Goal: Transaction & Acquisition: Purchase product/service

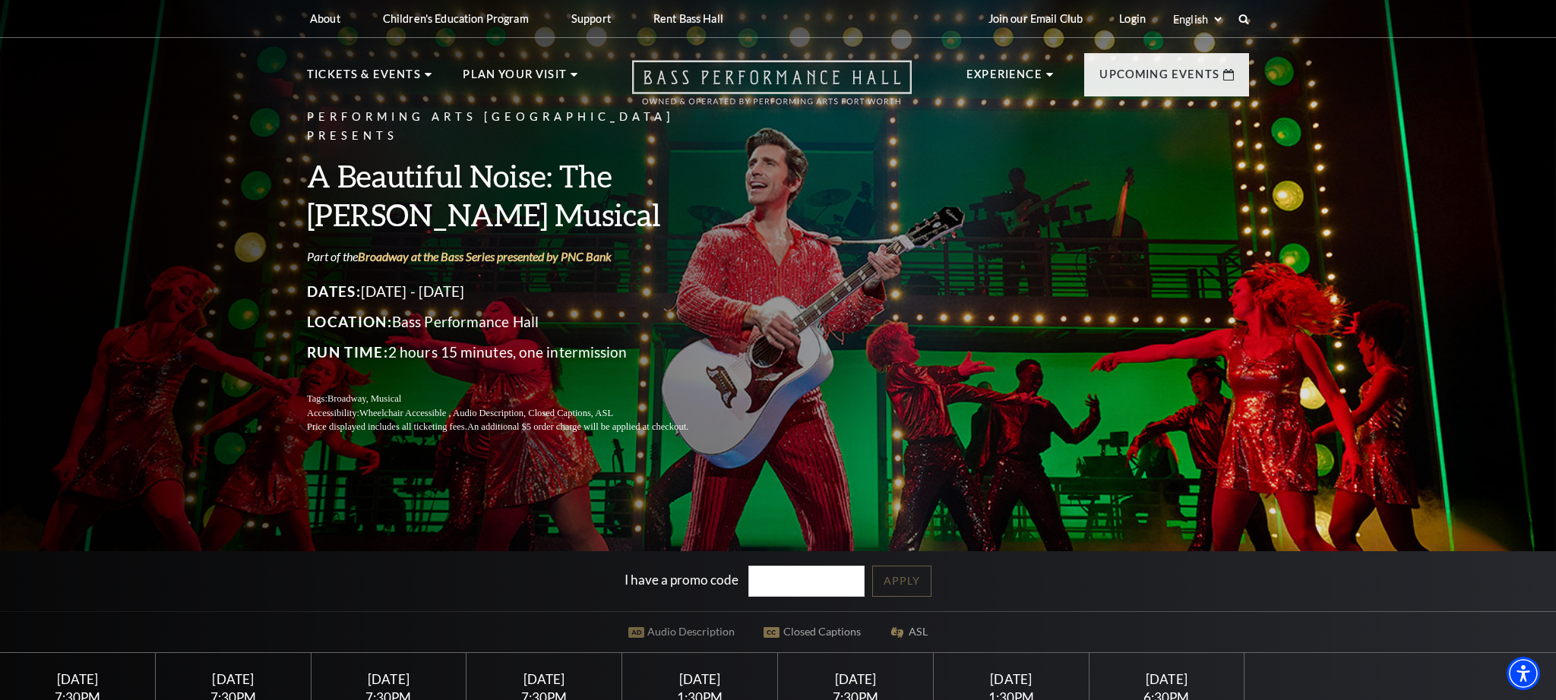
click at [734, 79] on icon "Open this option" at bounding box center [772, 82] width 280 height 45
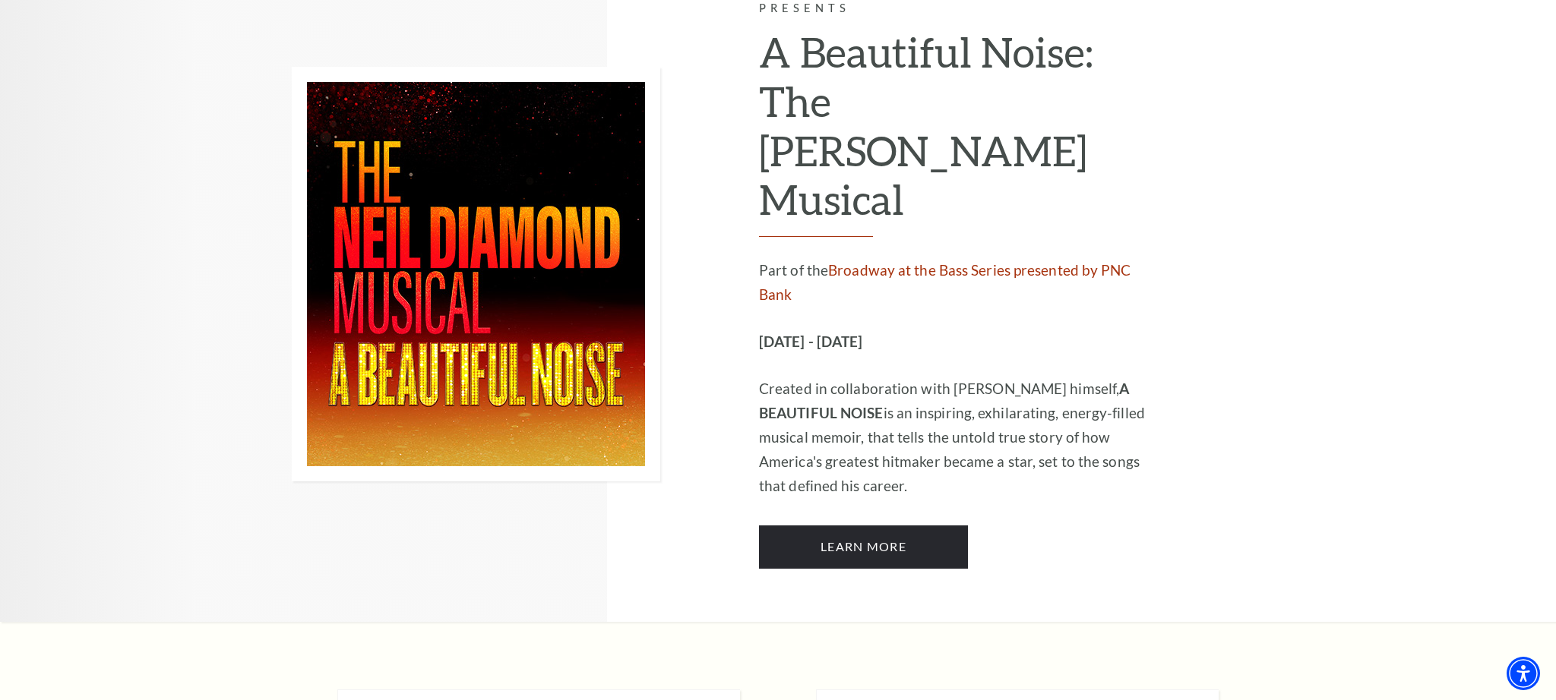
scroll to position [4050, 0]
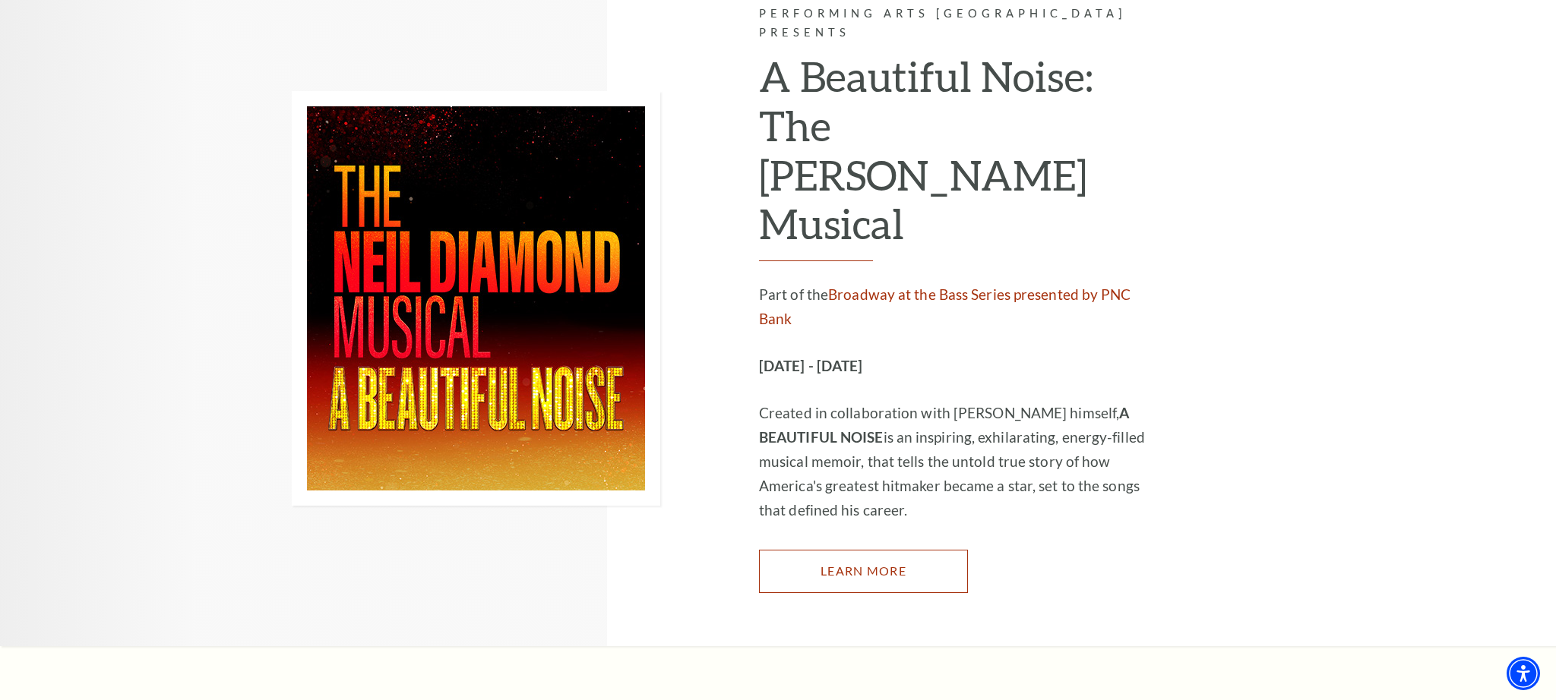
click at [894, 550] on link "Learn More" at bounding box center [863, 571] width 209 height 43
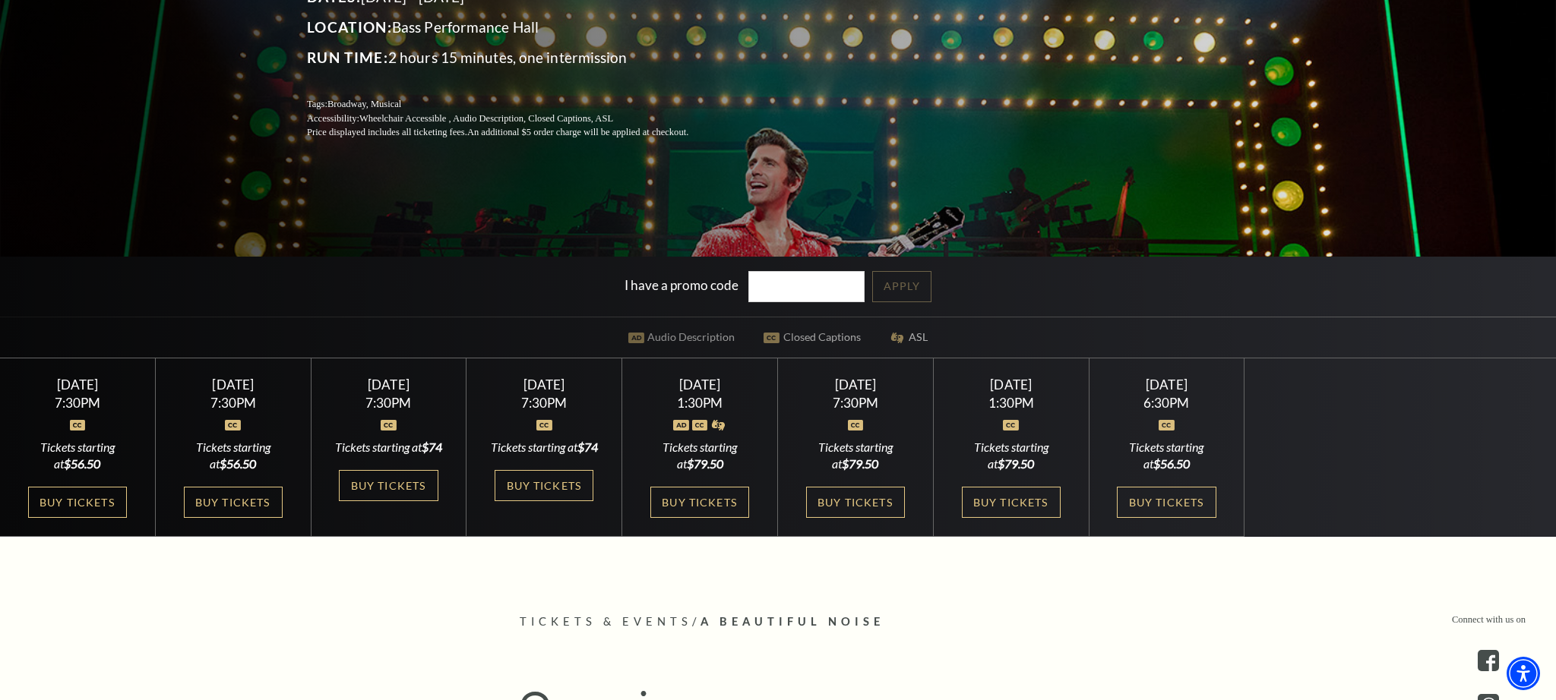
scroll to position [290, 0]
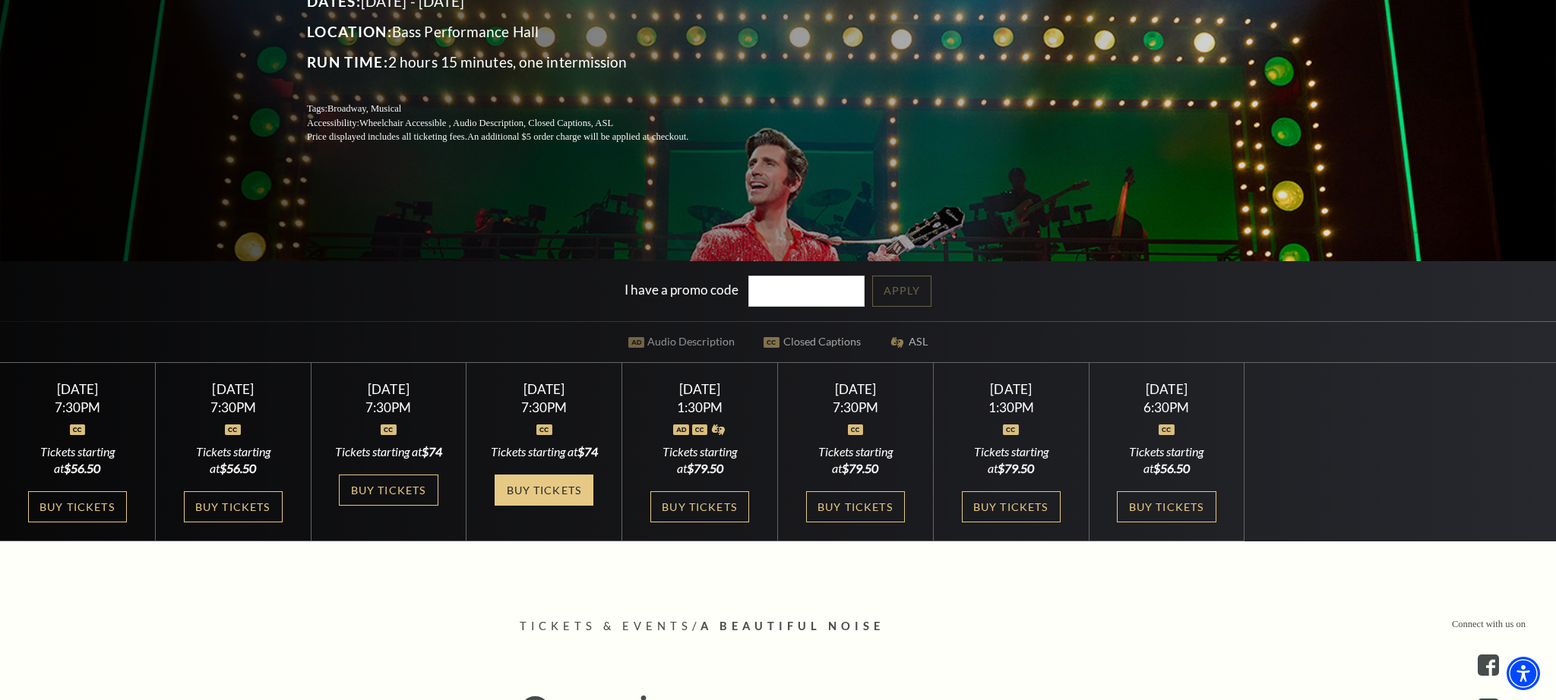
click at [557, 497] on link "Buy Tickets" at bounding box center [543, 490] width 99 height 31
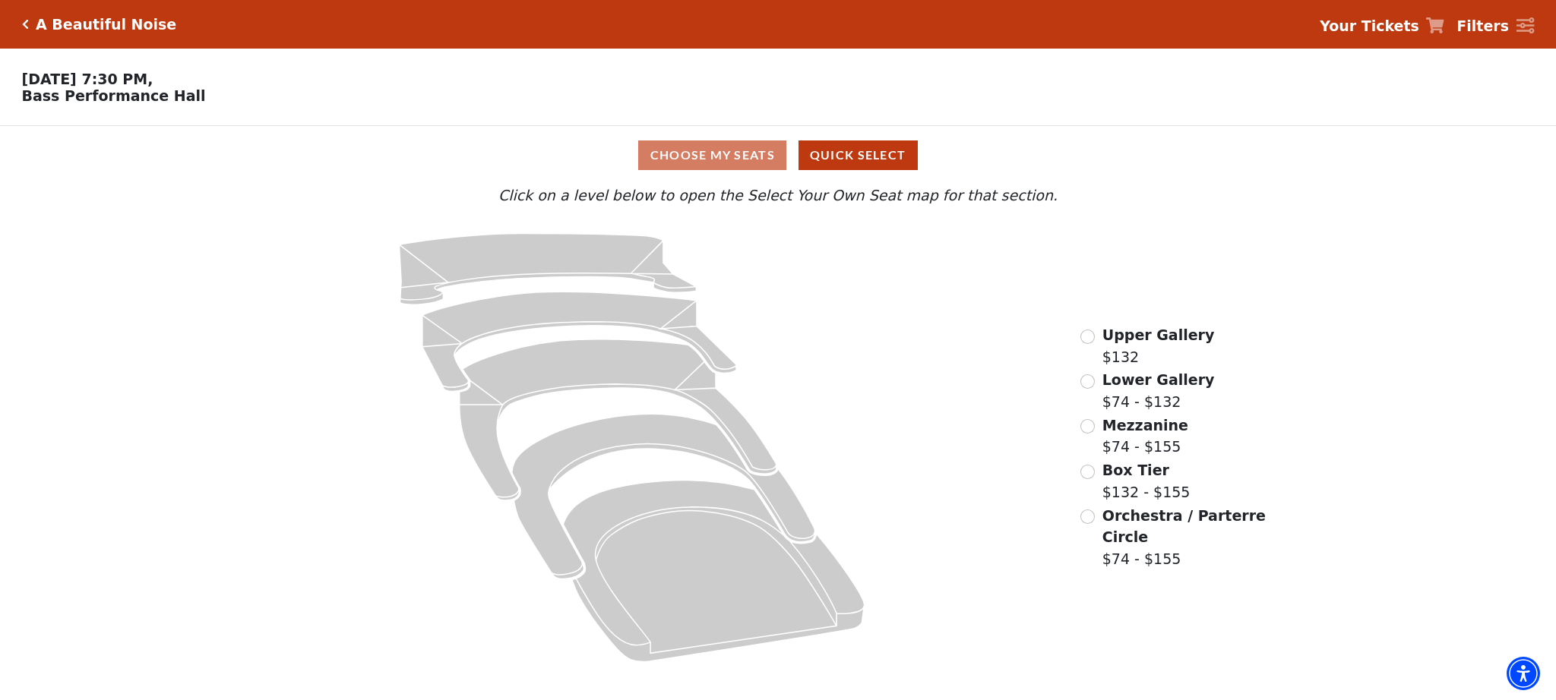
click at [730, 156] on div "Choose My Seats Quick Select" at bounding box center [777, 156] width 1167 height 30
click at [1089, 520] on input "Orchestra / Parterre Circle$74 - $155\a" at bounding box center [1087, 517] width 14 height 14
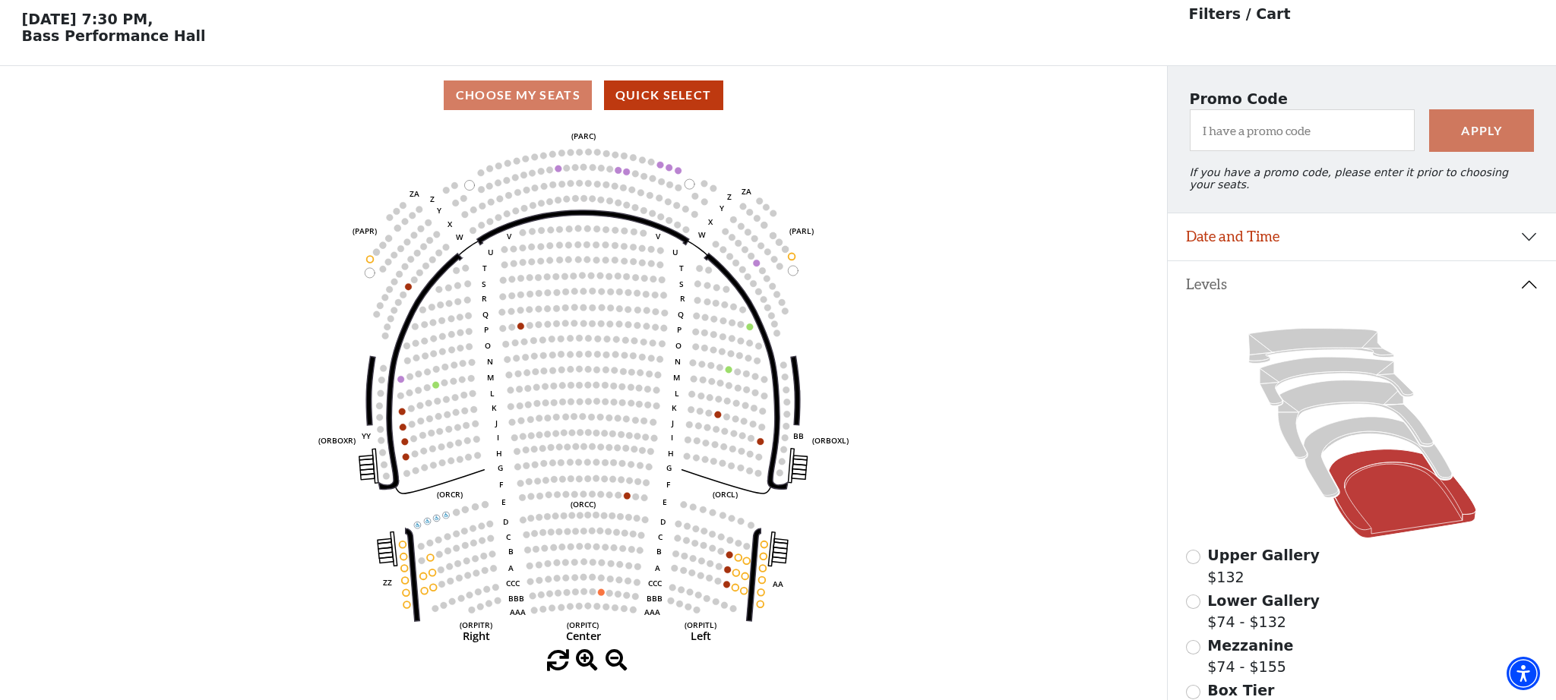
scroll to position [70, 0]
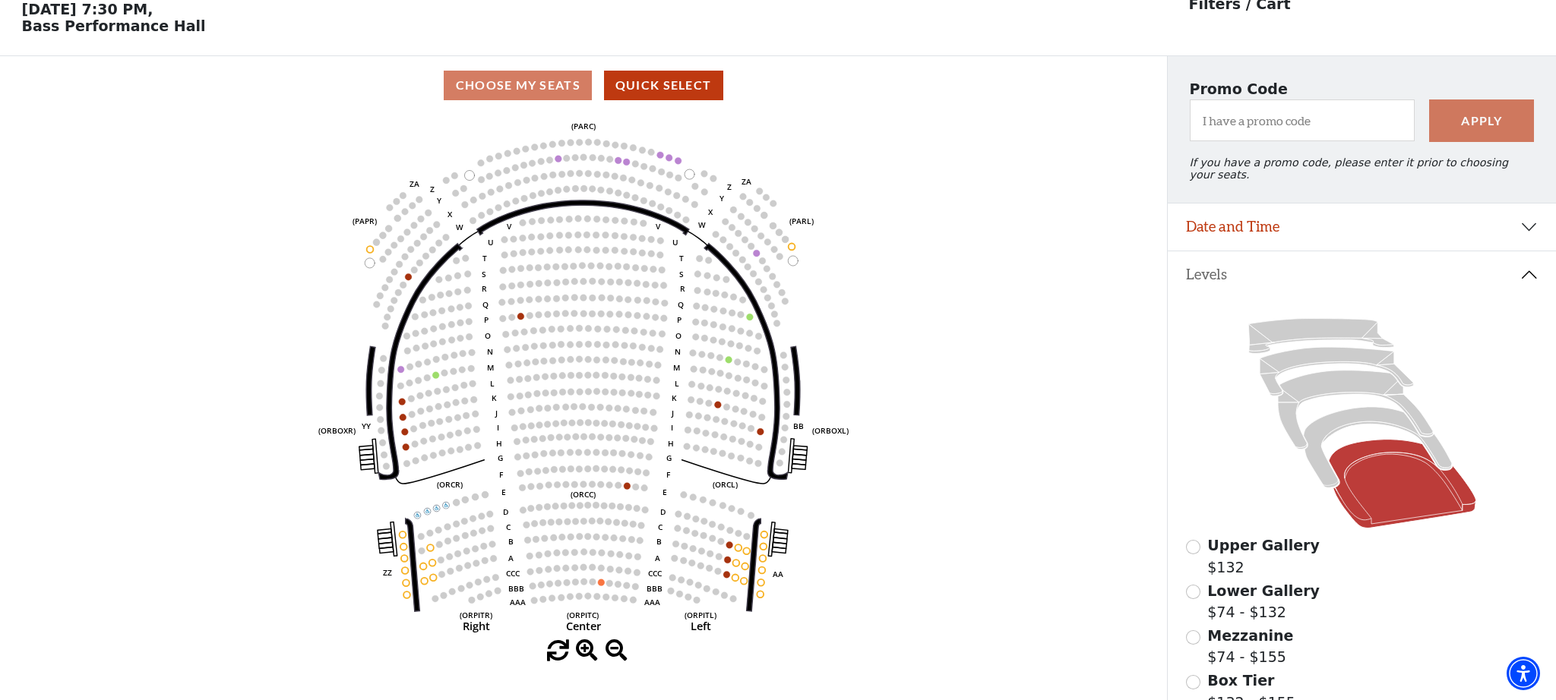
click at [530, 92] on div "Choose My Seats Quick Select" at bounding box center [583, 86] width 1167 height 30
click at [530, 84] on div "Choose My Seats Quick Select" at bounding box center [583, 86] width 1167 height 30
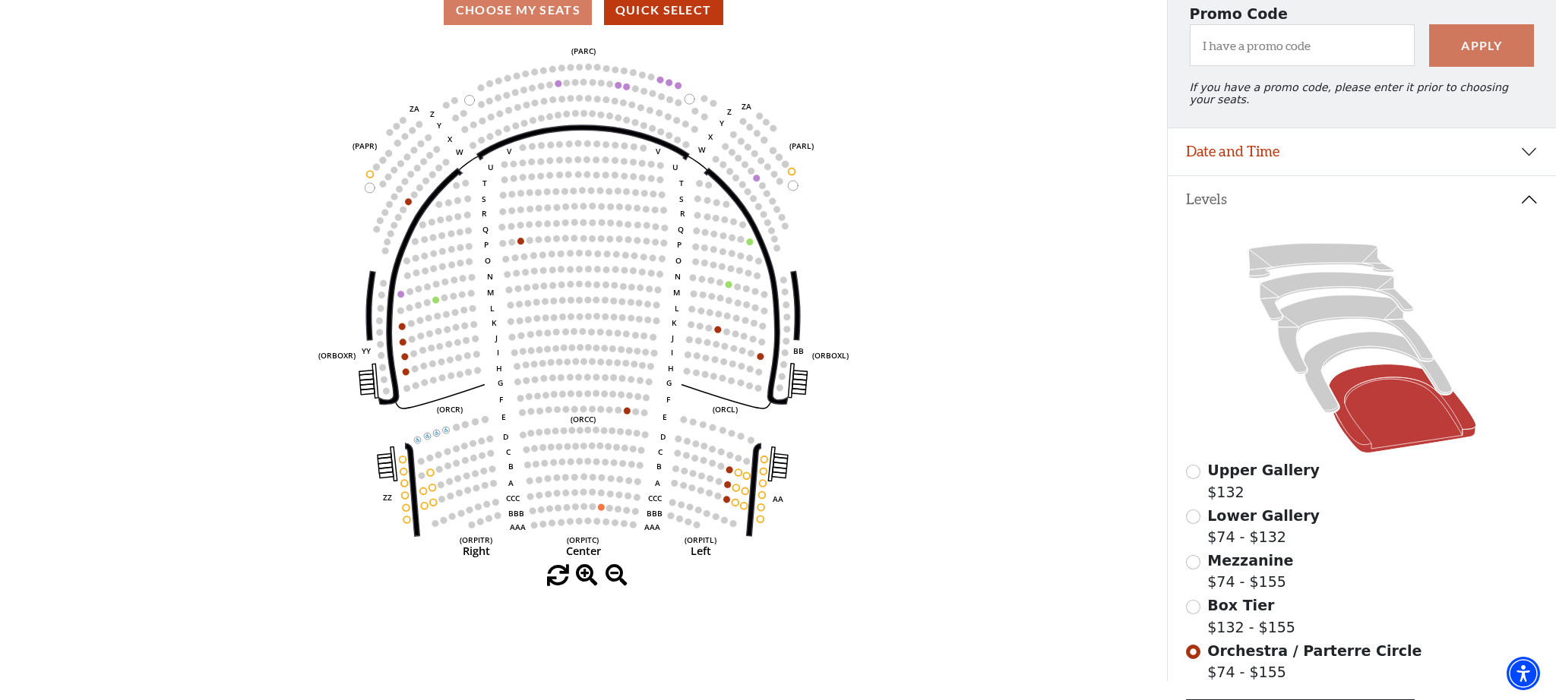
scroll to position [143, 0]
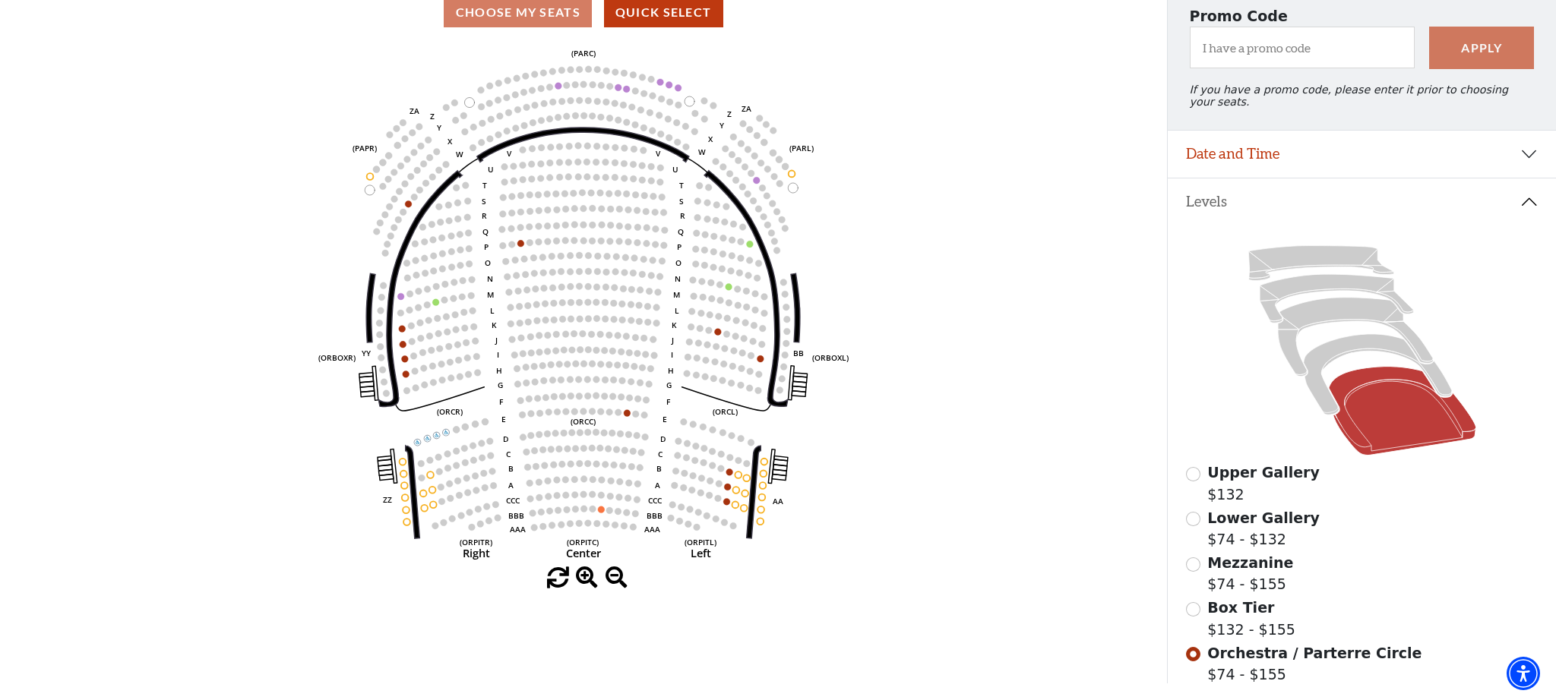
click at [535, 16] on div "Choose My Seats Quick Select" at bounding box center [583, 13] width 1167 height 30
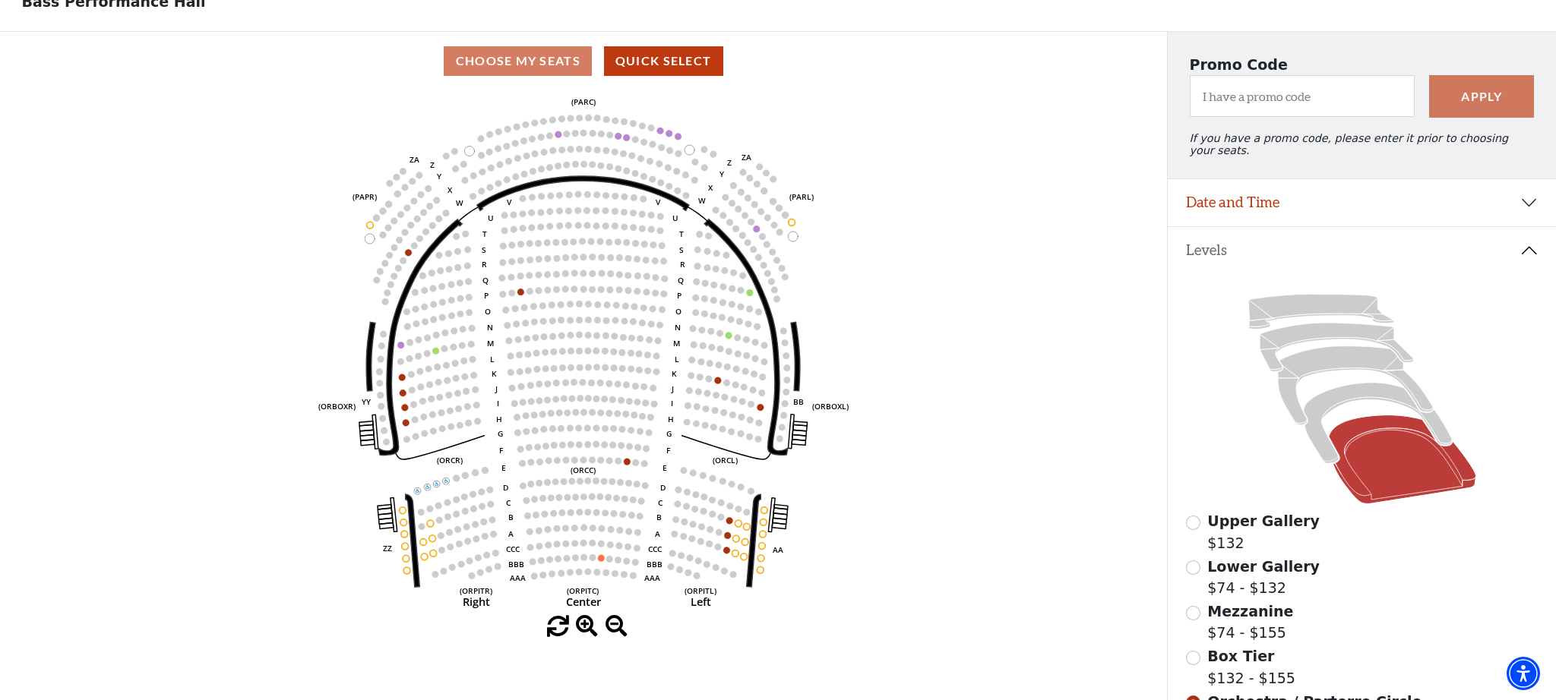
scroll to position [89, 0]
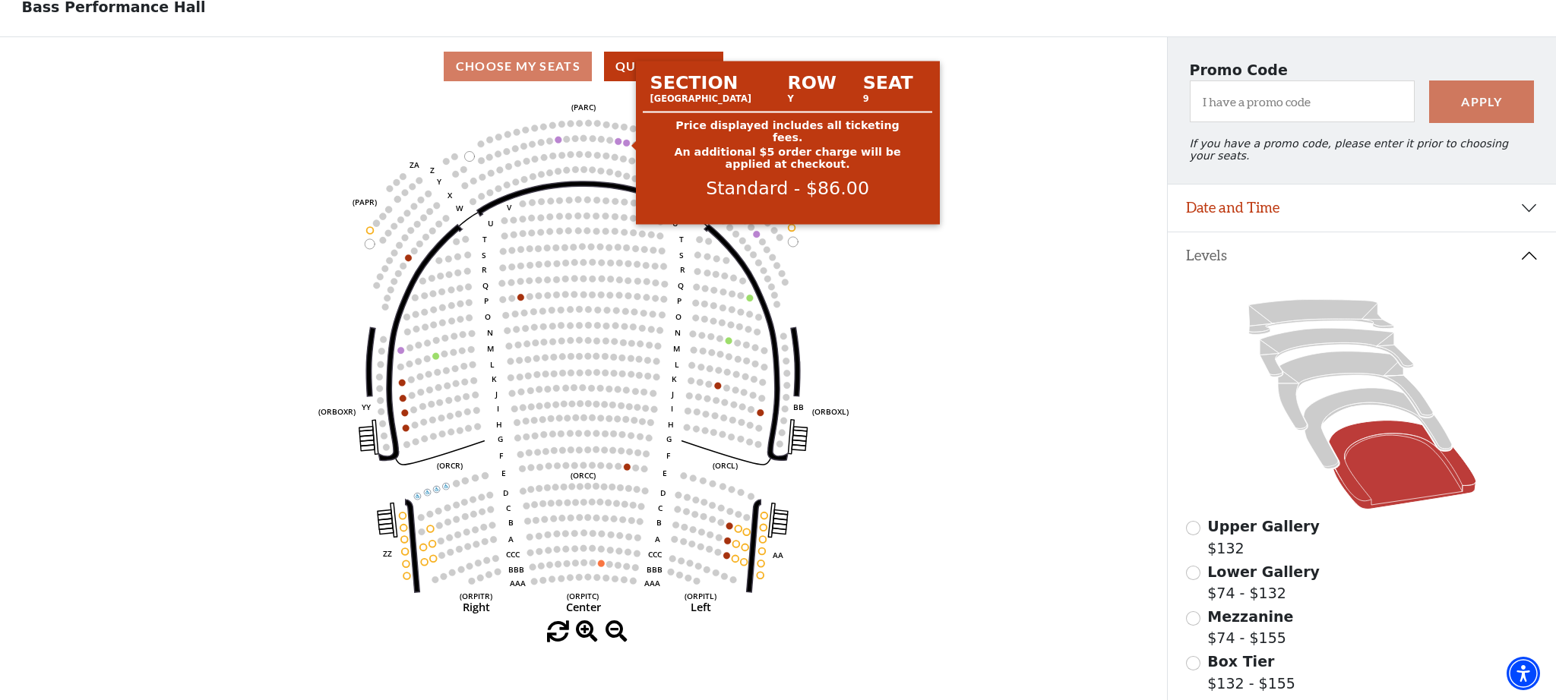
click at [627, 144] on circle at bounding box center [626, 143] width 7 height 7
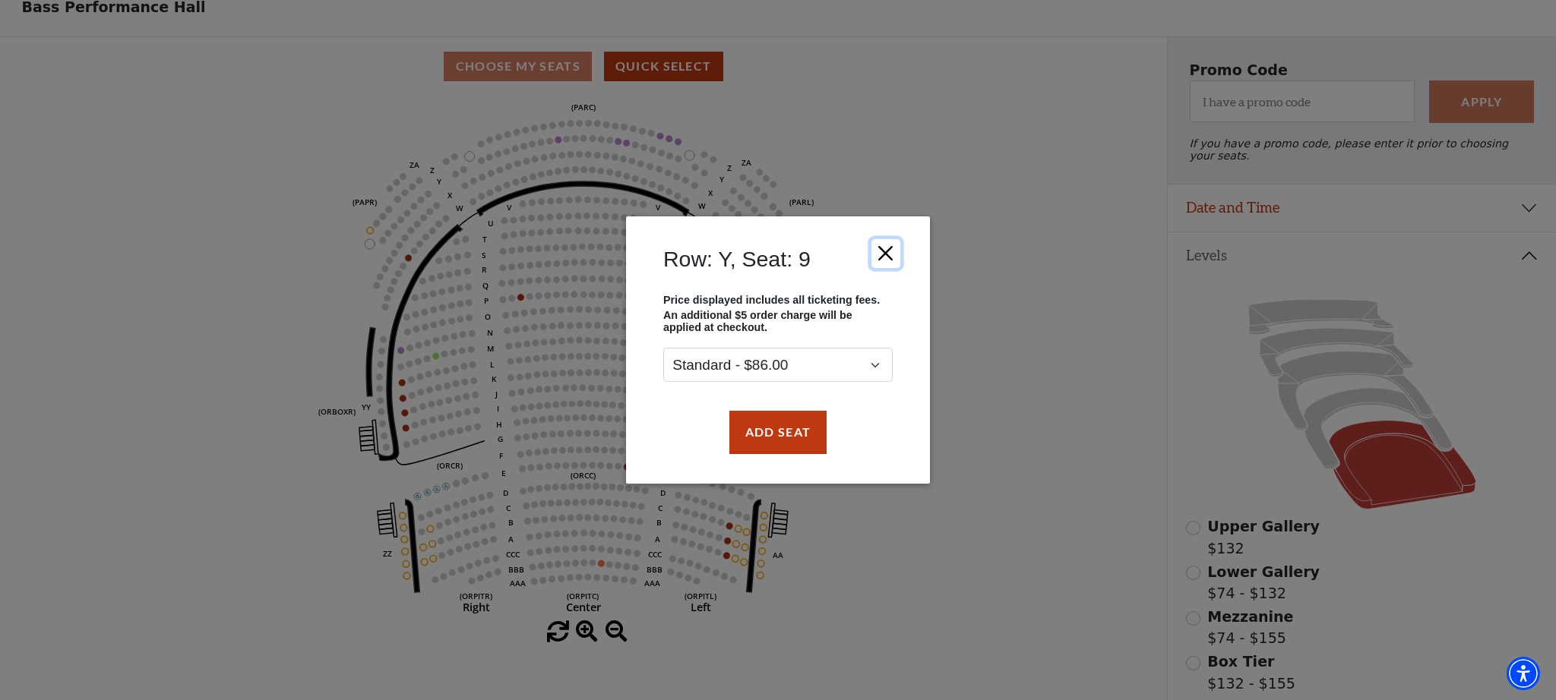
click at [883, 252] on button "Close" at bounding box center [885, 253] width 29 height 29
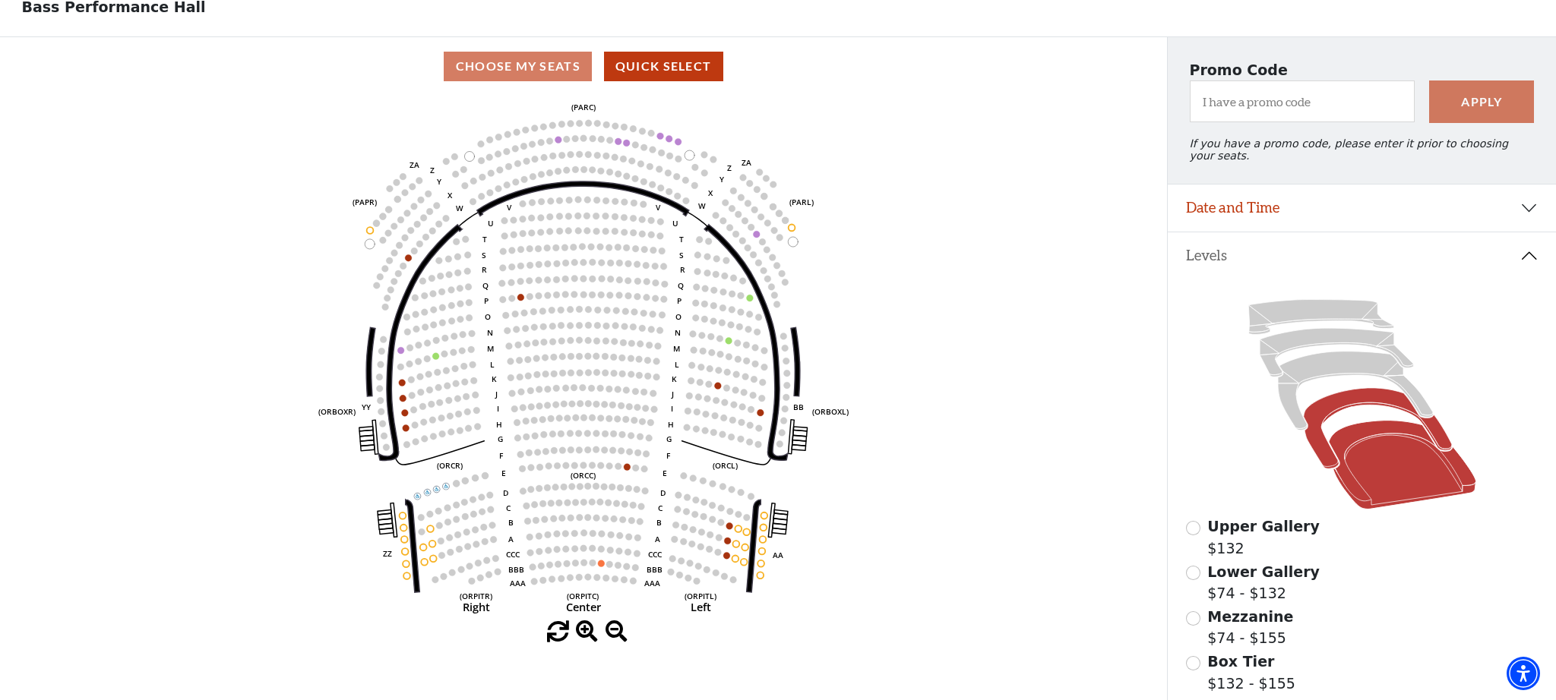
click at [1319, 439] on icon at bounding box center [1377, 428] width 148 height 81
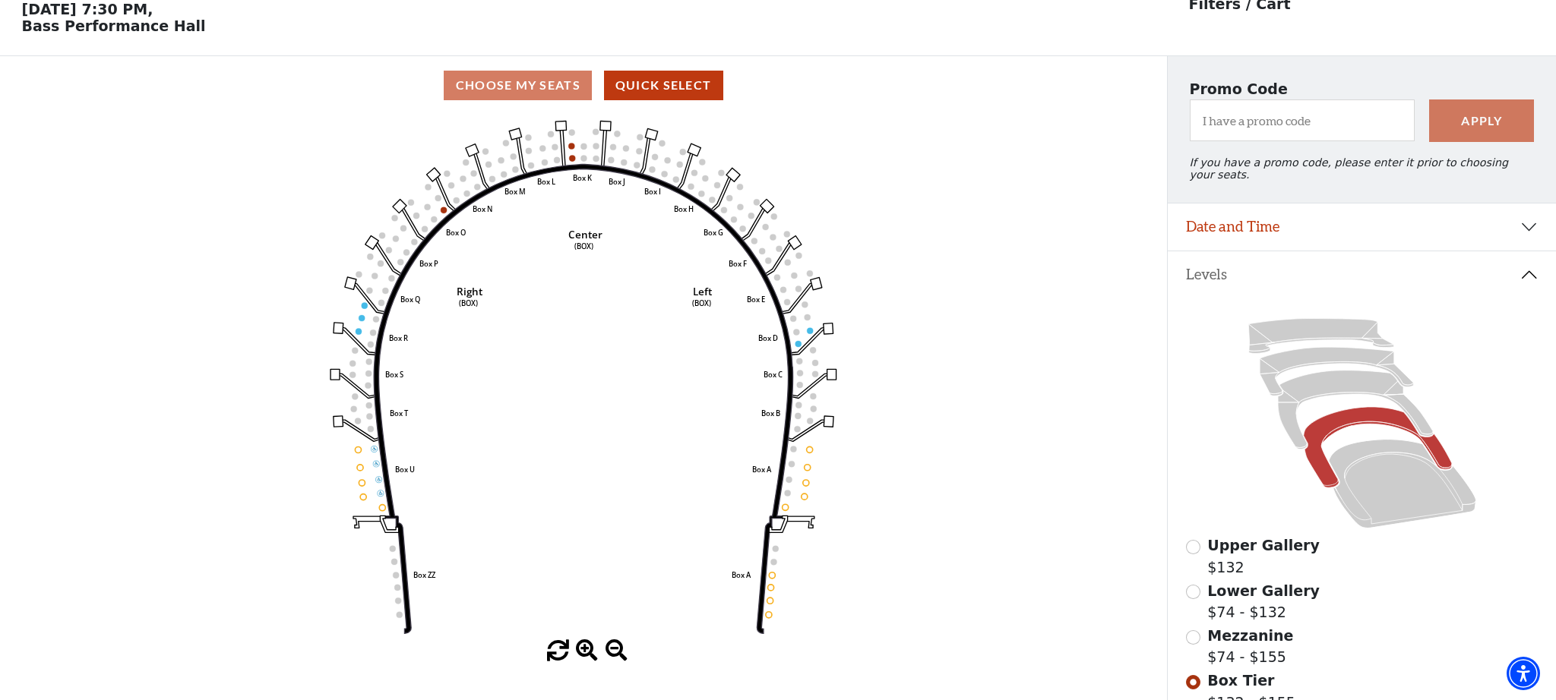
scroll to position [60, 0]
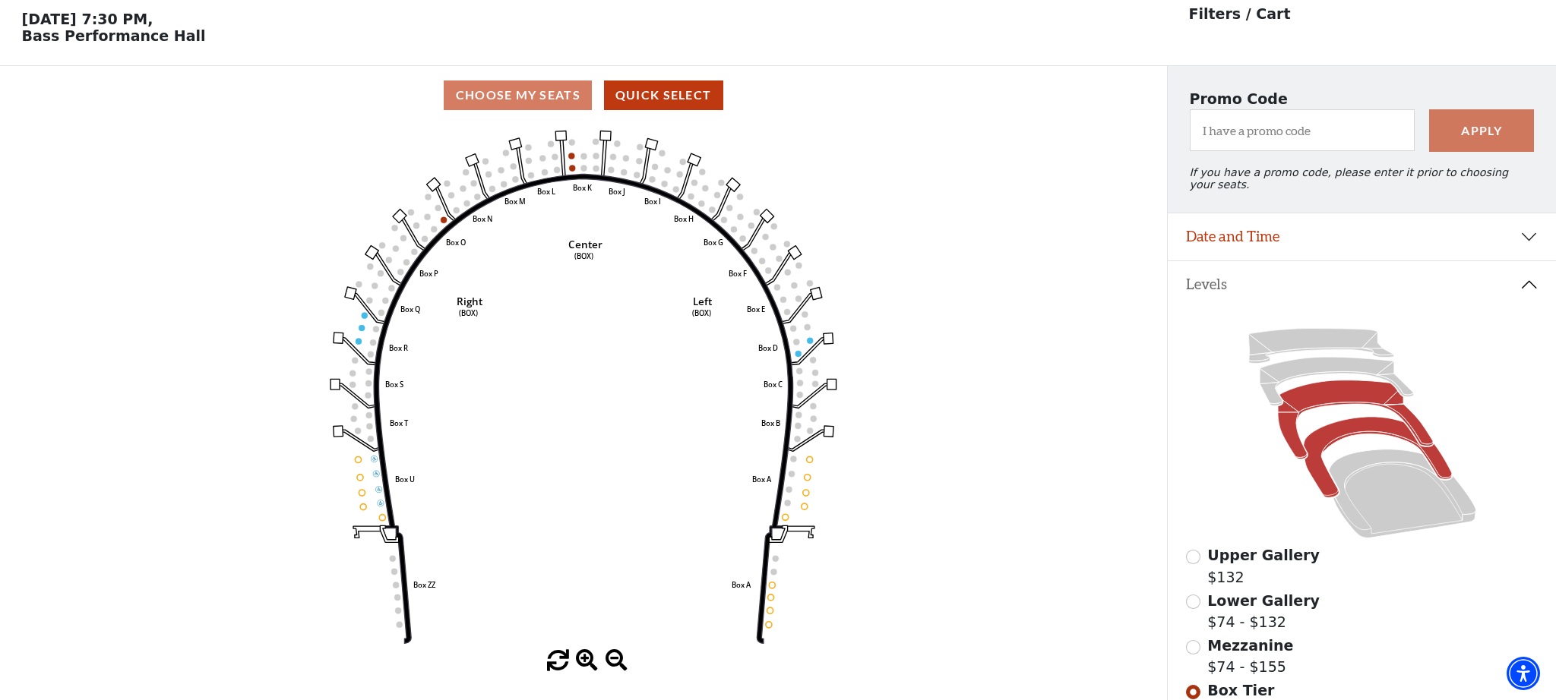
click at [1290, 436] on icon at bounding box center [1355, 420] width 155 height 79
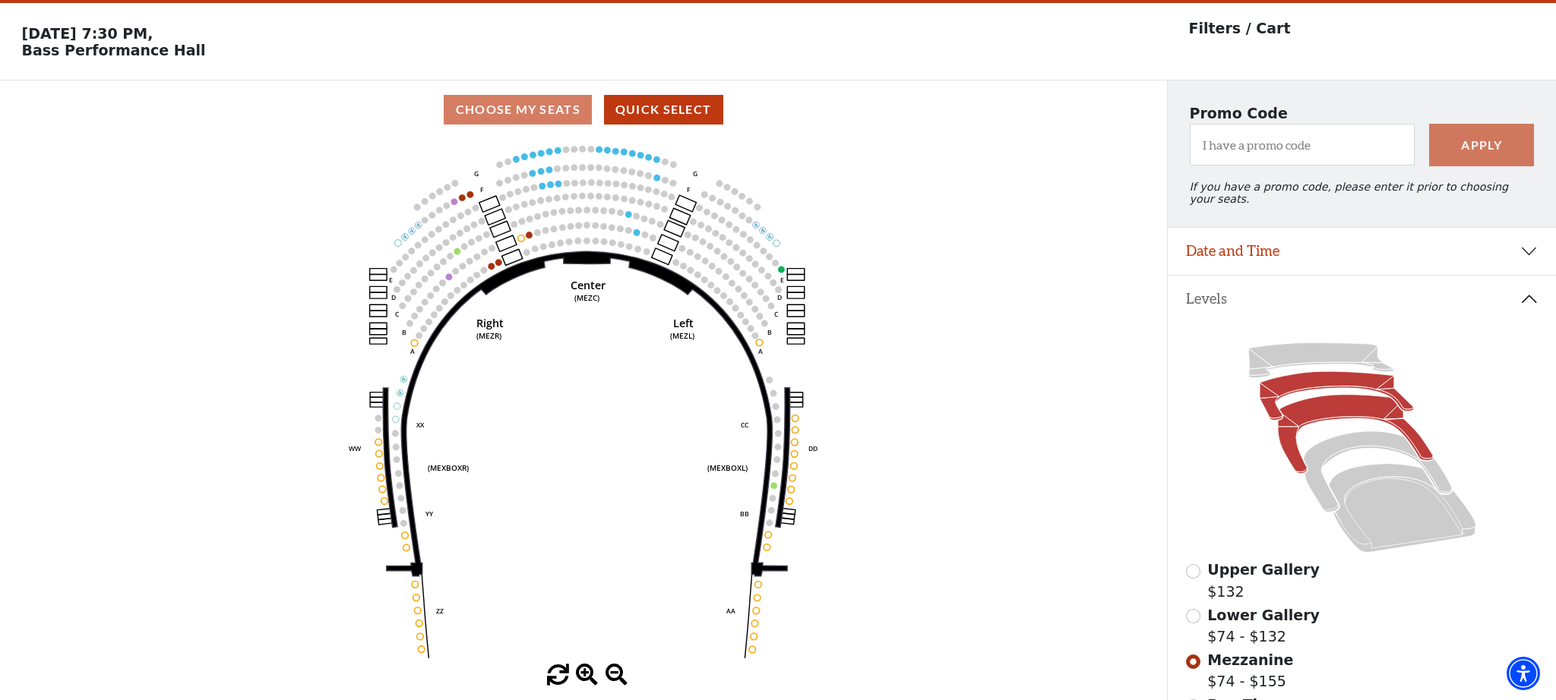
scroll to position [70, 0]
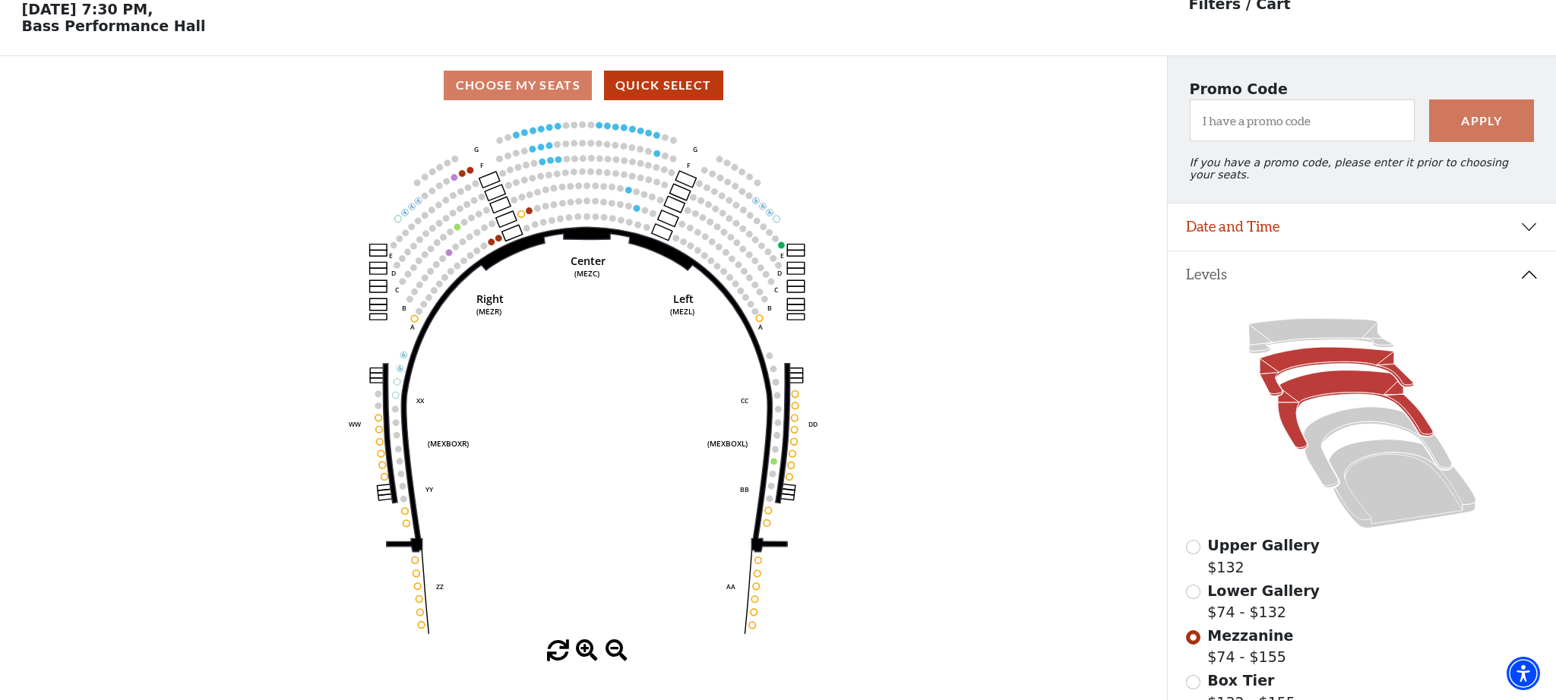
click at [1269, 371] on icon at bounding box center [1335, 371] width 153 height 49
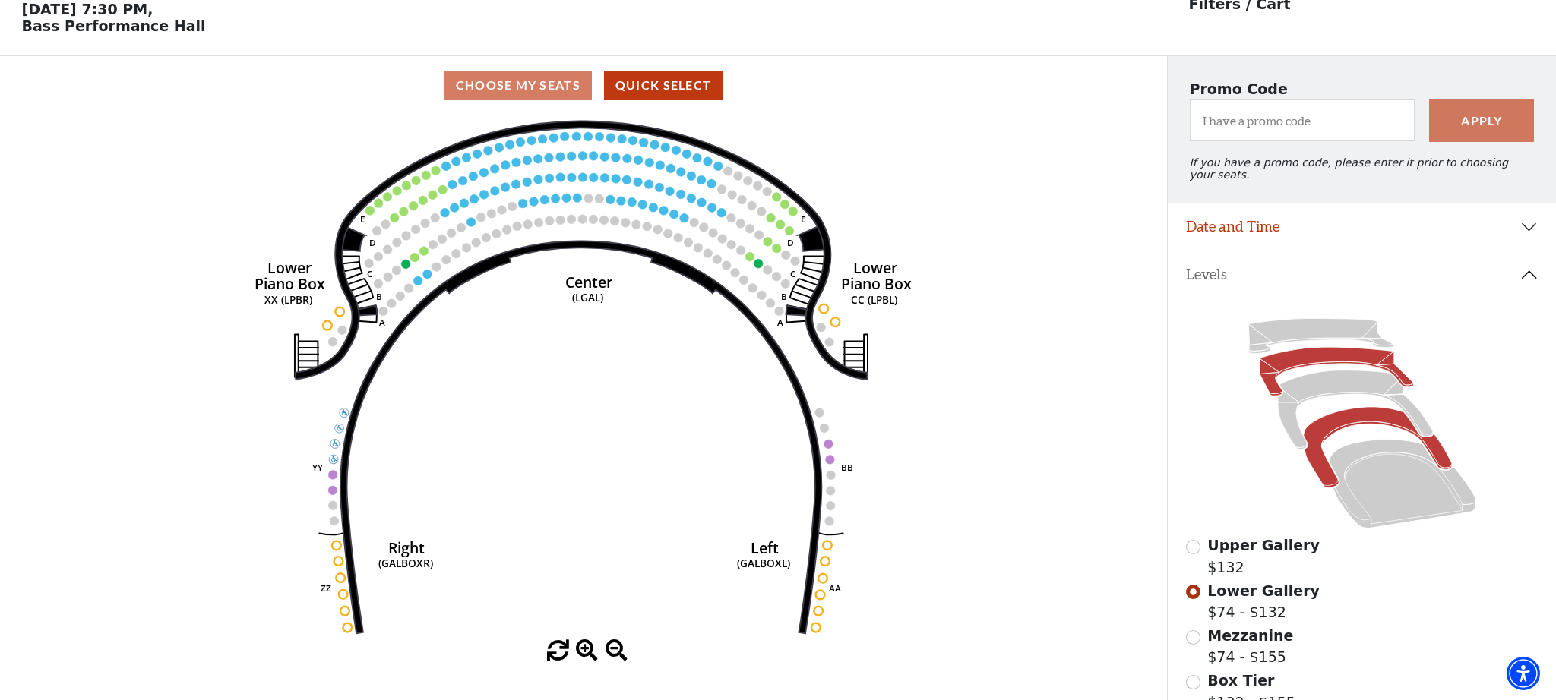
click at [1347, 420] on icon at bounding box center [1377, 447] width 148 height 81
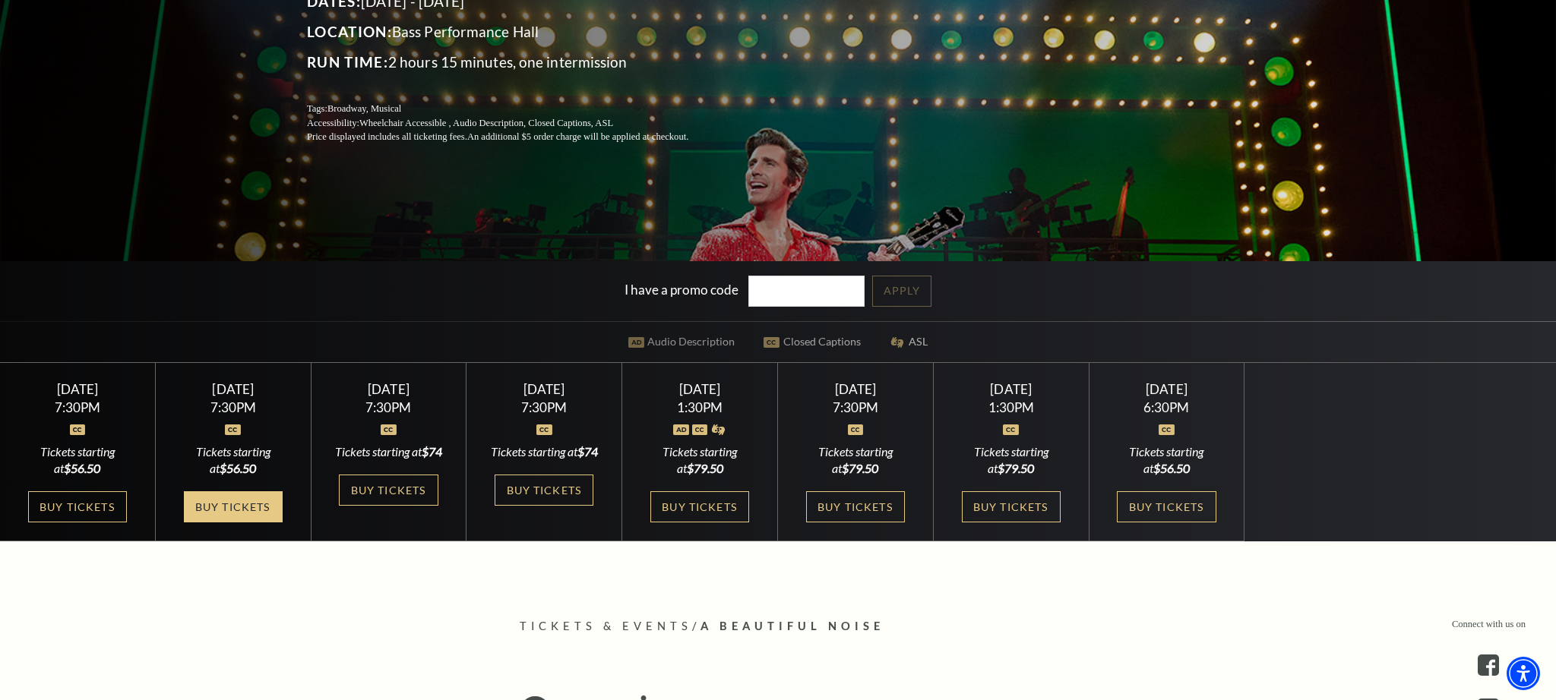
click at [253, 523] on link "Buy Tickets" at bounding box center [233, 506] width 99 height 31
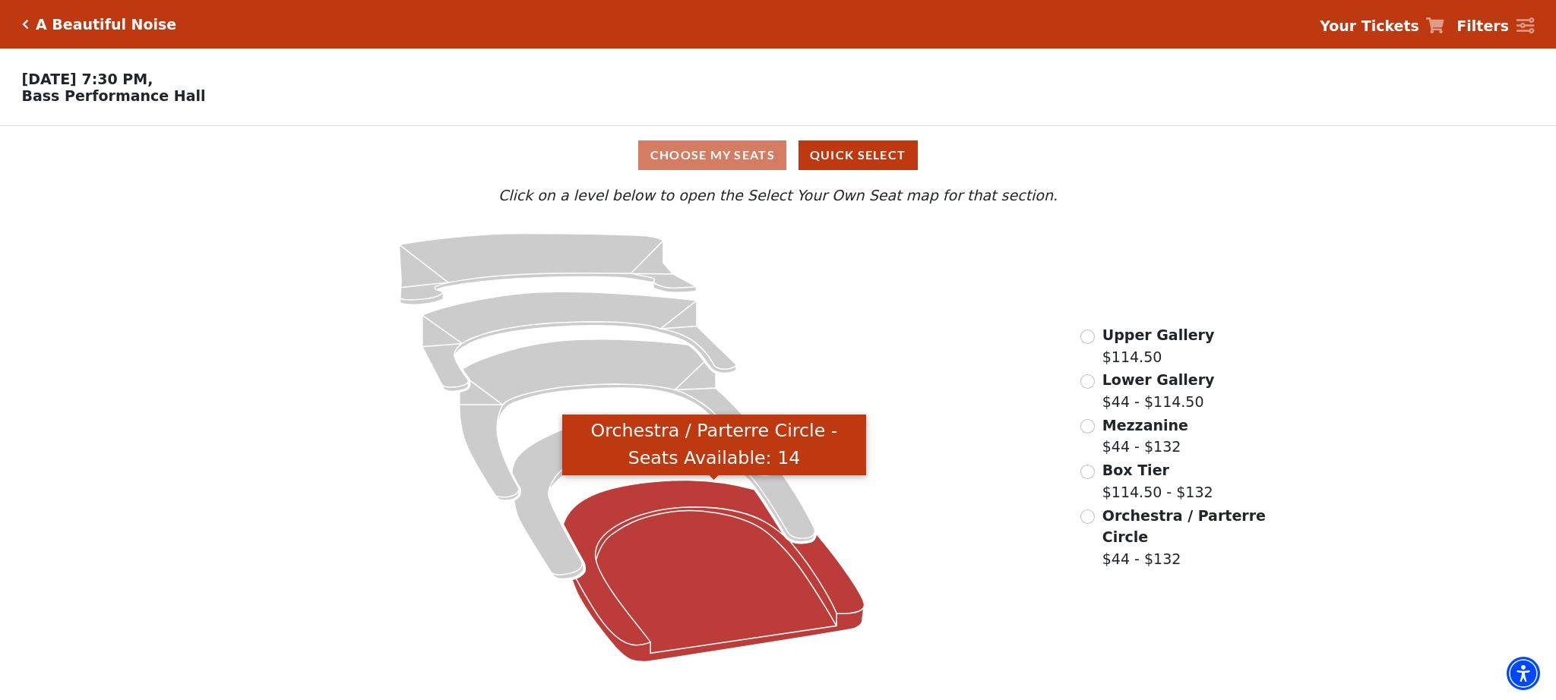
click at [723, 589] on icon "Orchestra / Parterre Circle - Seats Available: 14" at bounding box center [714, 572] width 301 height 182
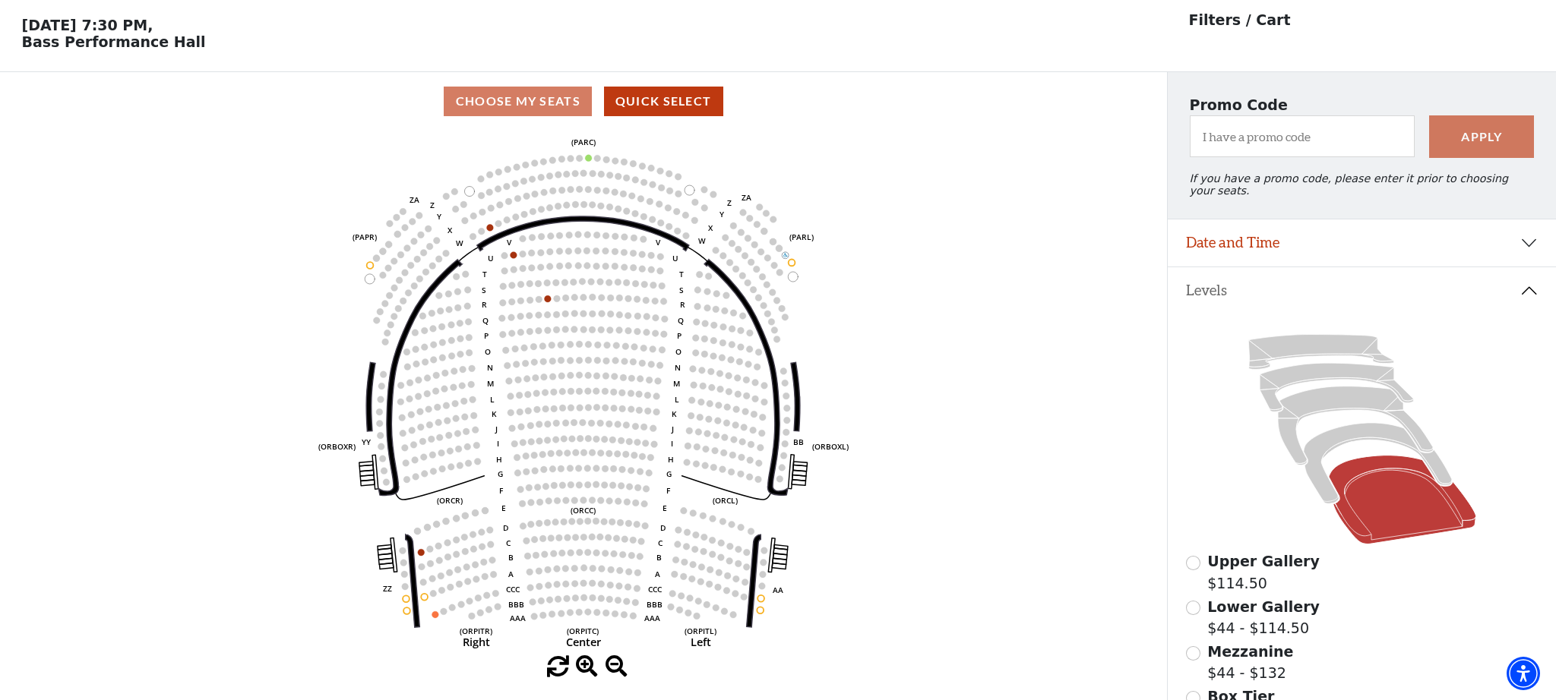
scroll to position [70, 0]
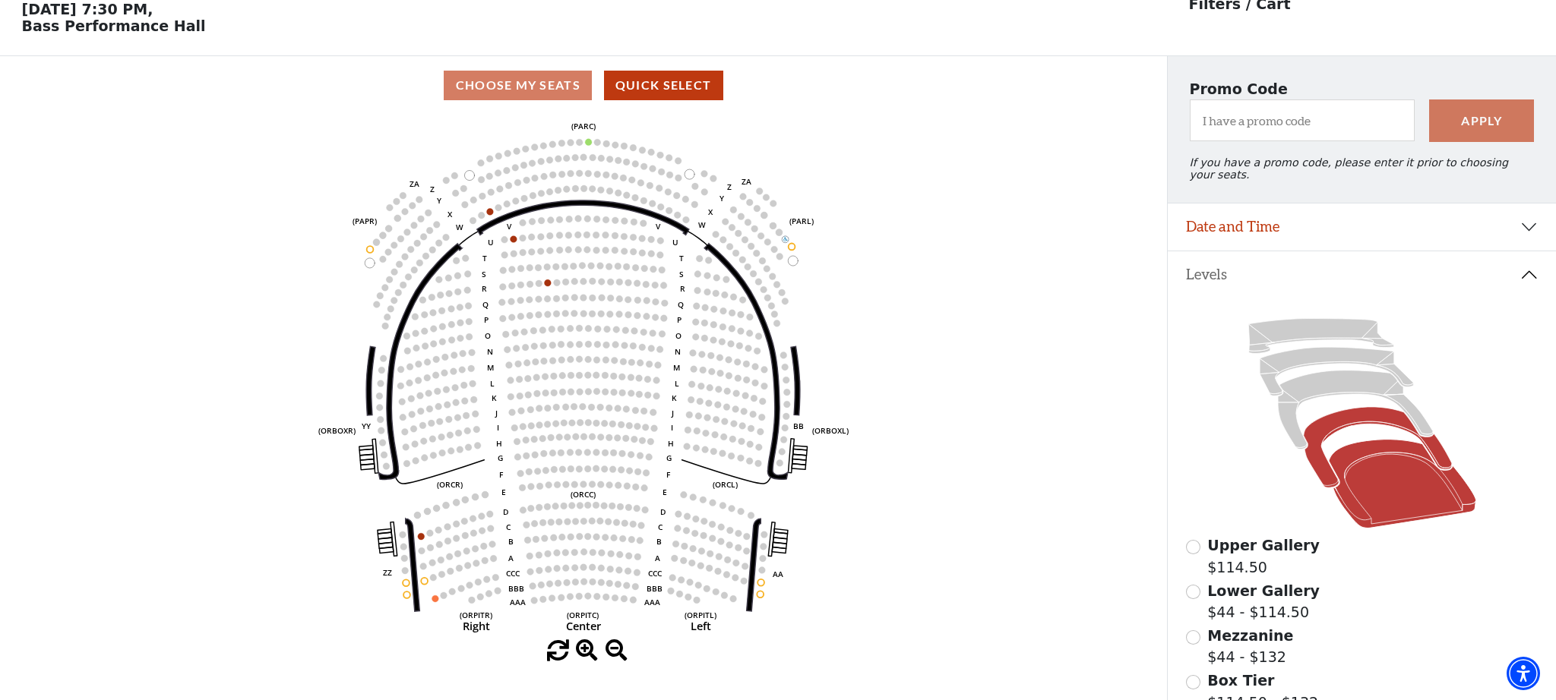
click at [1319, 462] on icon at bounding box center [1377, 447] width 148 height 81
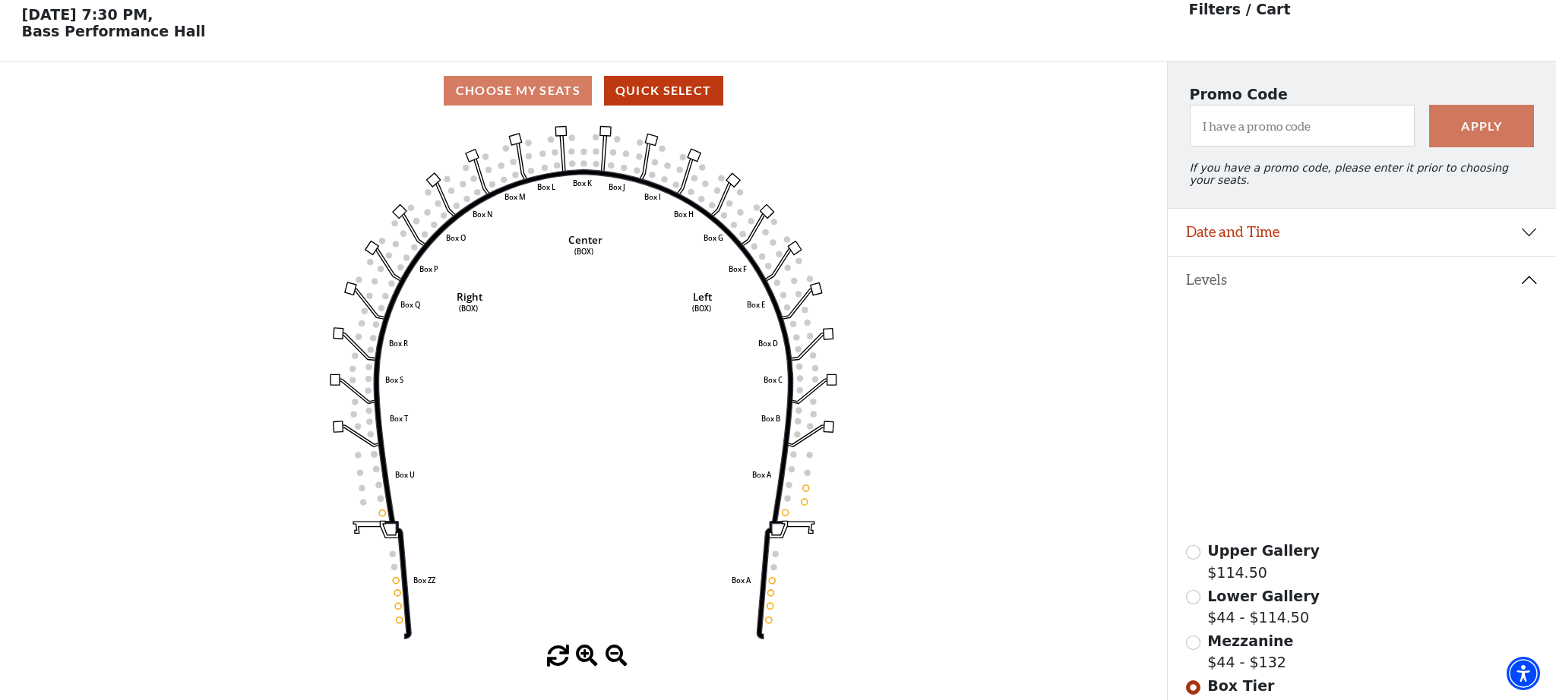
scroll to position [63, 0]
click at [1291, 433] on icon at bounding box center [1355, 417] width 155 height 79
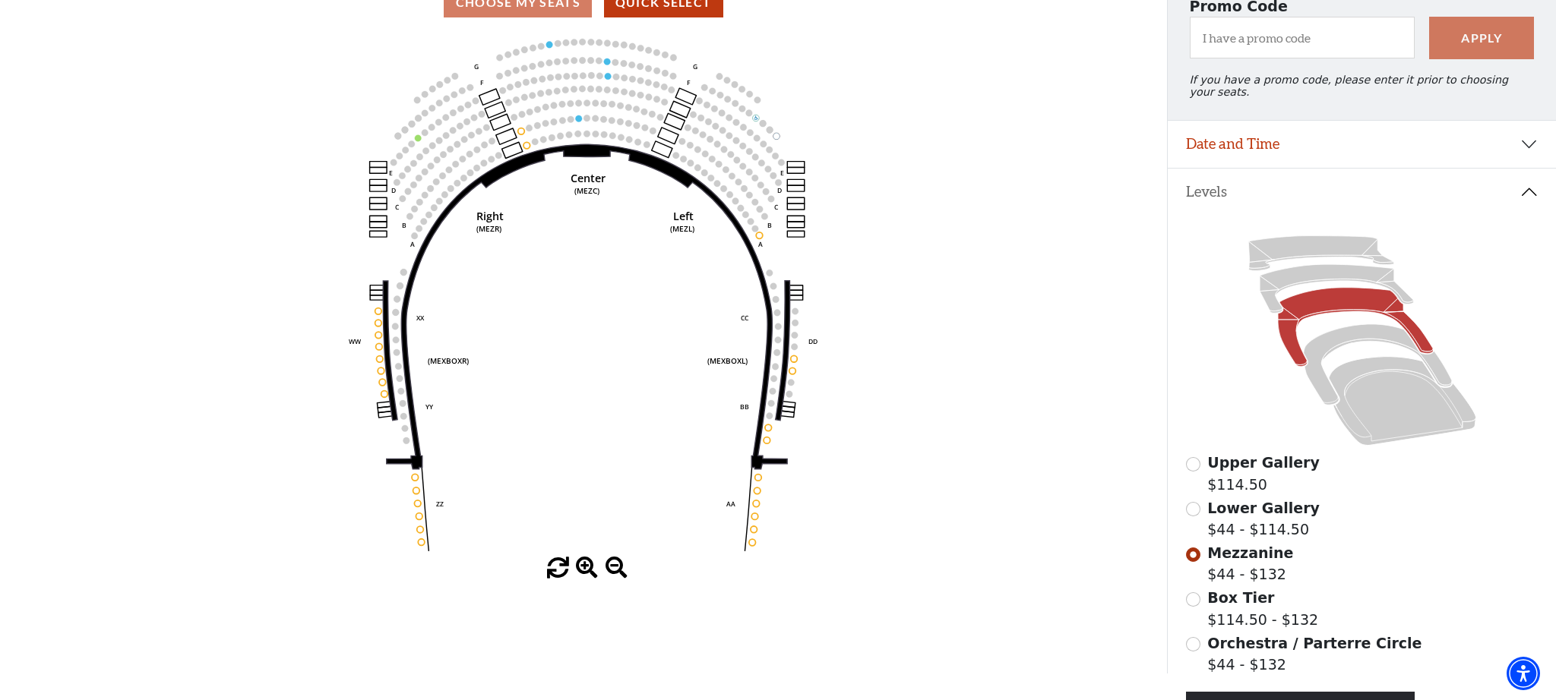
scroll to position [146, 0]
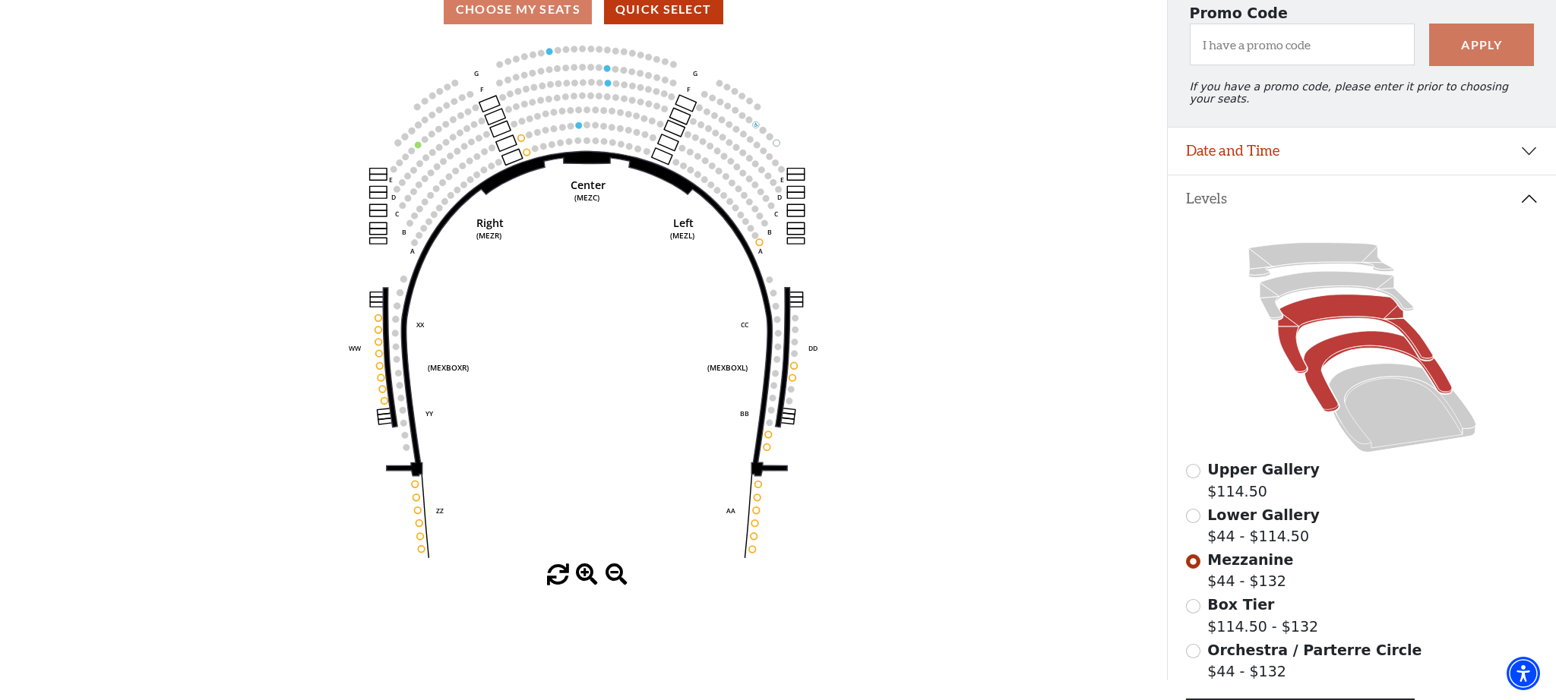
click at [1322, 395] on icon at bounding box center [1377, 371] width 148 height 81
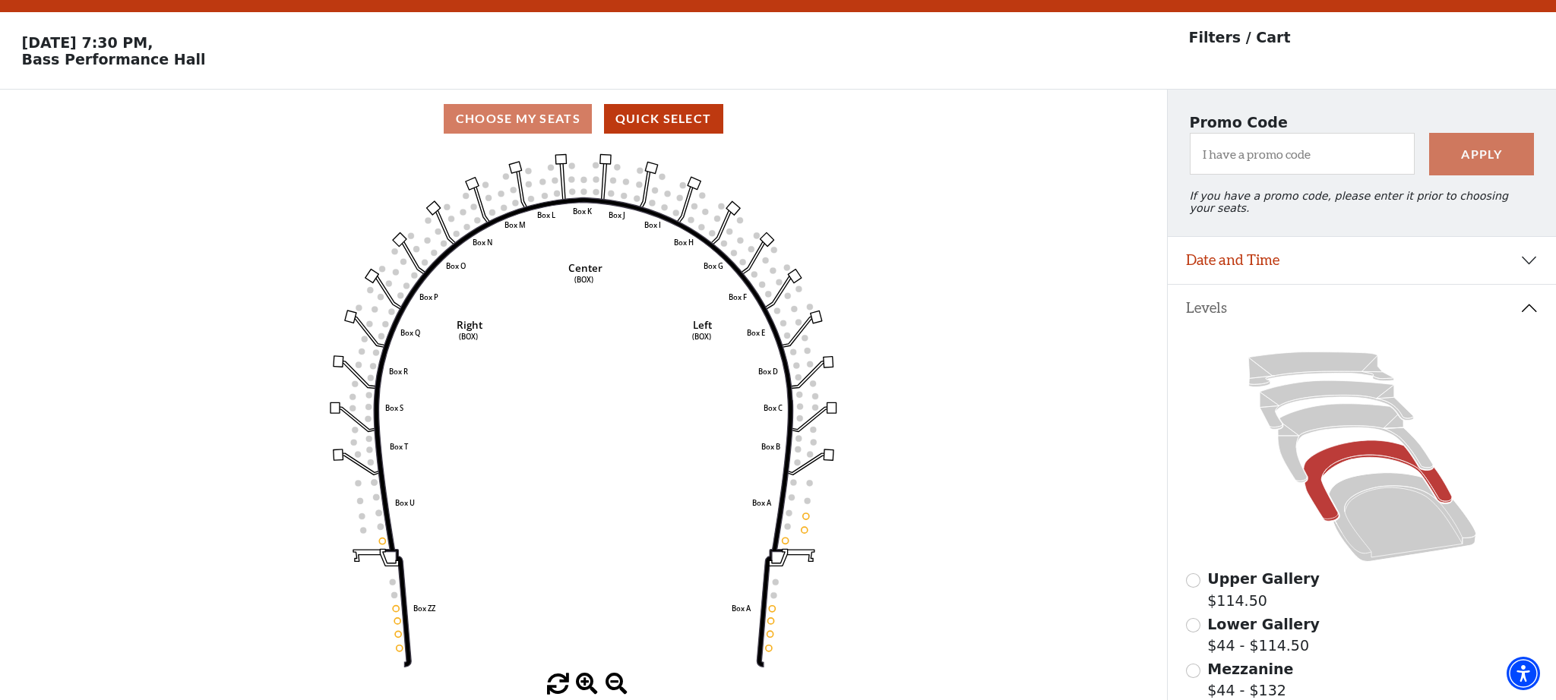
scroll to position [70, 0]
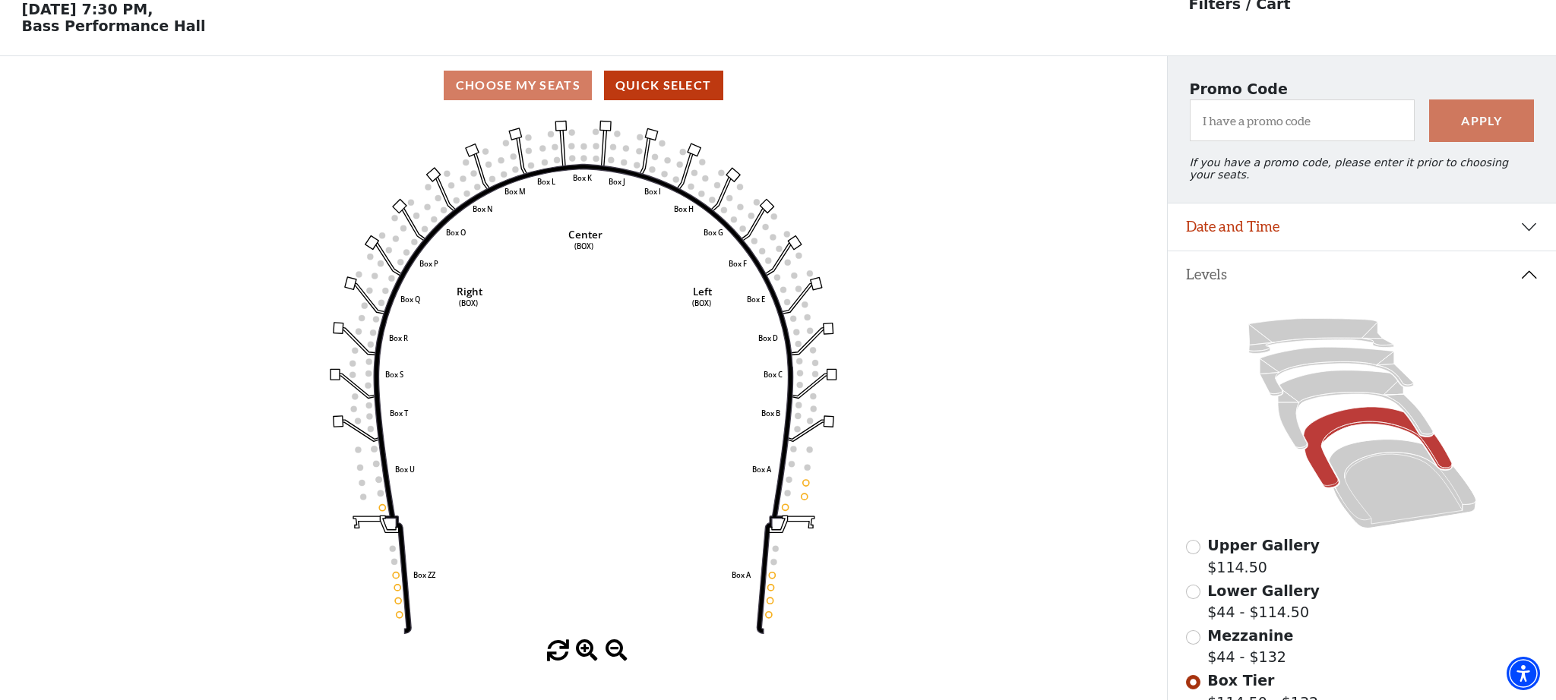
drag, startPoint x: 111, startPoint y: 16, endPoint x: 142, endPoint y: 33, distance: 35.7
click at [111, 16] on p "Wednesday, October 29 at 7:30 PM, Bass Performance Hall" at bounding box center [583, 17] width 1167 height 33
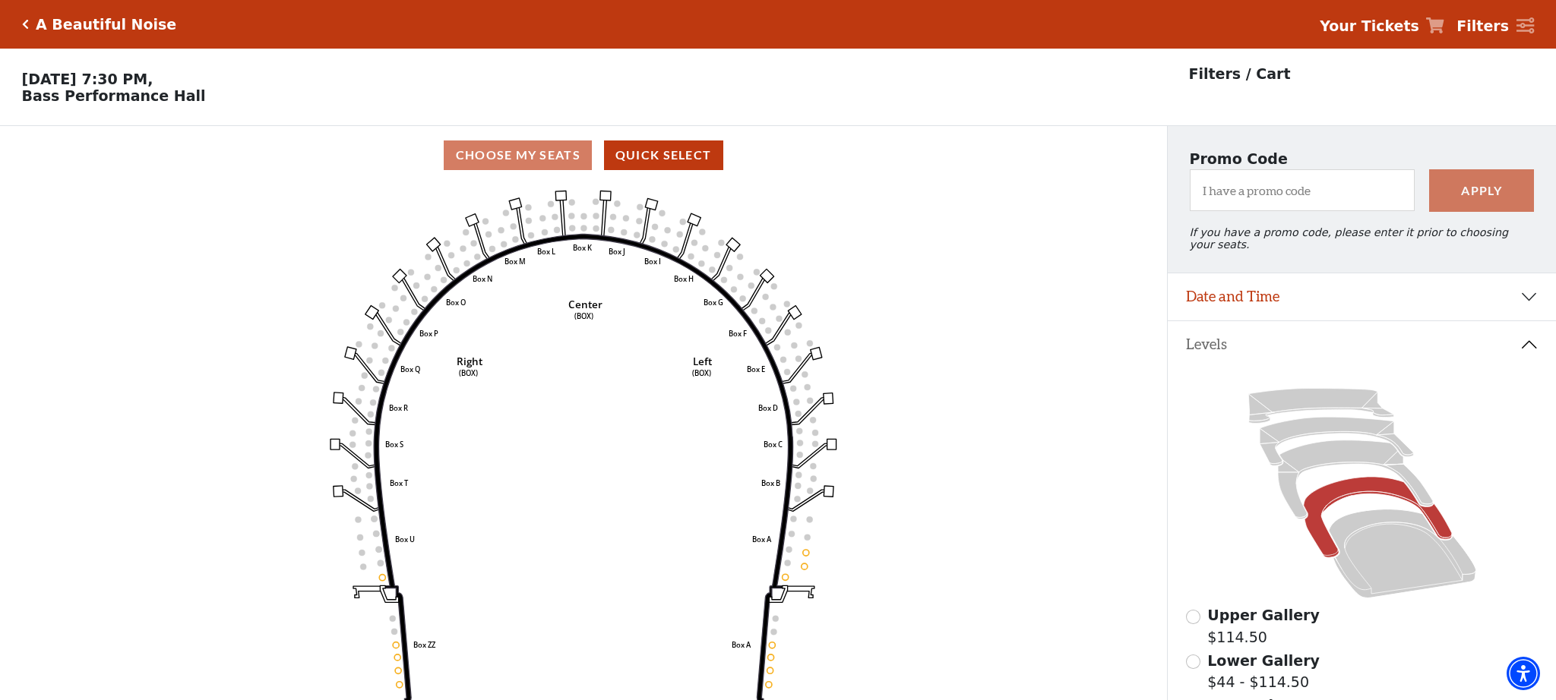
click at [138, 81] on p "Wednesday, October 29 at 7:30 PM, Bass Performance Hall" at bounding box center [583, 87] width 1167 height 33
click at [80, 24] on h5 "A Beautiful Noise" at bounding box center [106, 24] width 141 height 17
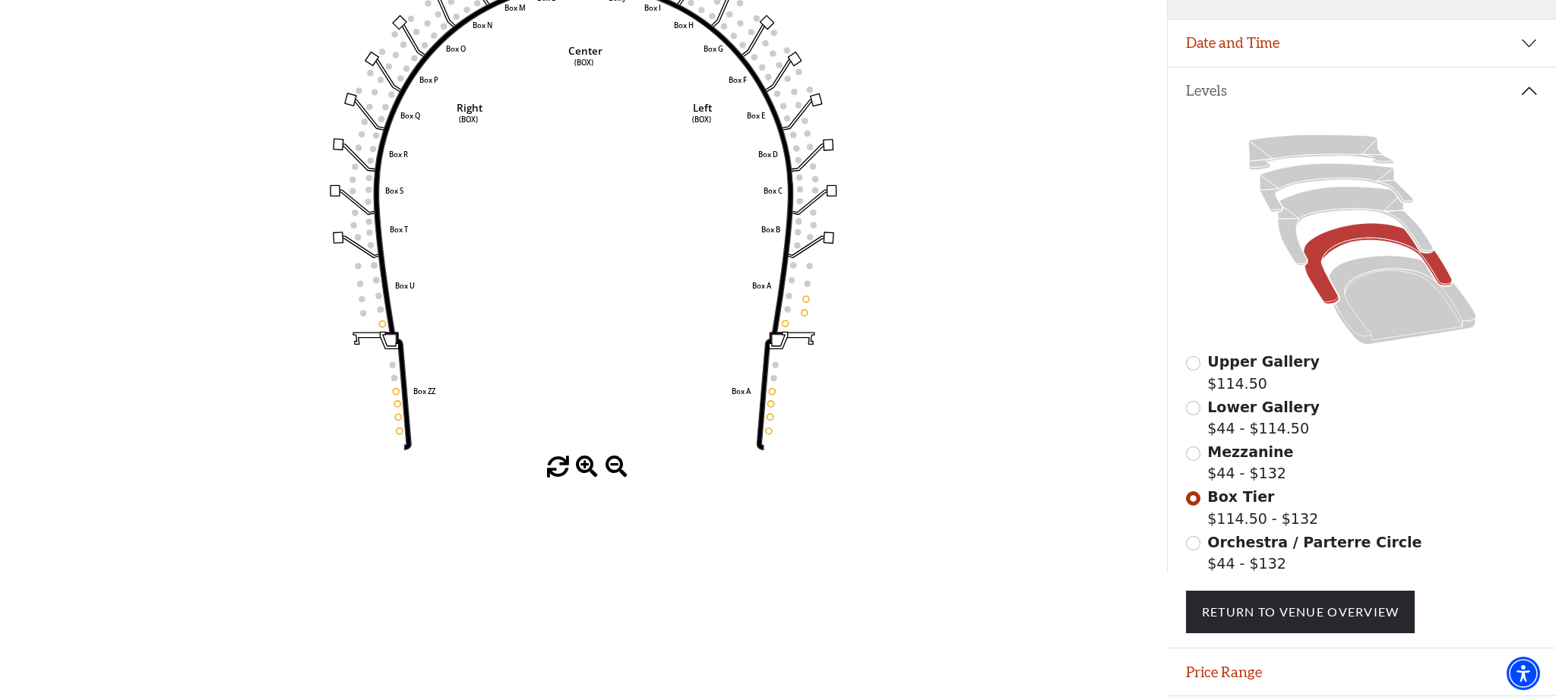
scroll to position [299, 0]
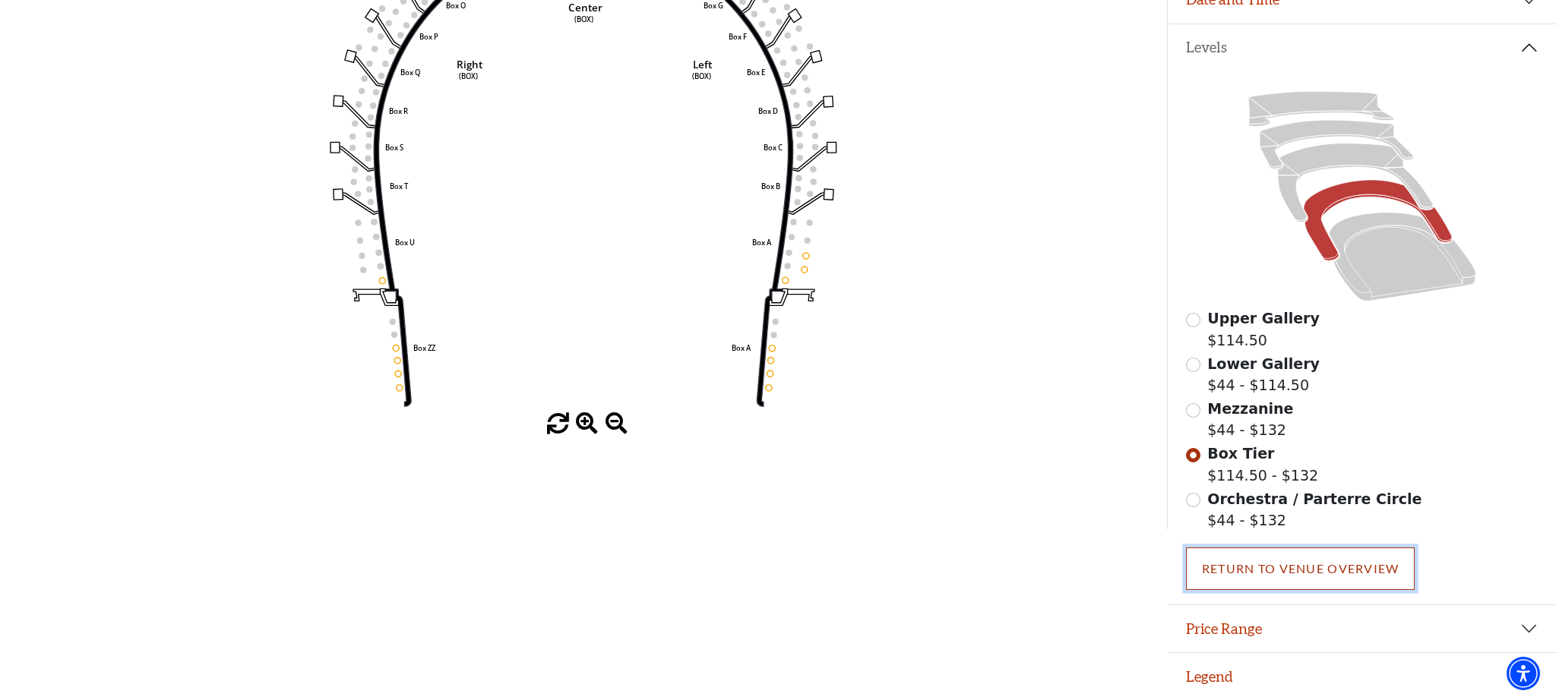
click at [1271, 579] on link "Return To Venue Overview" at bounding box center [1300, 569] width 229 height 43
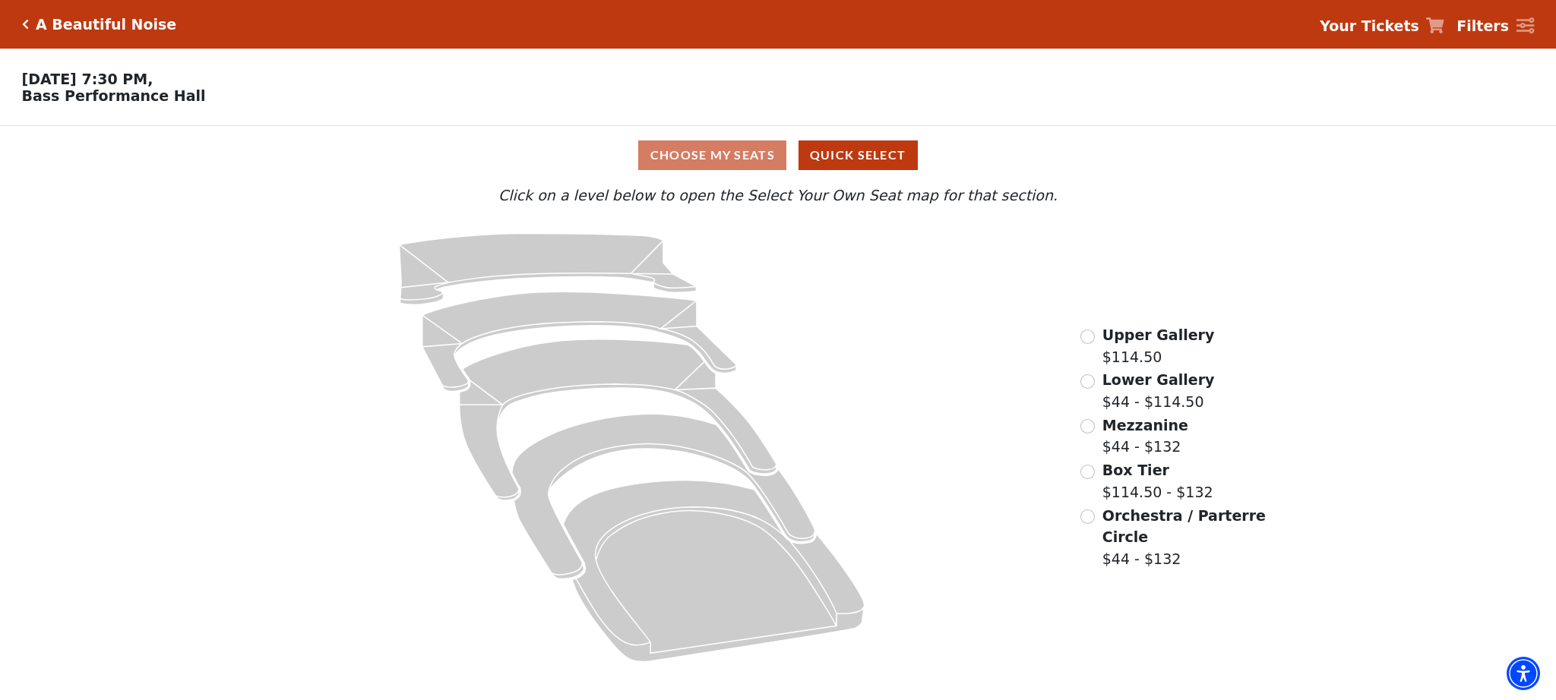
scroll to position [0, 0]
drag, startPoint x: 99, startPoint y: 83, endPoint x: 88, endPoint y: 83, distance: 10.6
click at [98, 83] on p "Wednesday, October 29 at 7:30 PM, Bass Performance Hall" at bounding box center [583, 87] width 1167 height 33
click at [26, 26] on icon "Click here to go back to filters" at bounding box center [25, 24] width 7 height 11
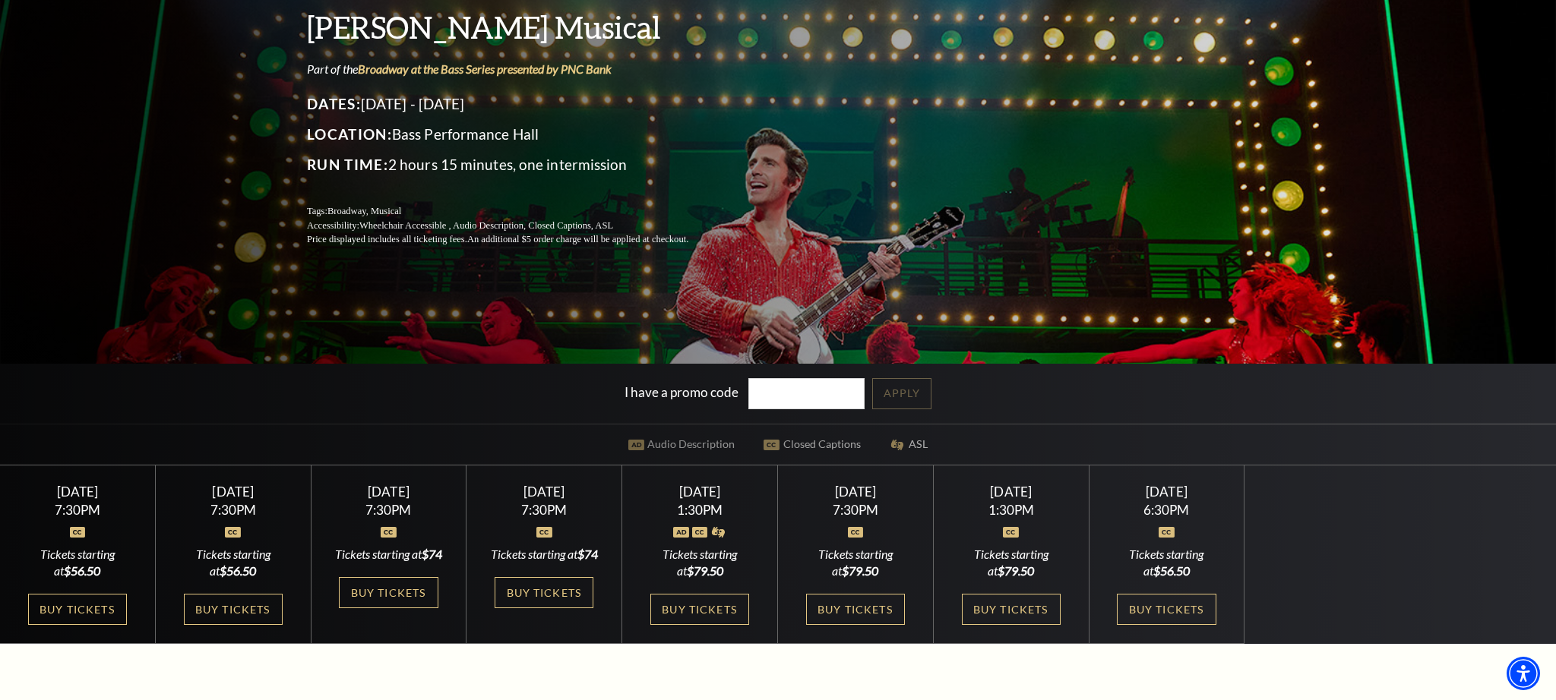
scroll to position [194, 0]
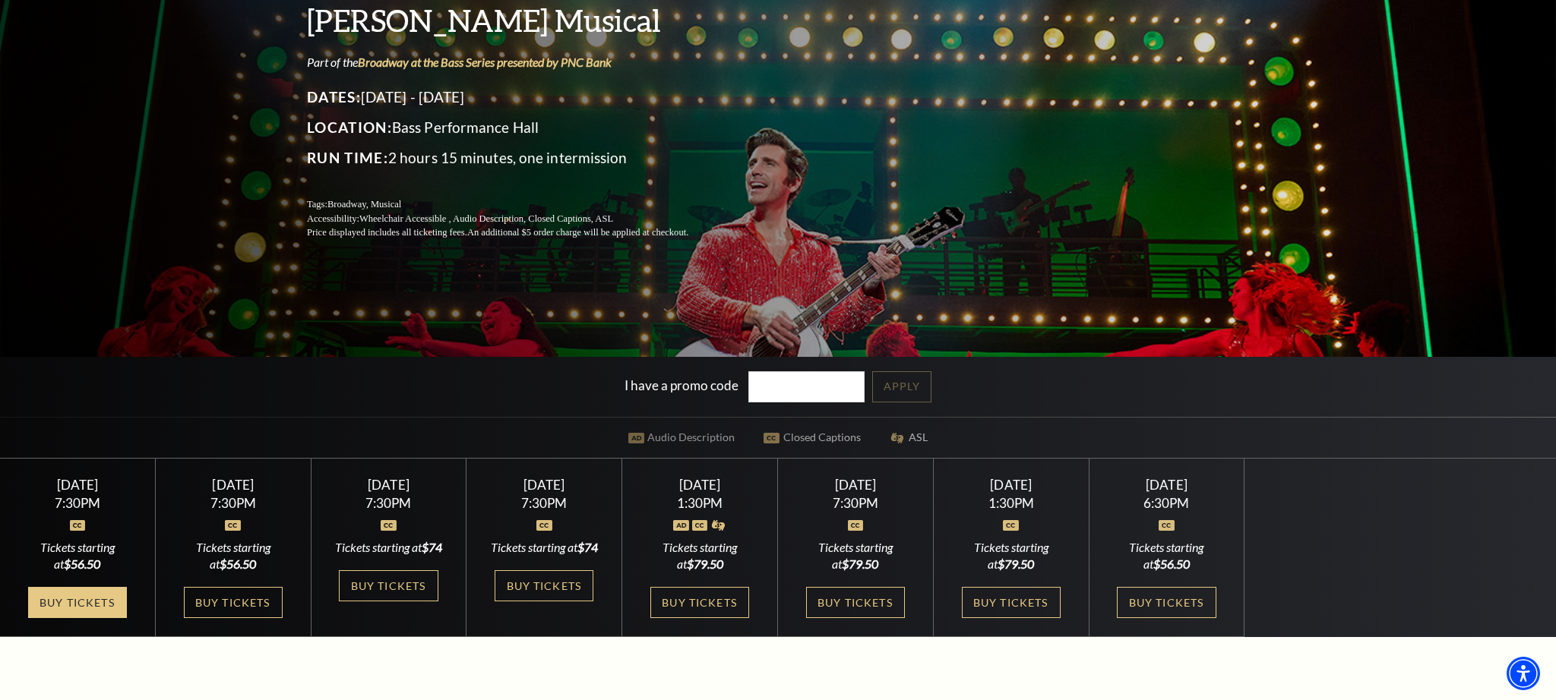
click at [107, 613] on link "Buy Tickets" at bounding box center [77, 602] width 99 height 31
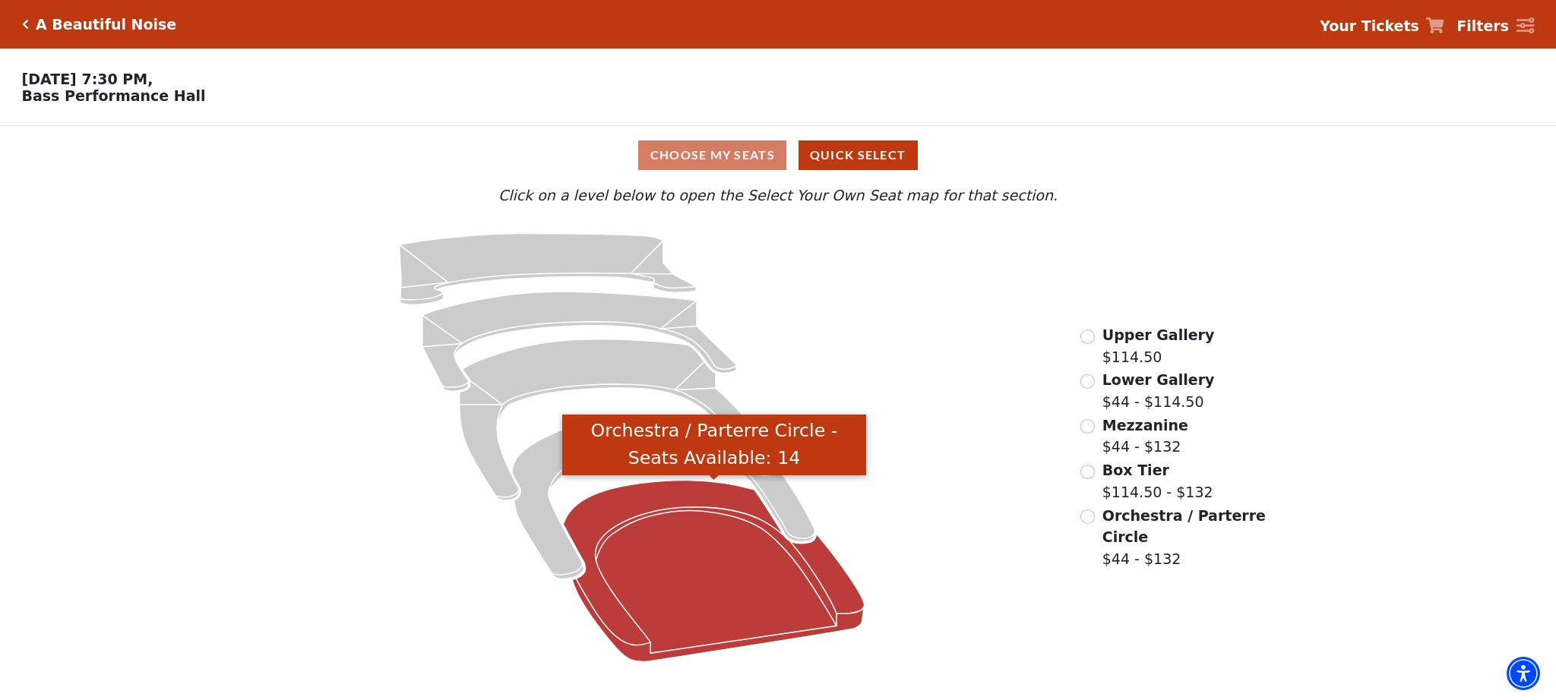
click at [714, 564] on icon "Orchestra / Parterre Circle - Seats Available: 14" at bounding box center [714, 572] width 301 height 182
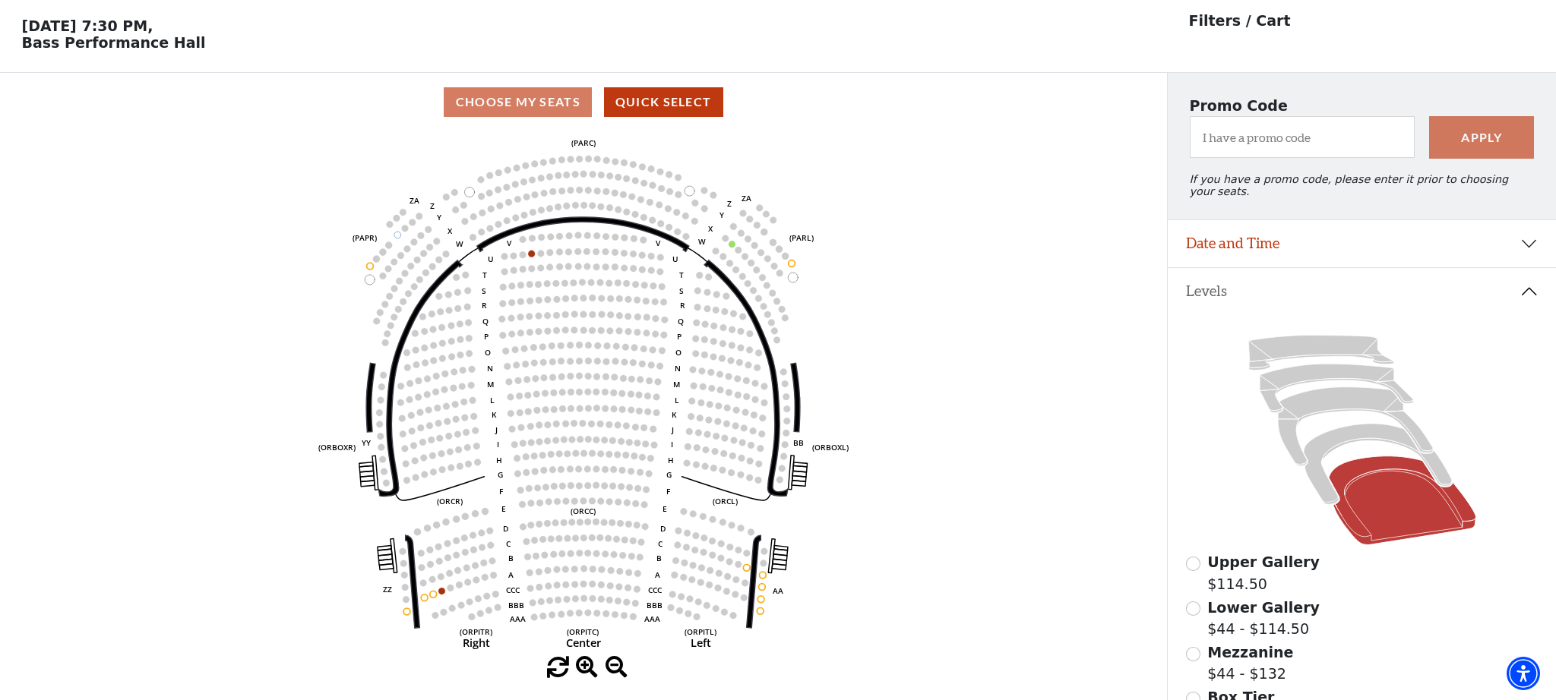
scroll to position [70, 0]
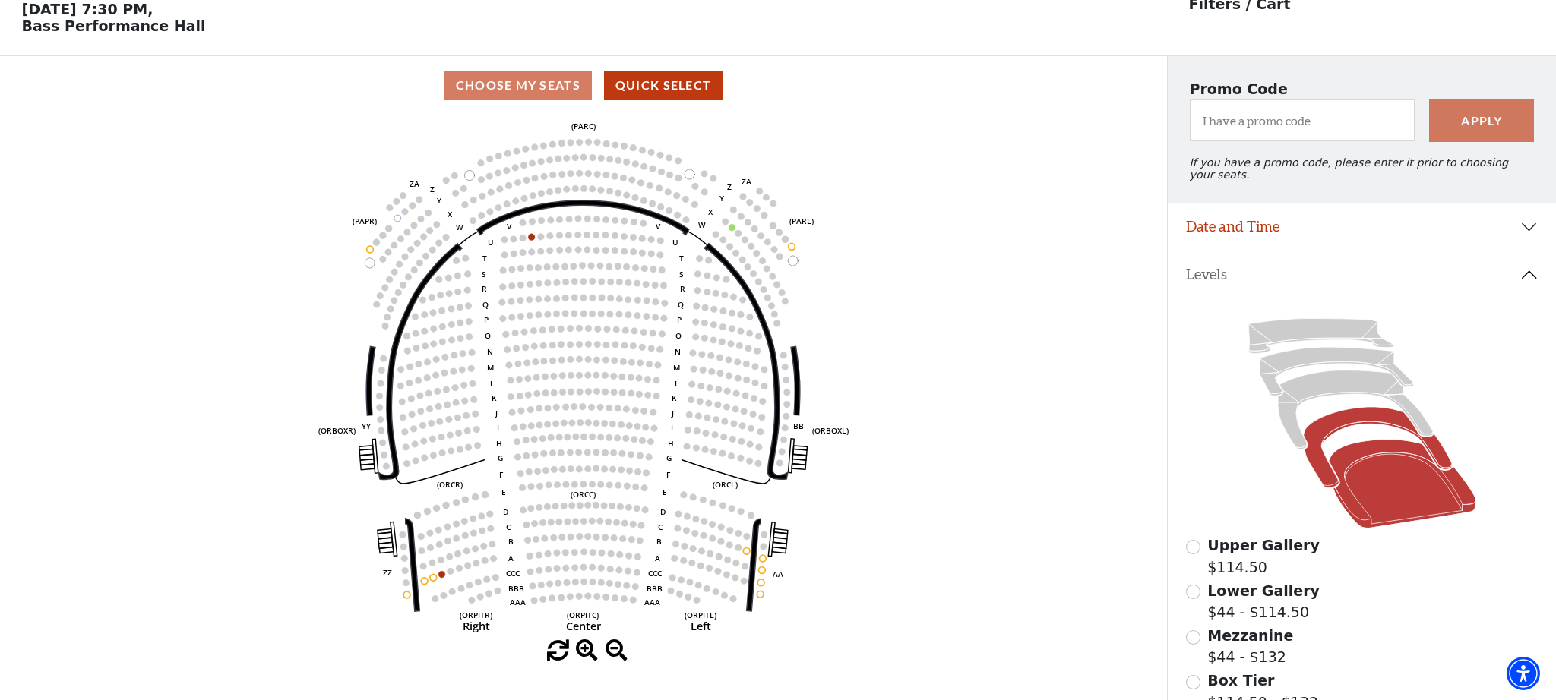
click at [1322, 459] on icon at bounding box center [1377, 447] width 148 height 81
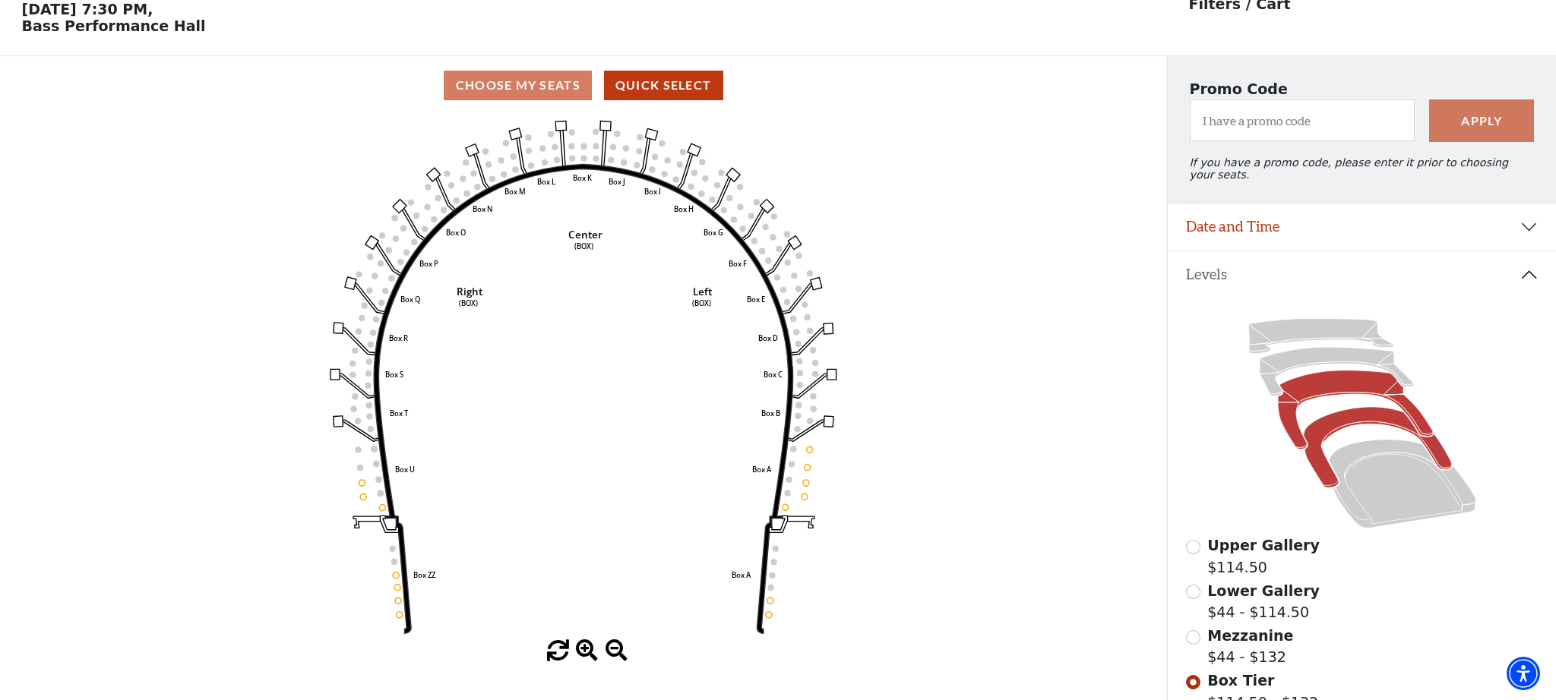
click at [1293, 428] on icon at bounding box center [1355, 410] width 155 height 79
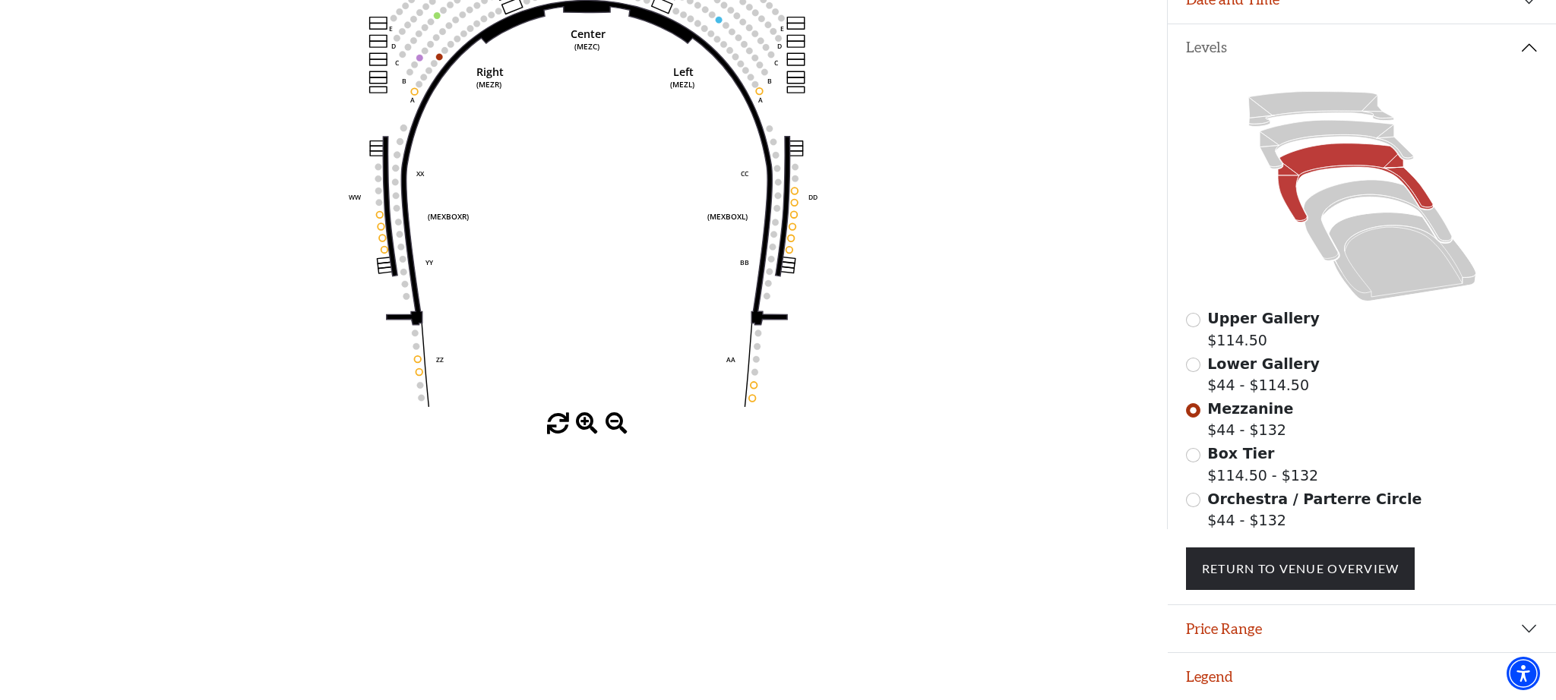
scroll to position [299, 0]
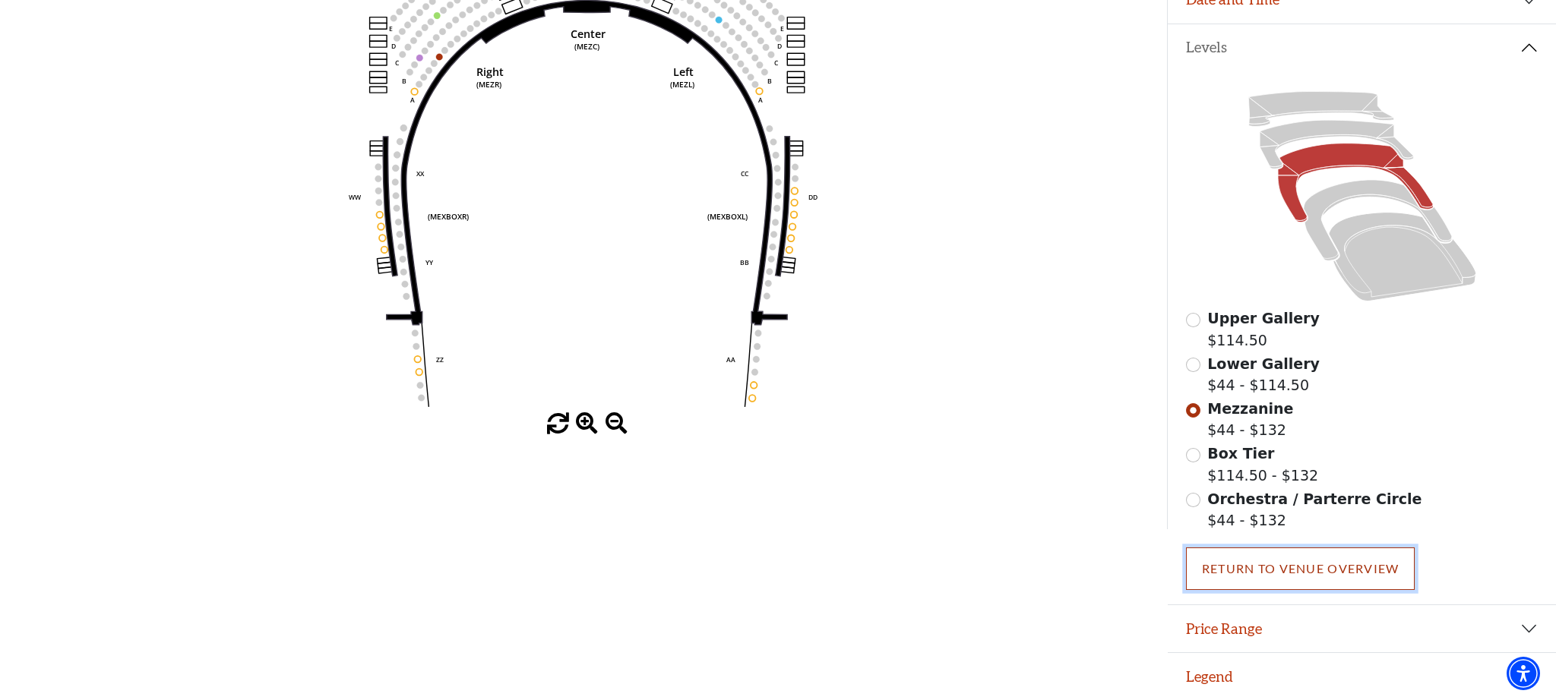
click at [1272, 586] on link "Return To Venue Overview" at bounding box center [1300, 569] width 229 height 43
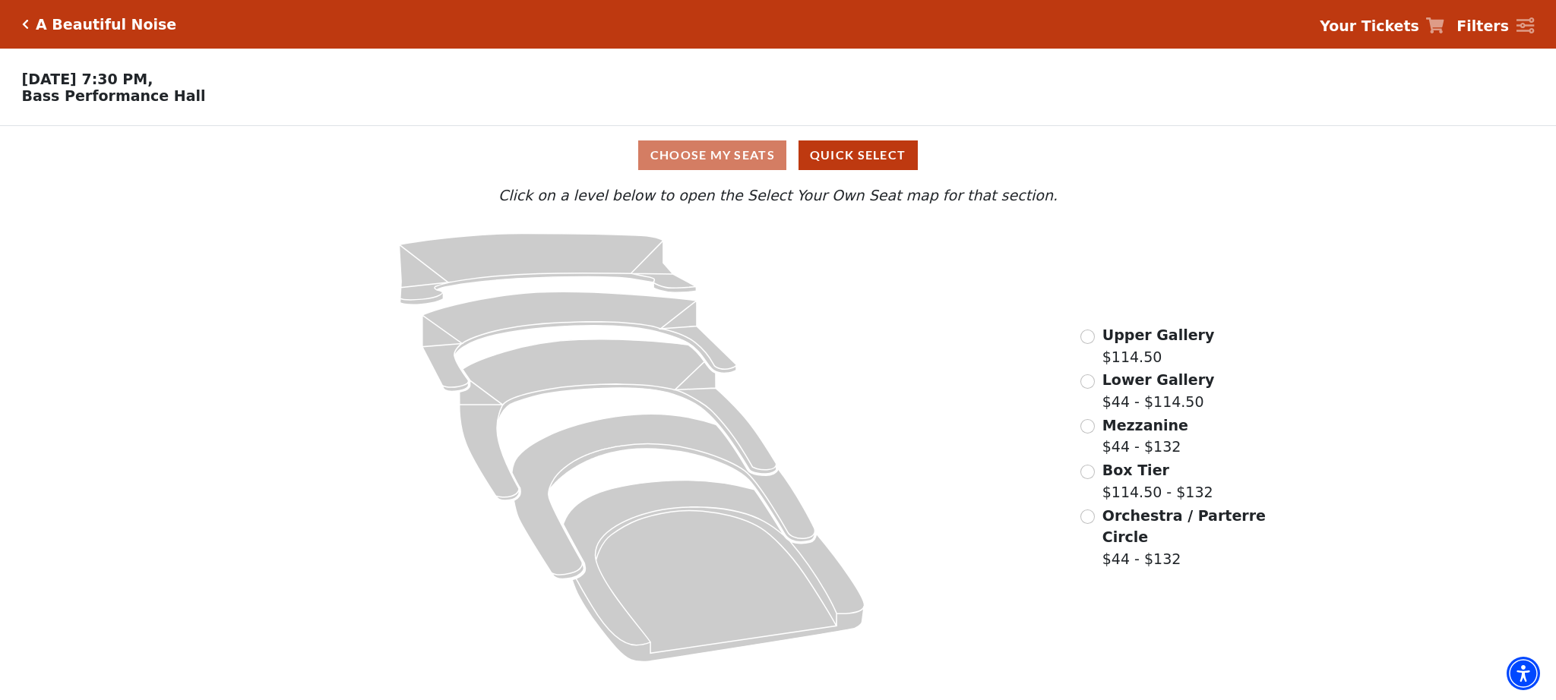
scroll to position [0, 0]
click at [29, 26] on div "A Beautiful Noise" at bounding box center [103, 24] width 148 height 17
click at [23, 22] on icon "Click here to go back to filters" at bounding box center [25, 24] width 7 height 11
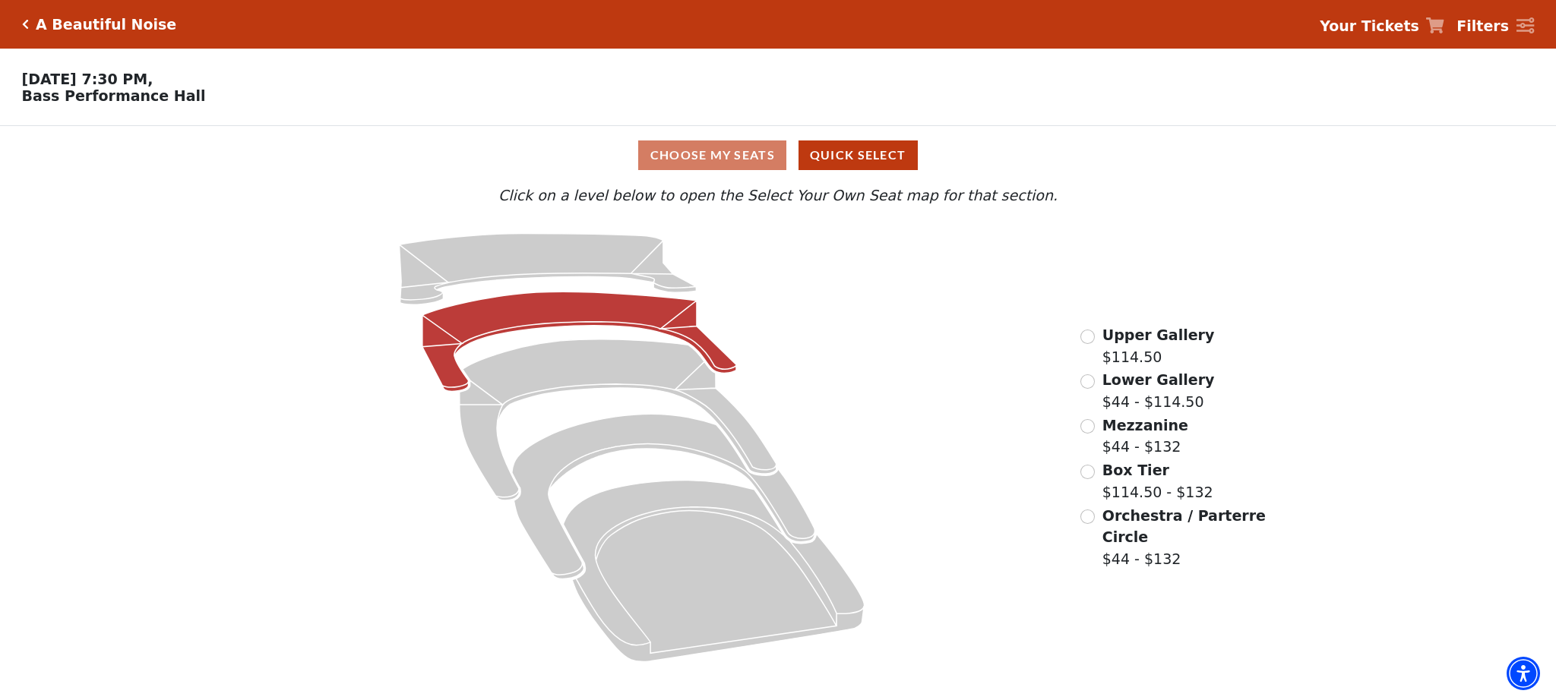
click at [230, 69] on div "Choose Your Own Seats Tuesday, October 28 at 7:30 PM, Bass Performance Hall" at bounding box center [583, 87] width 1167 height 77
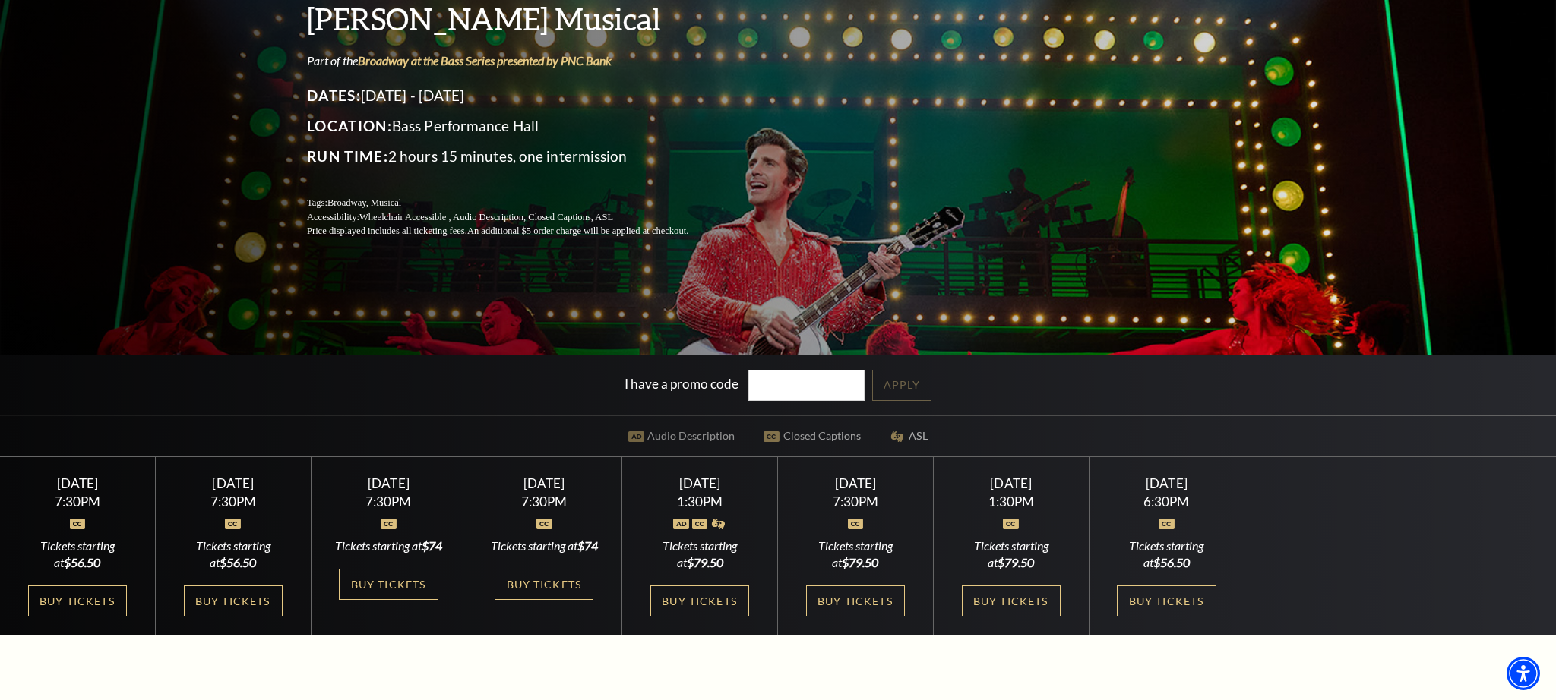
scroll to position [226, 0]
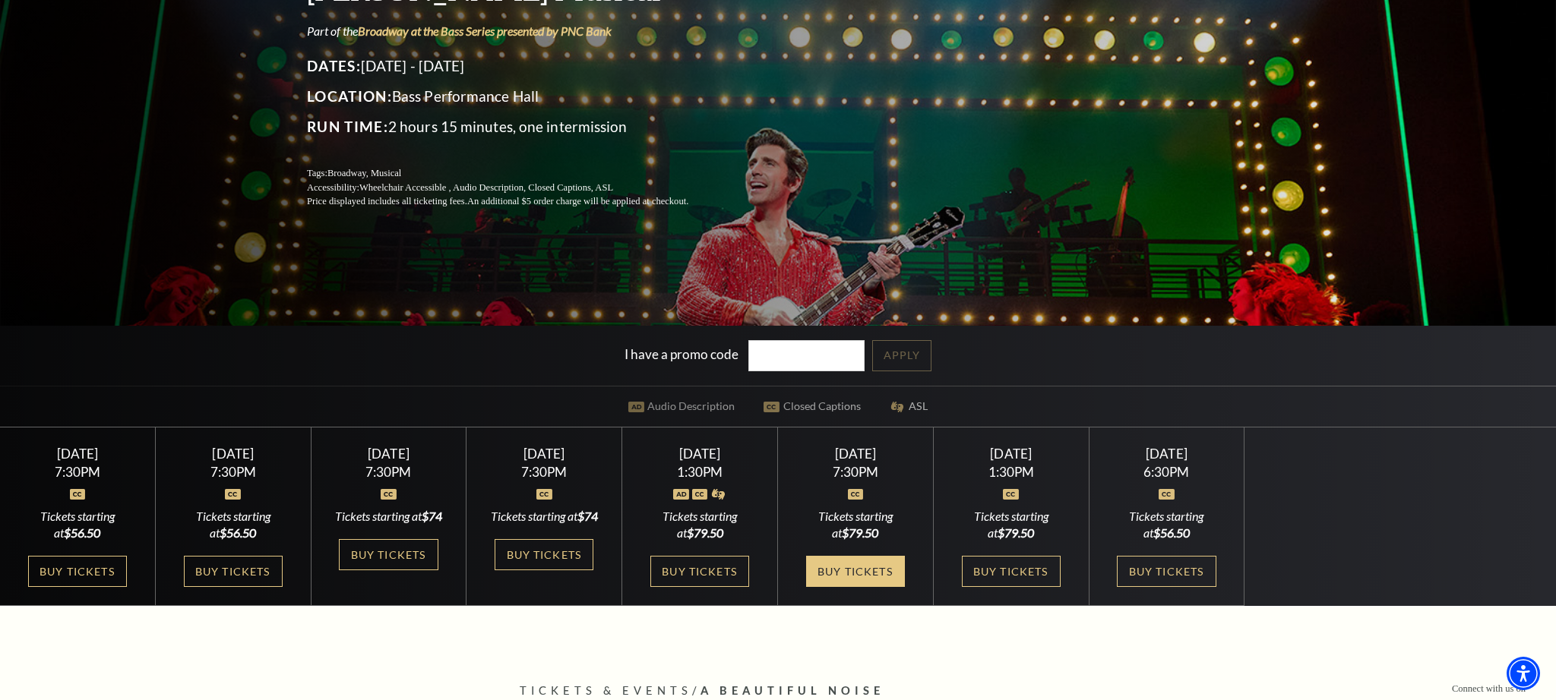
click at [881, 587] on link "Buy Tickets" at bounding box center [855, 571] width 99 height 31
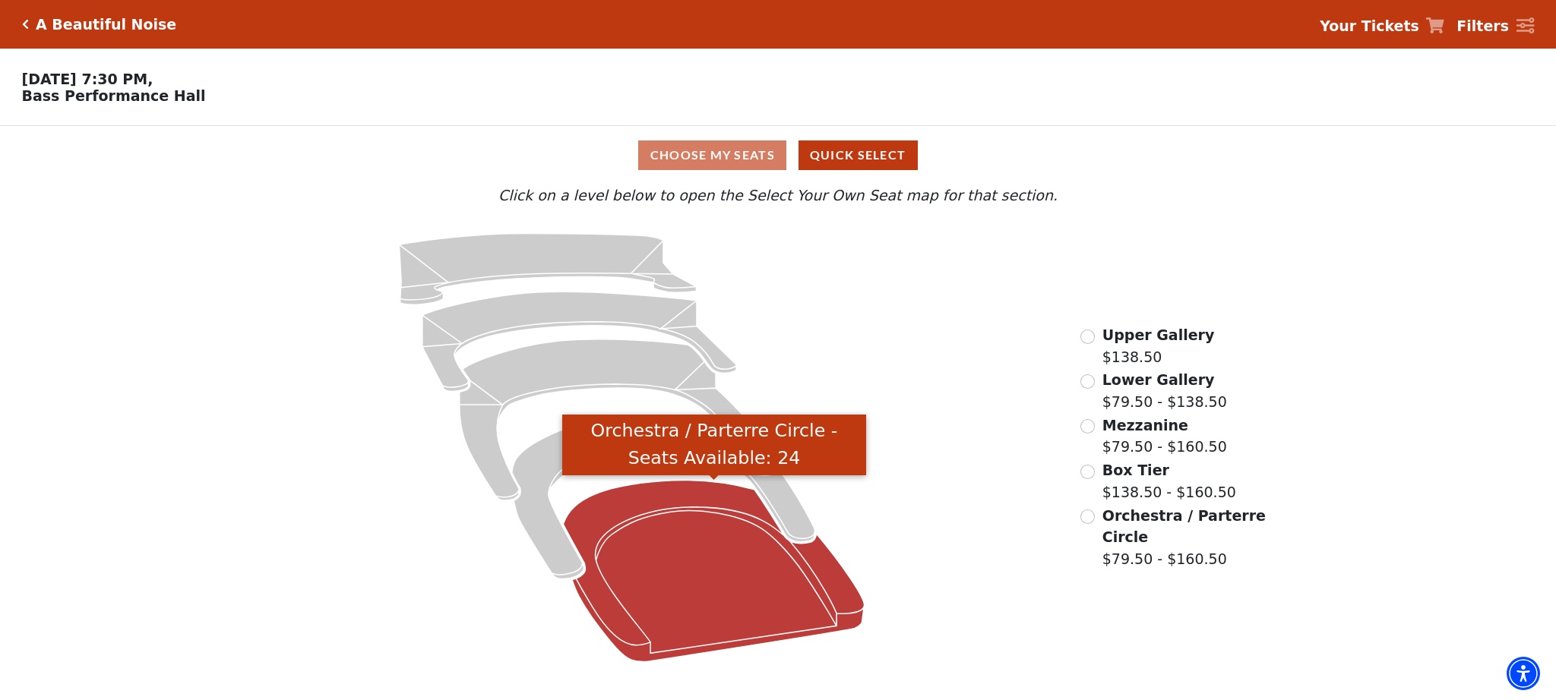
click at [773, 588] on icon "Orchestra / Parterre Circle - Seats Available: 24" at bounding box center [714, 572] width 301 height 182
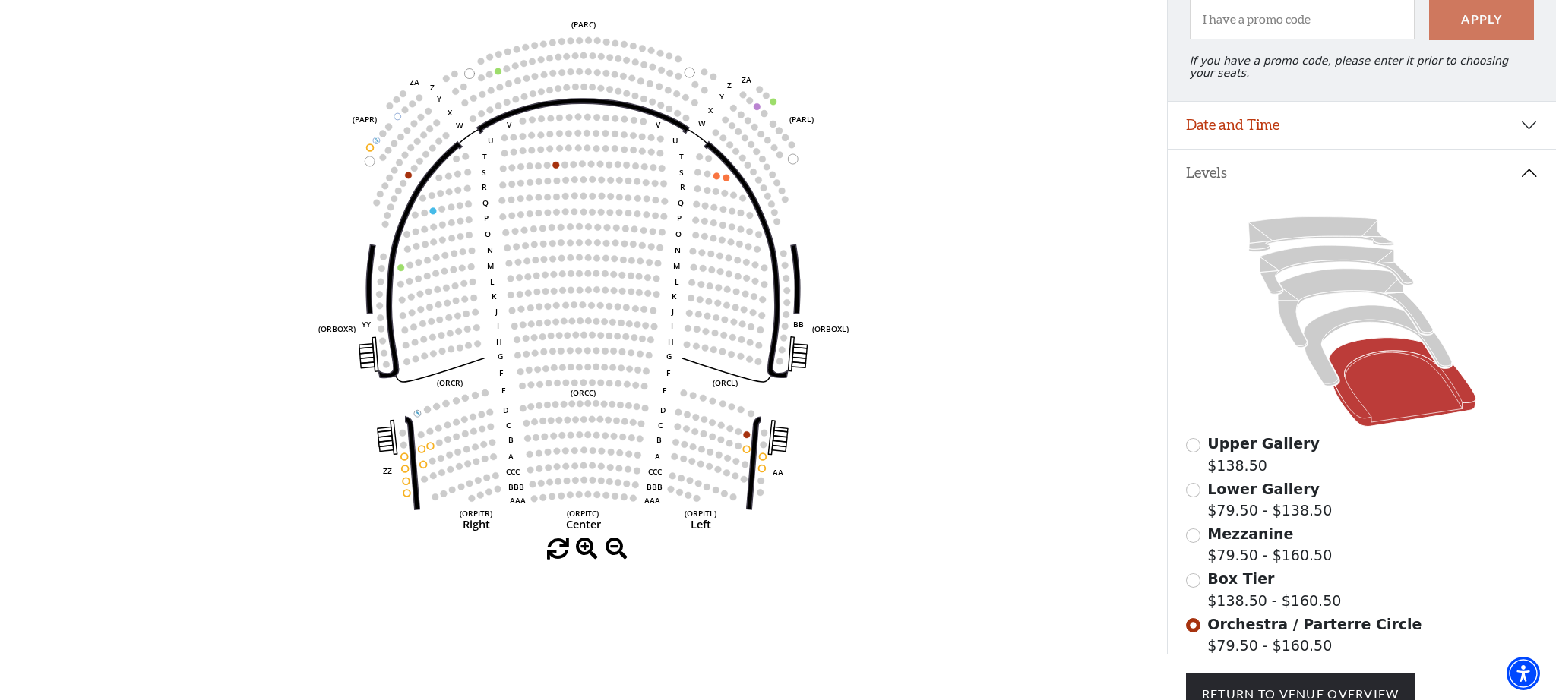
scroll to position [175, 0]
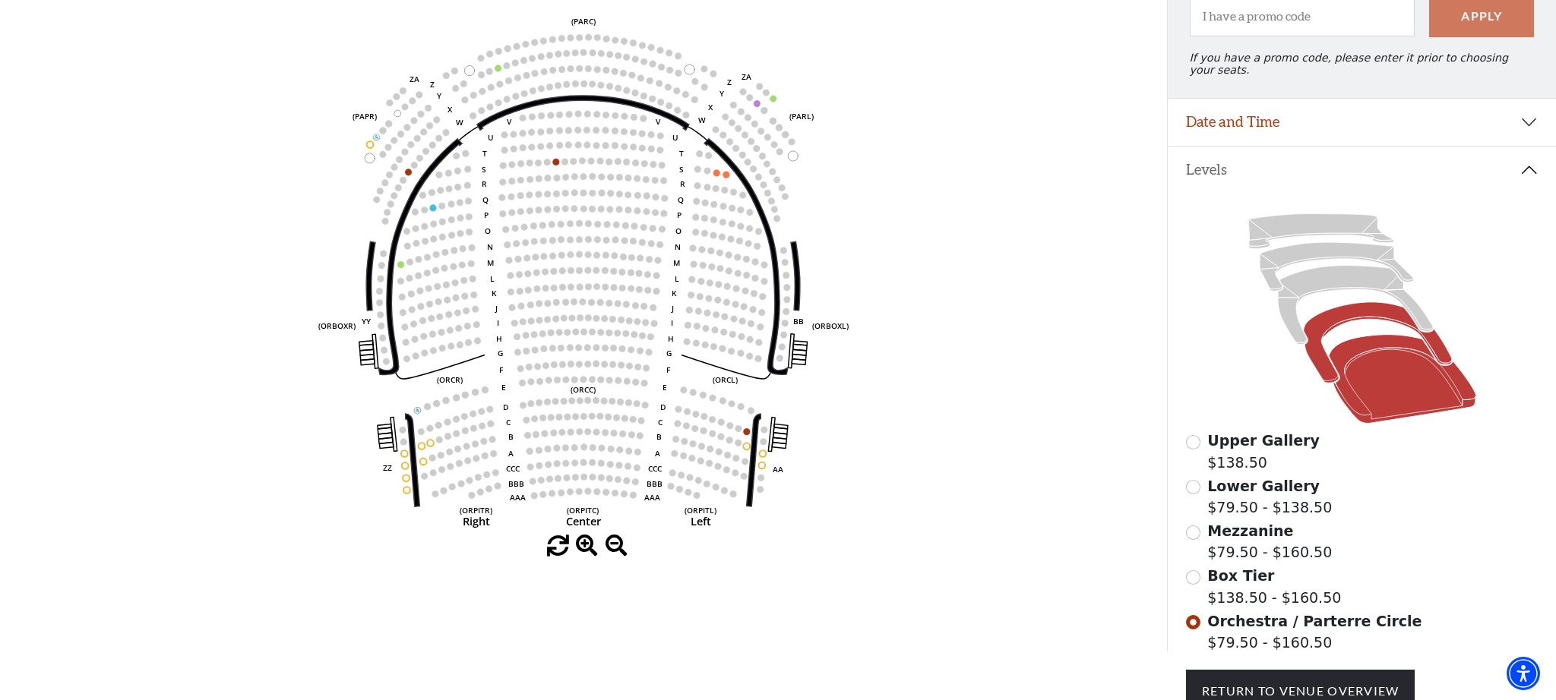
click at [1325, 366] on icon at bounding box center [1377, 342] width 148 height 81
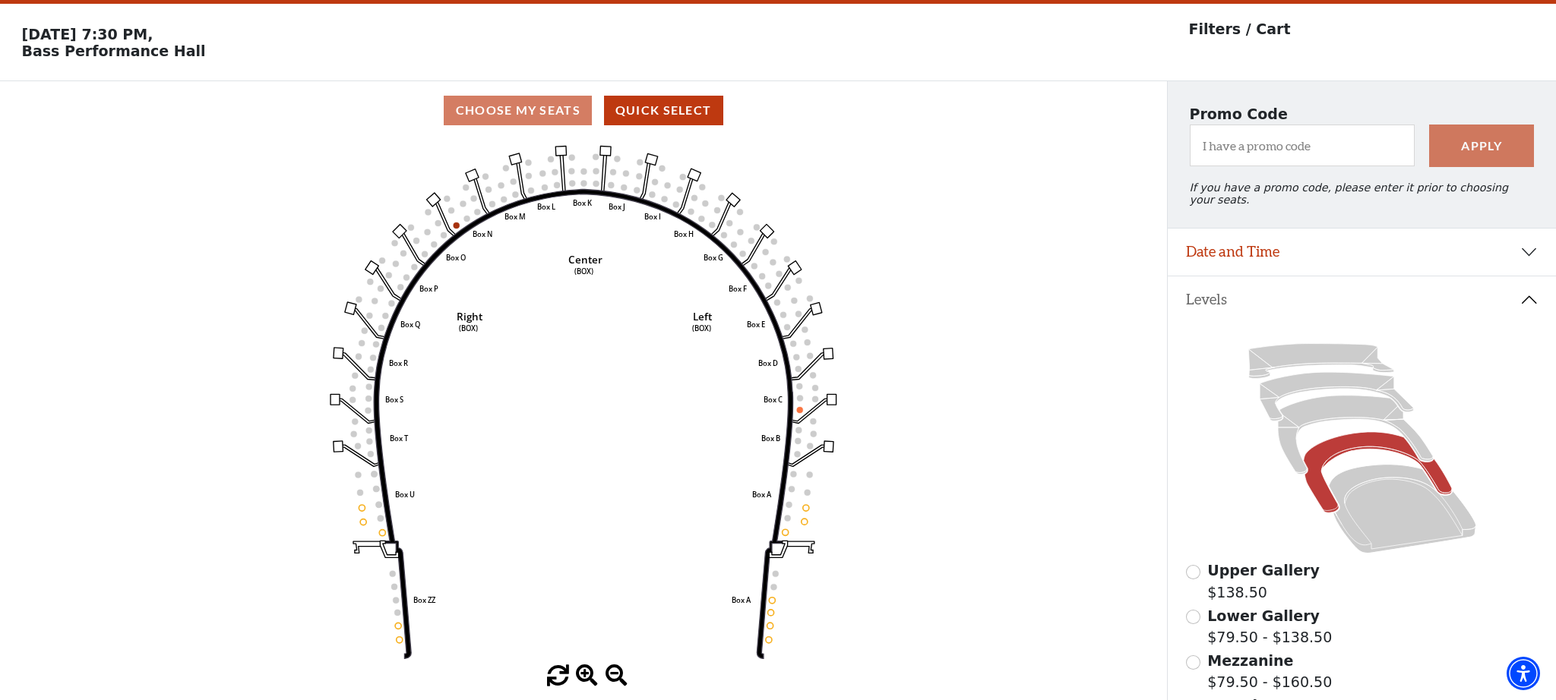
scroll to position [70, 0]
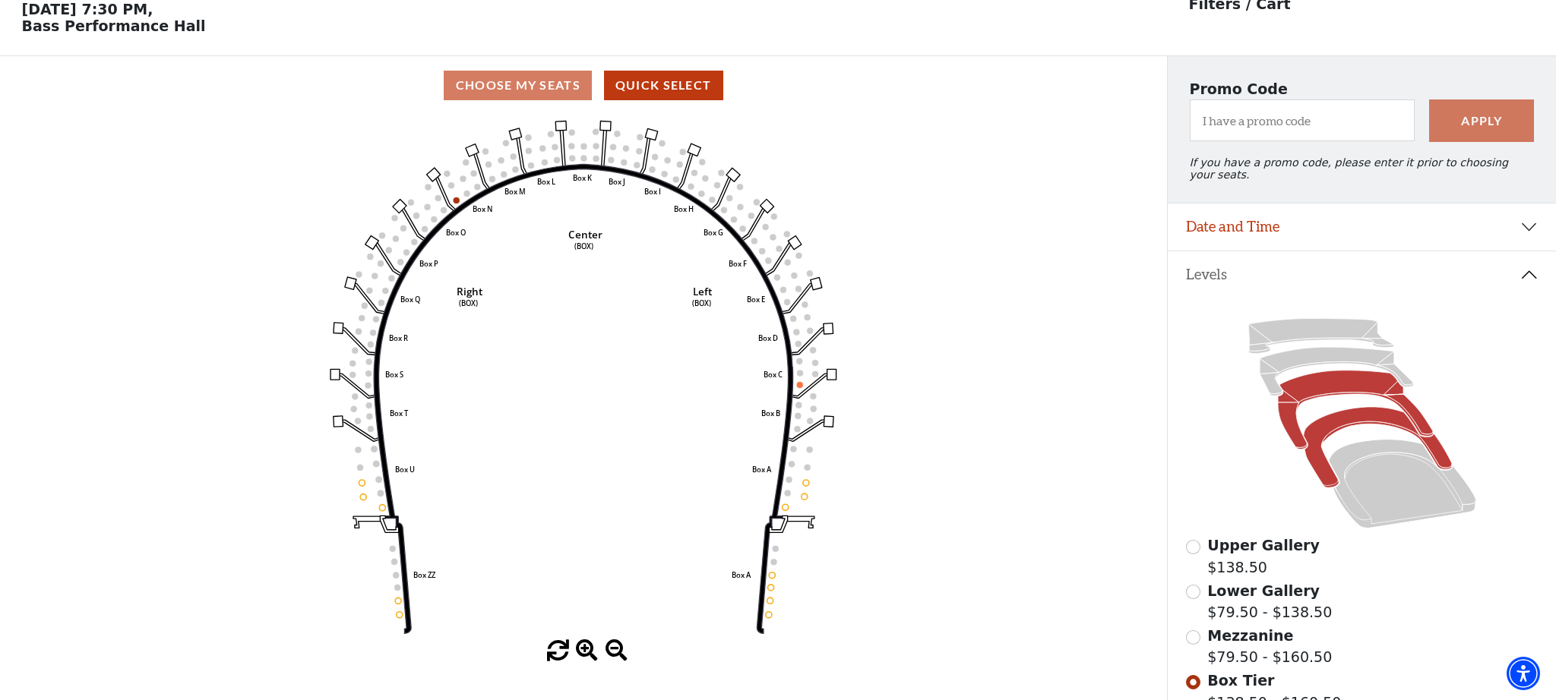
click at [1334, 381] on icon at bounding box center [1355, 410] width 155 height 79
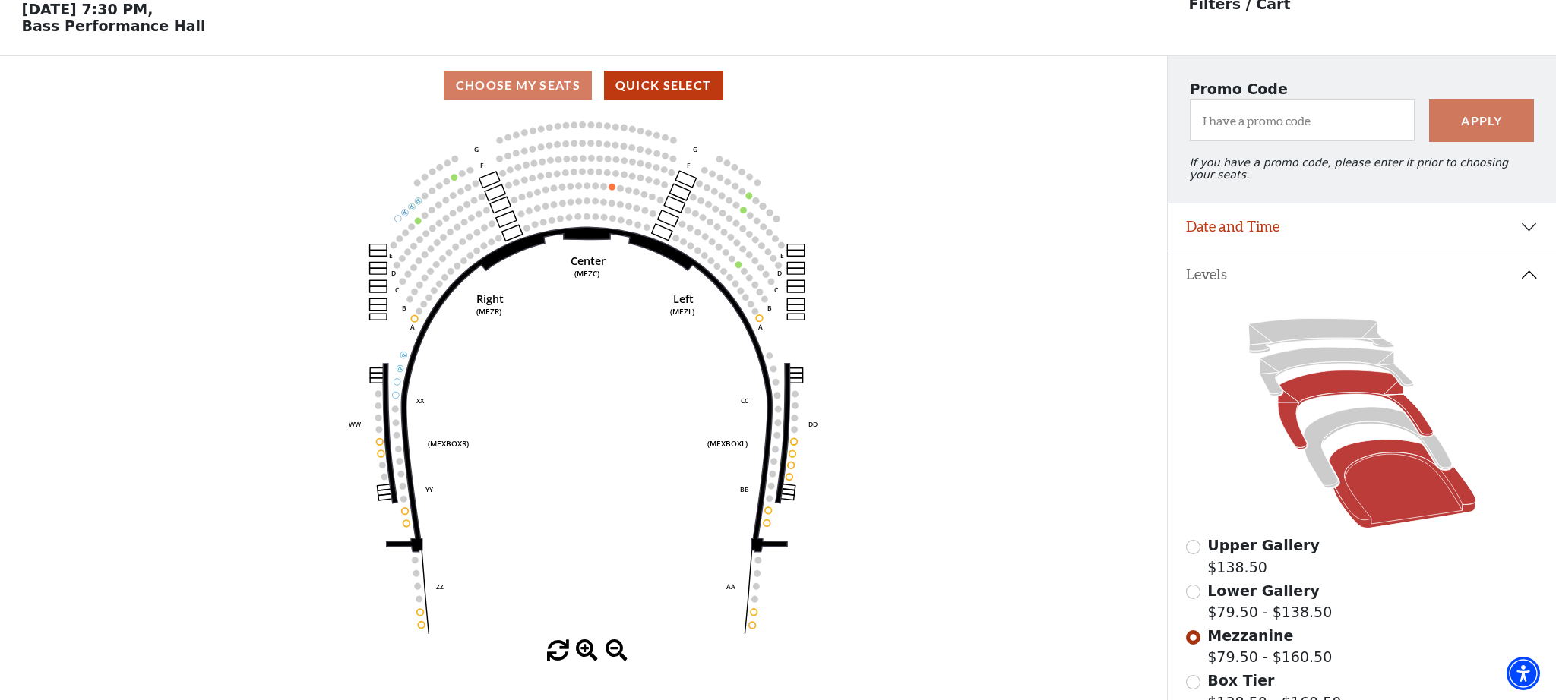
click at [1364, 481] on icon at bounding box center [1401, 484] width 147 height 89
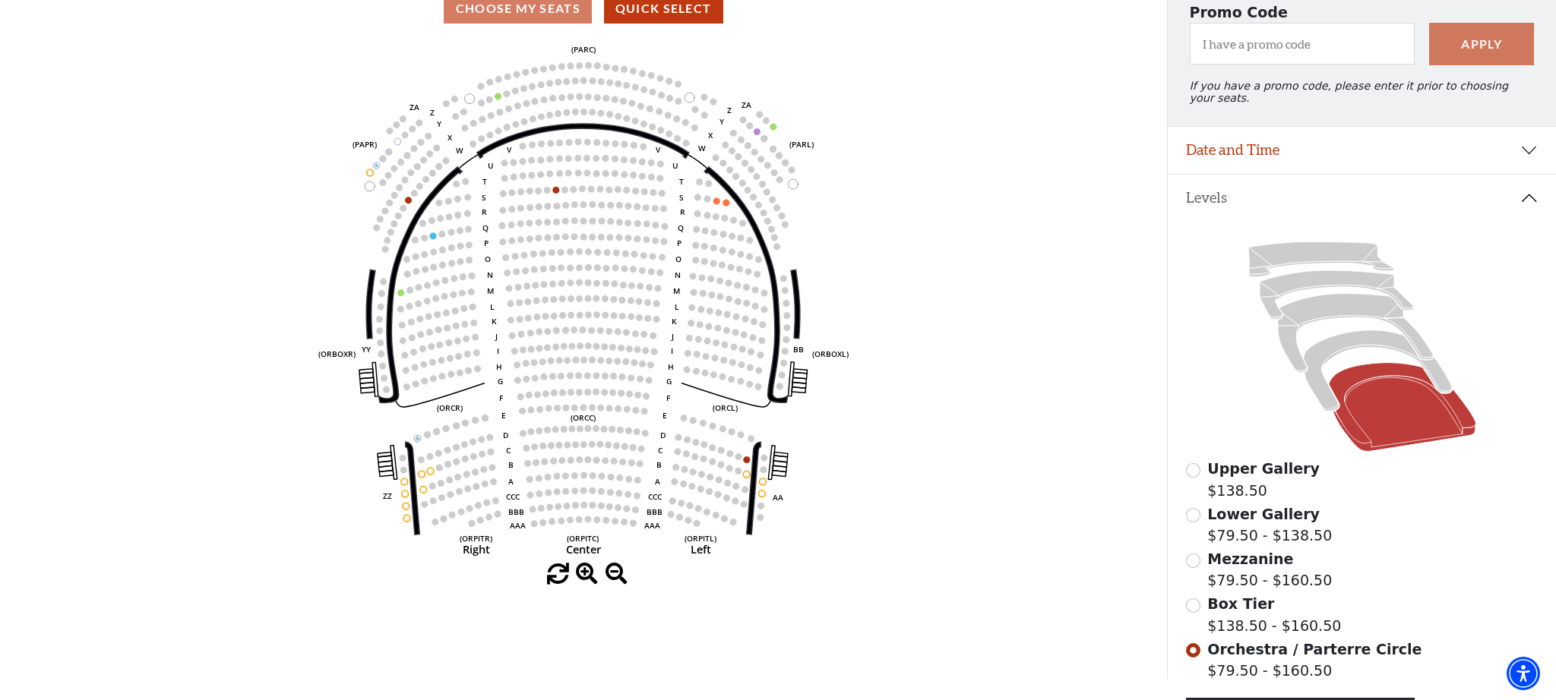
scroll to position [147, 0]
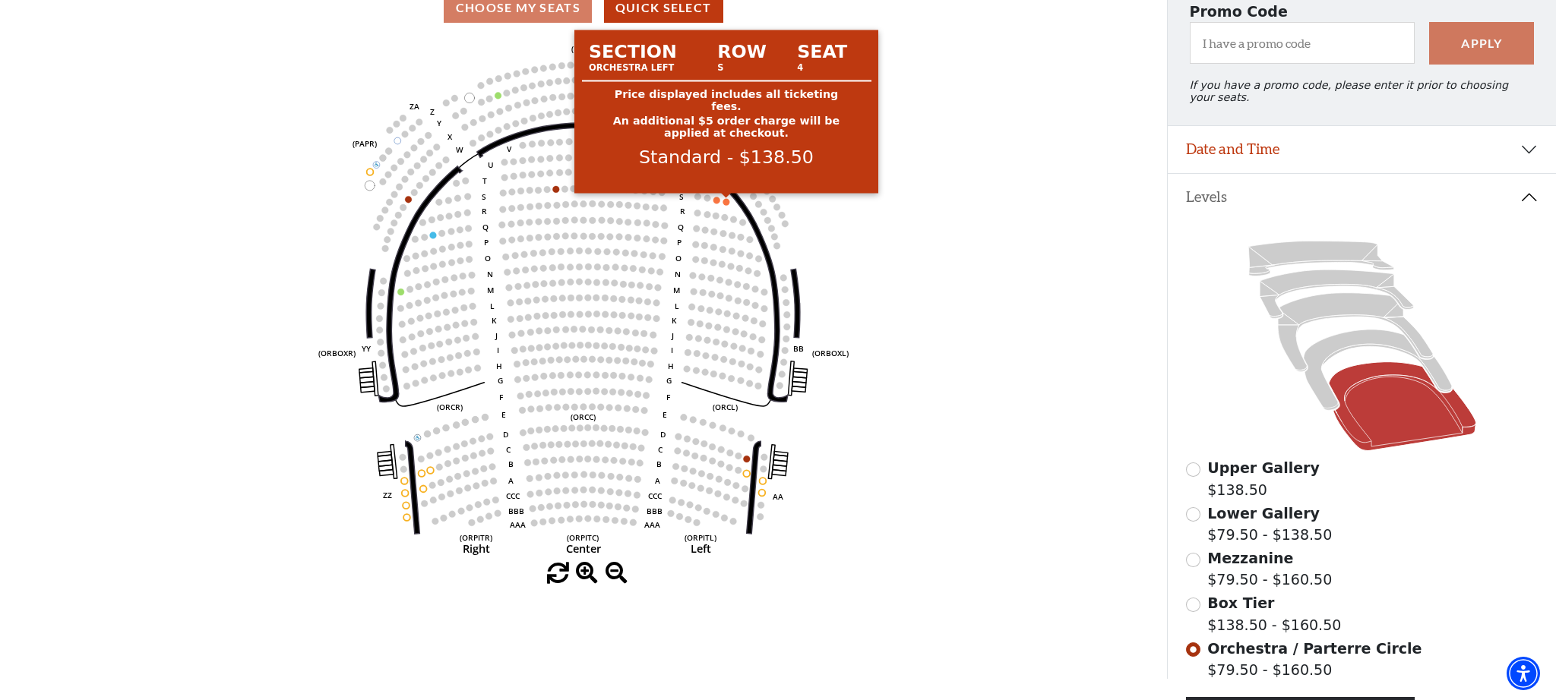
click at [727, 203] on circle at bounding box center [726, 201] width 7 height 7
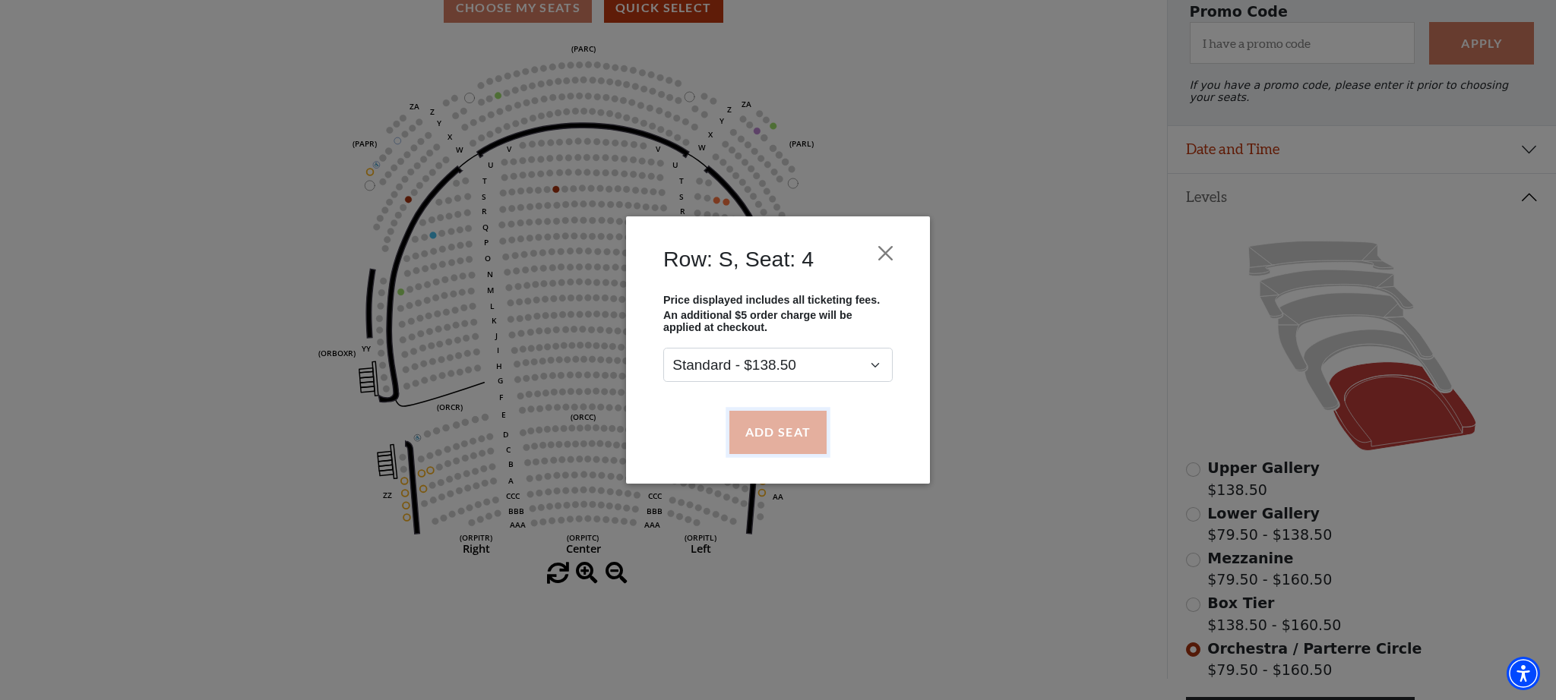
click at [801, 431] on button "Add Seat" at bounding box center [777, 432] width 97 height 43
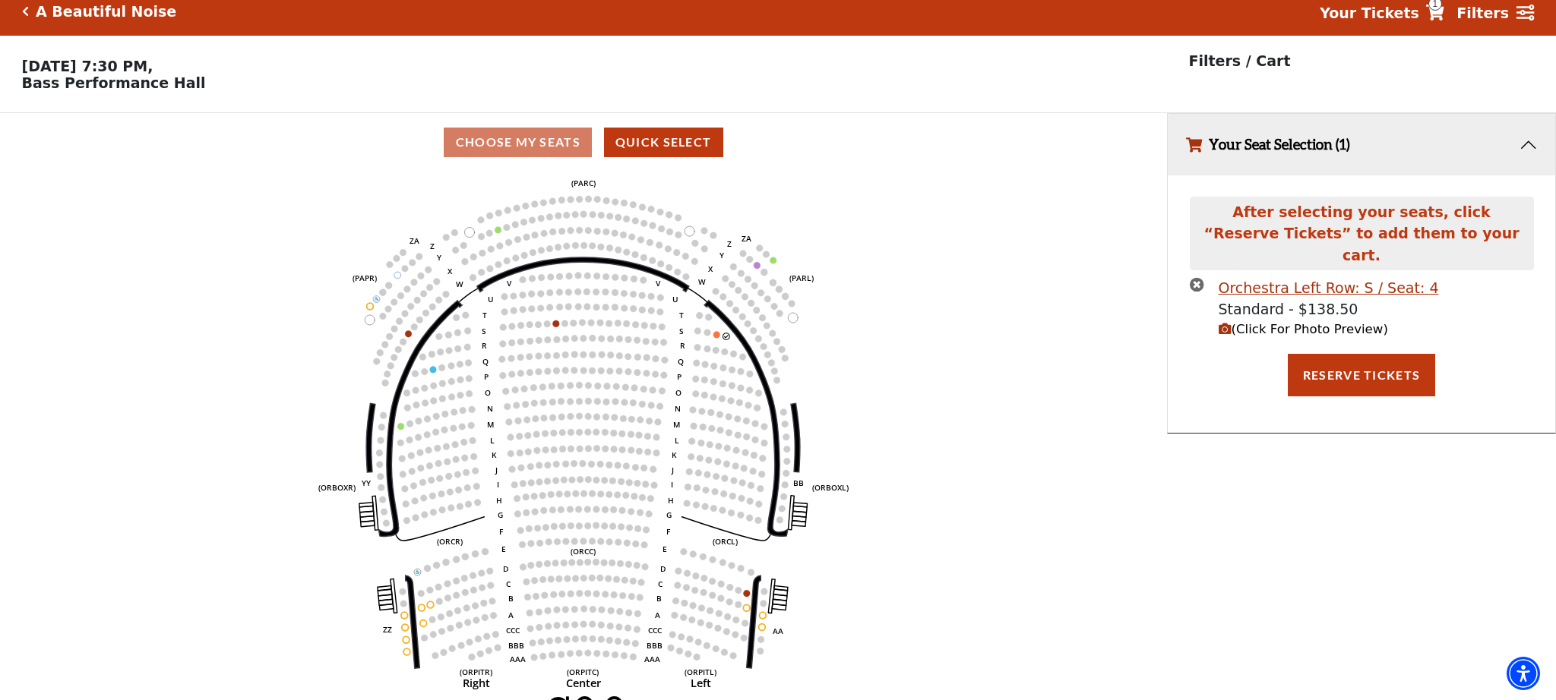
scroll to position [0, 0]
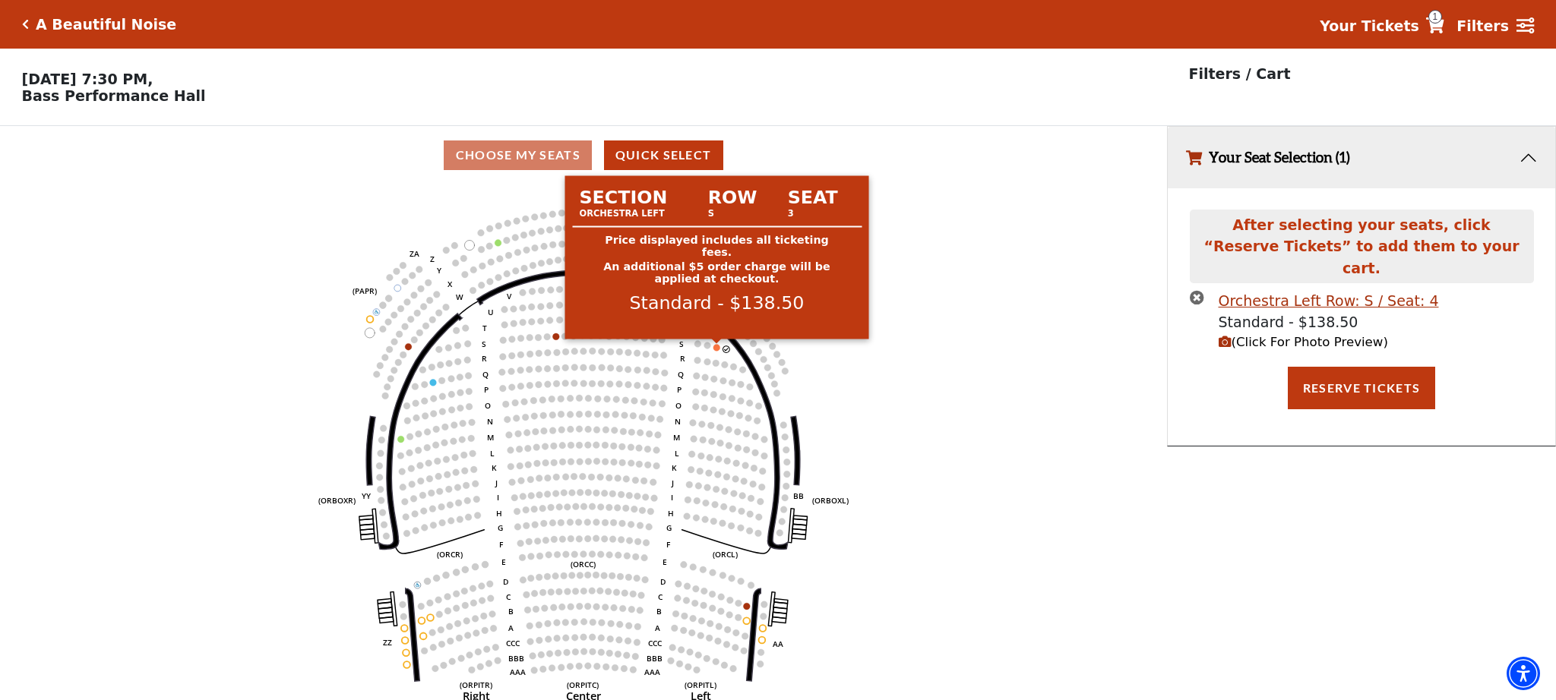
click at [716, 349] on circle at bounding box center [716, 347] width 7 height 7
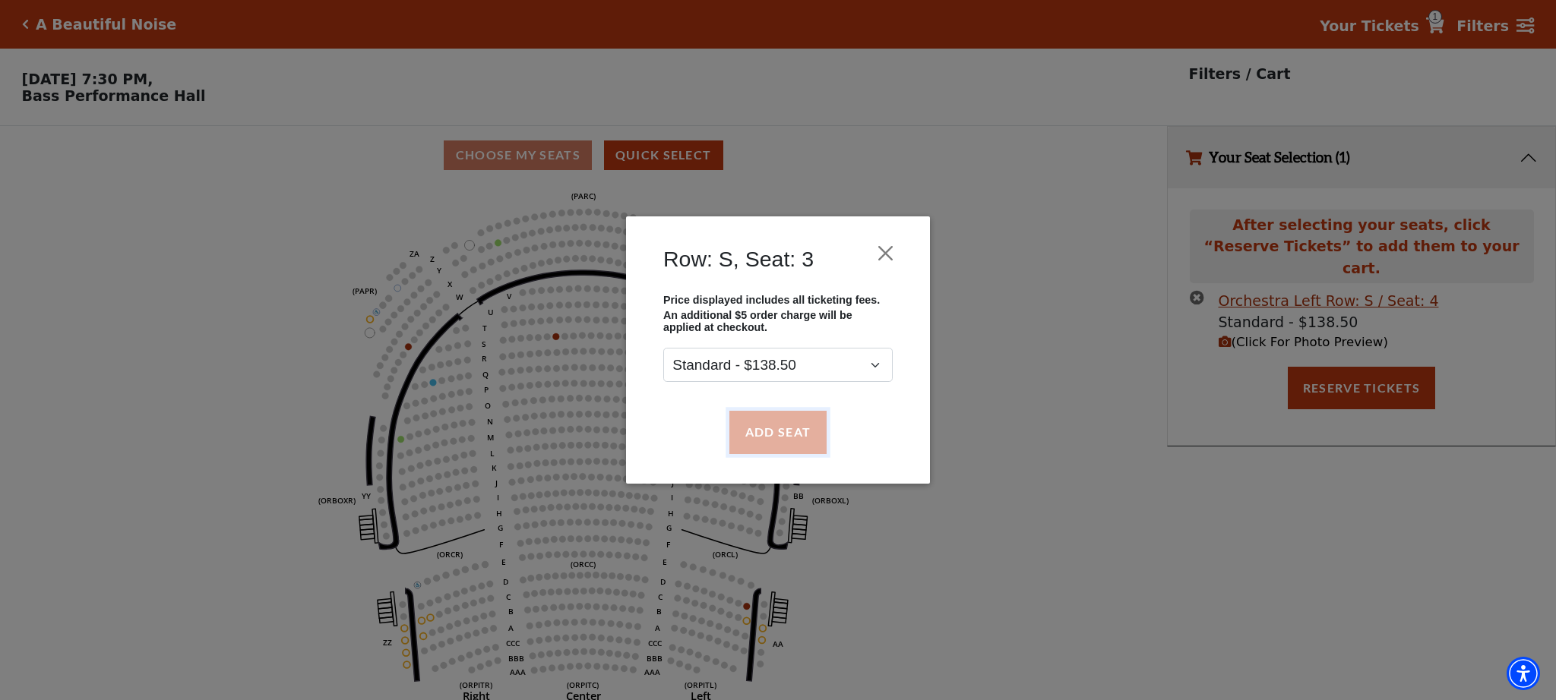
click at [801, 431] on button "Add Seat" at bounding box center [777, 432] width 97 height 43
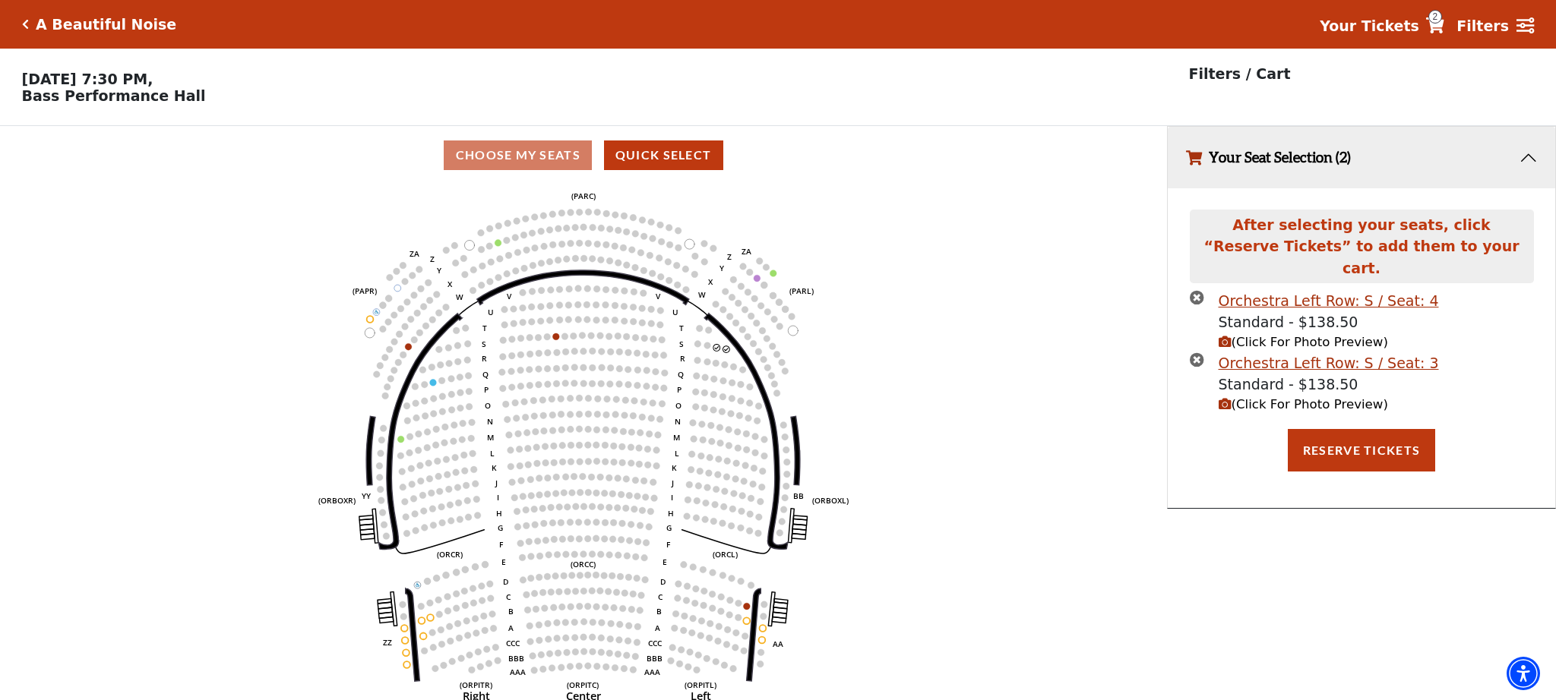
scroll to position [32, 0]
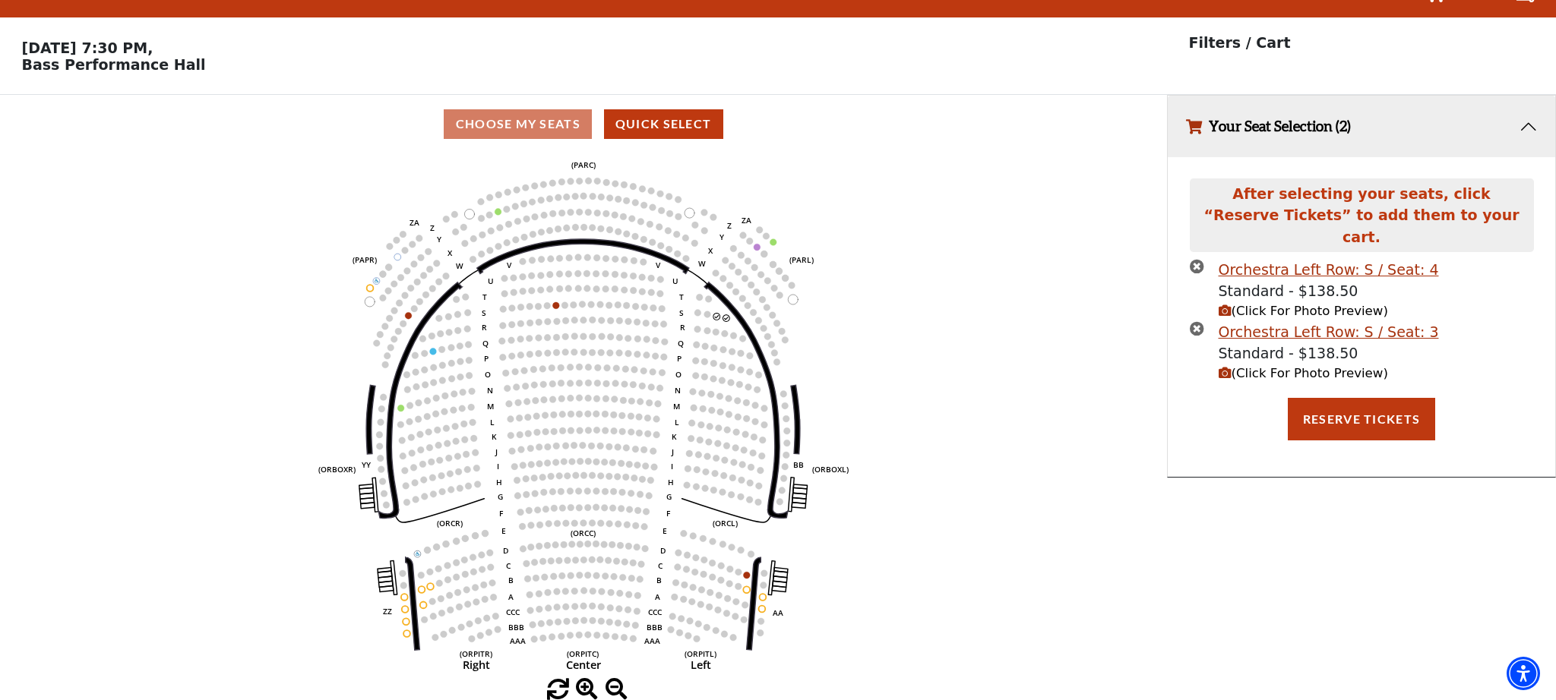
click at [1316, 366] on span "(Click For Photo Preview)" at bounding box center [1302, 373] width 169 height 14
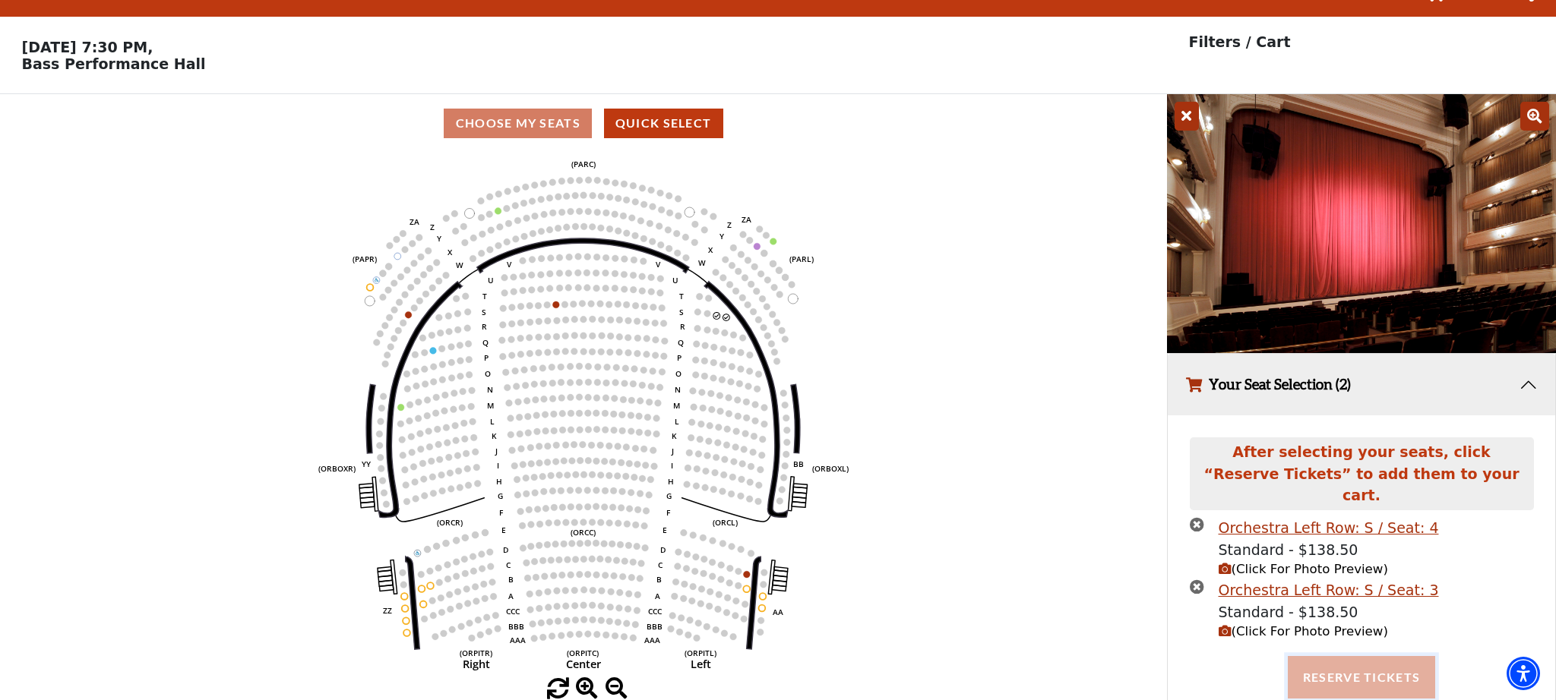
click at [1403, 662] on button "Reserve Tickets" at bounding box center [1360, 677] width 147 height 43
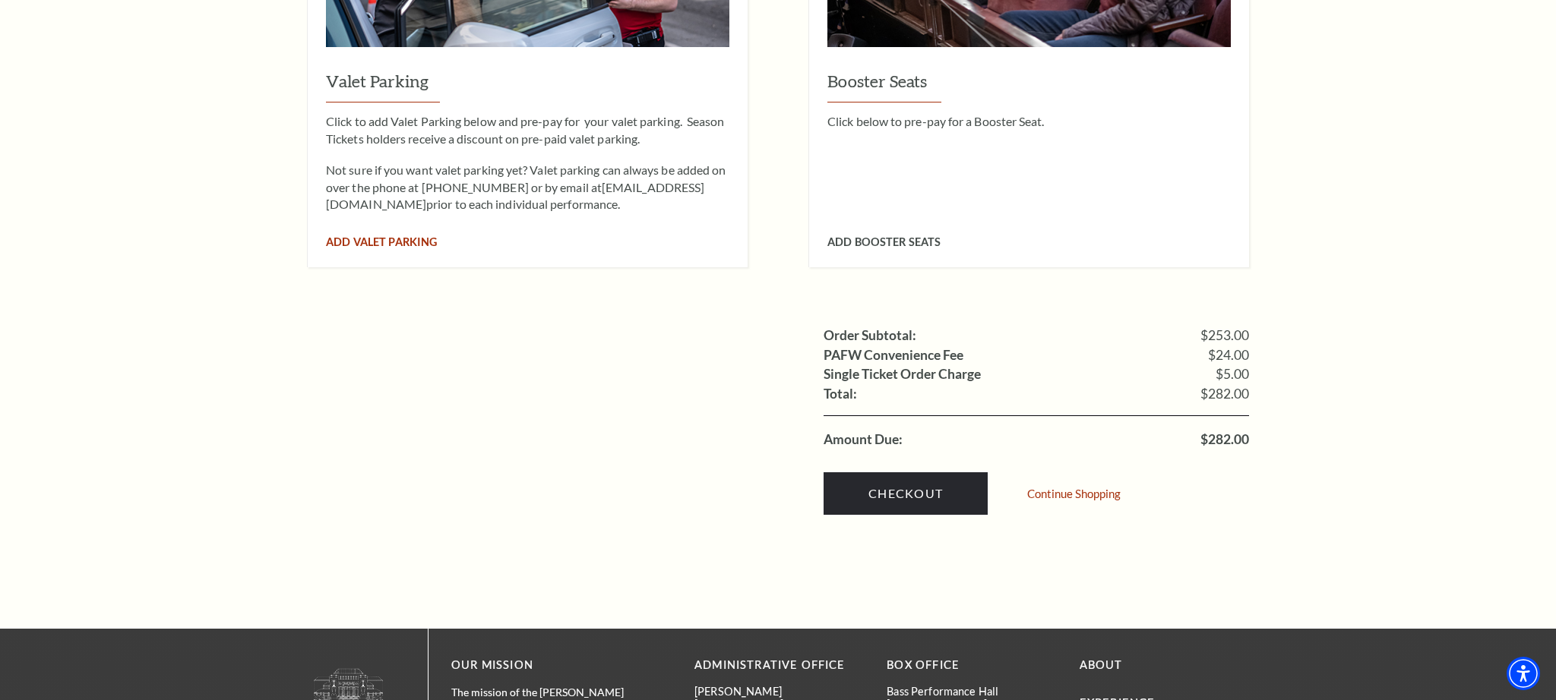
scroll to position [1288, 0]
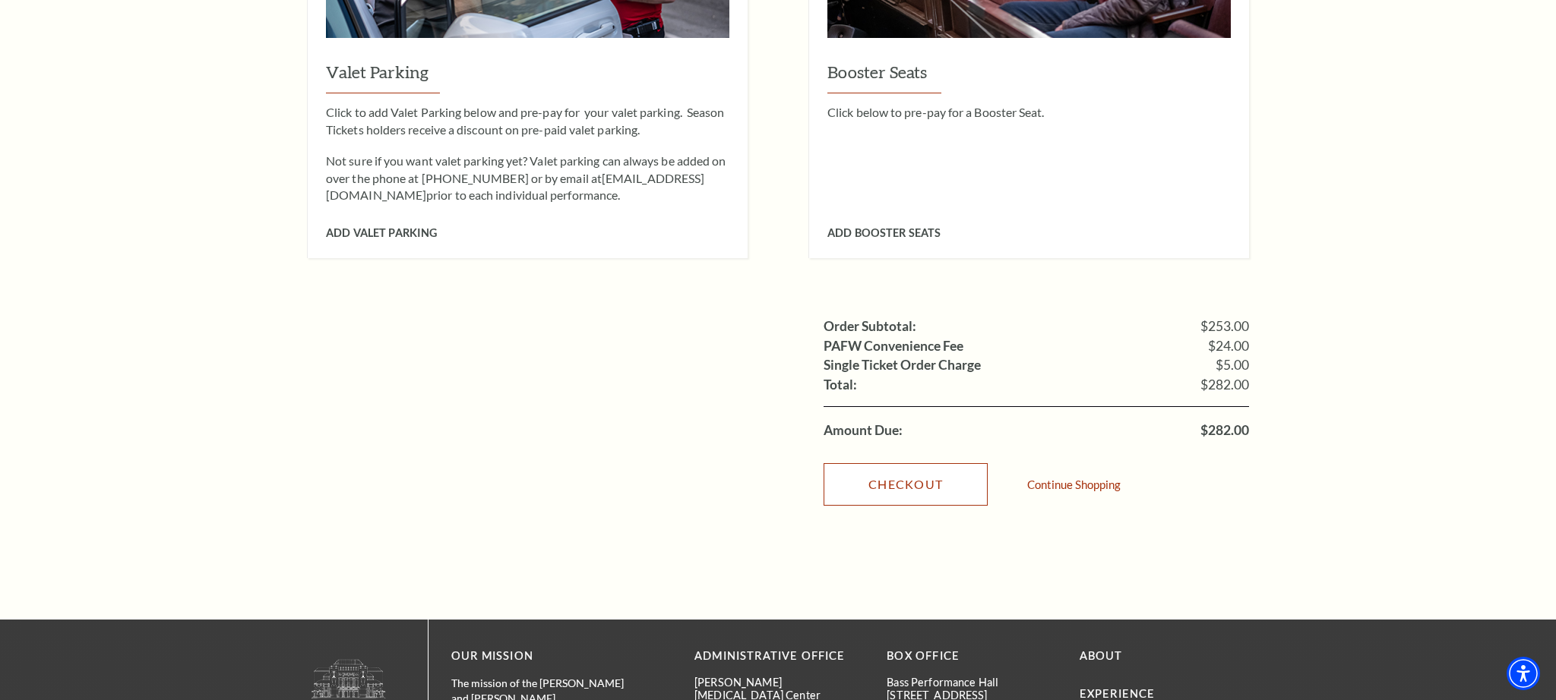
click at [921, 466] on link "Checkout" at bounding box center [905, 484] width 164 height 43
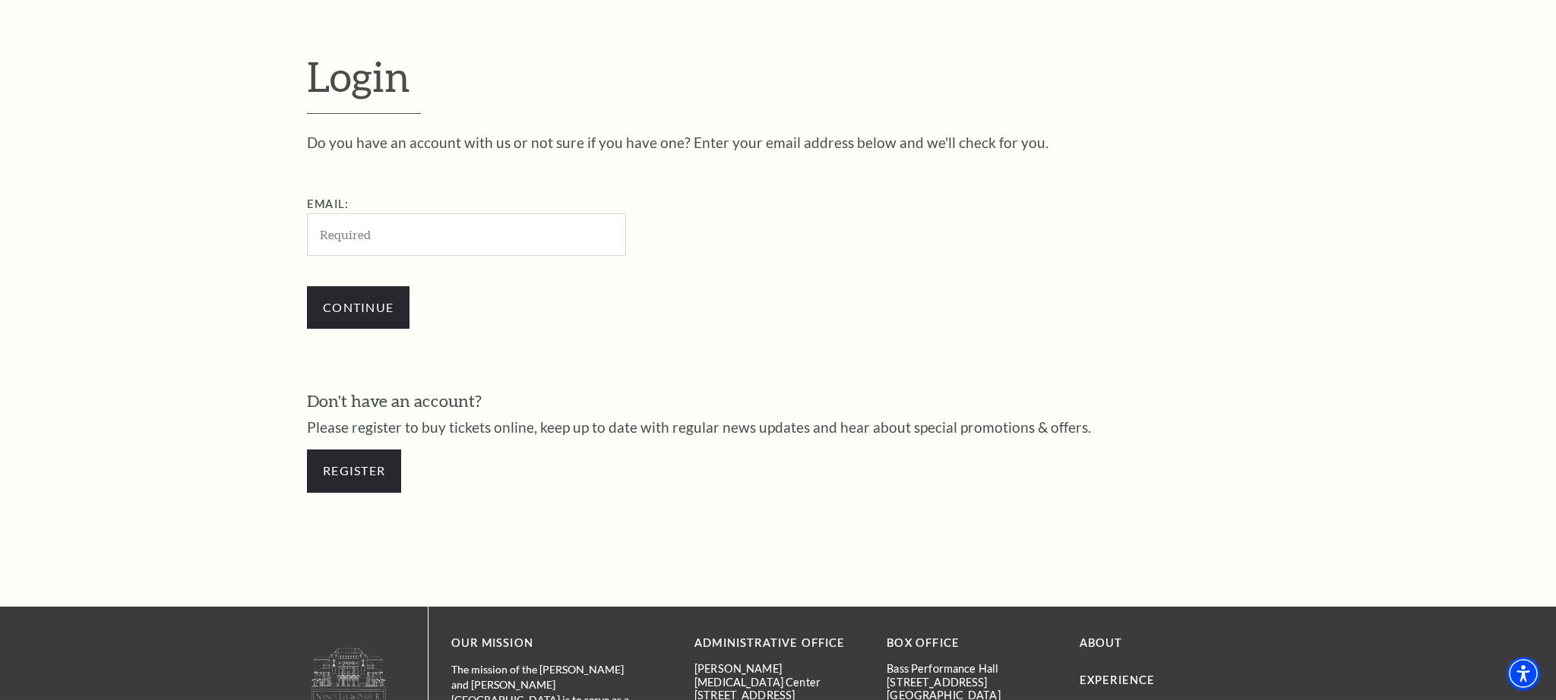
scroll to position [530, 0]
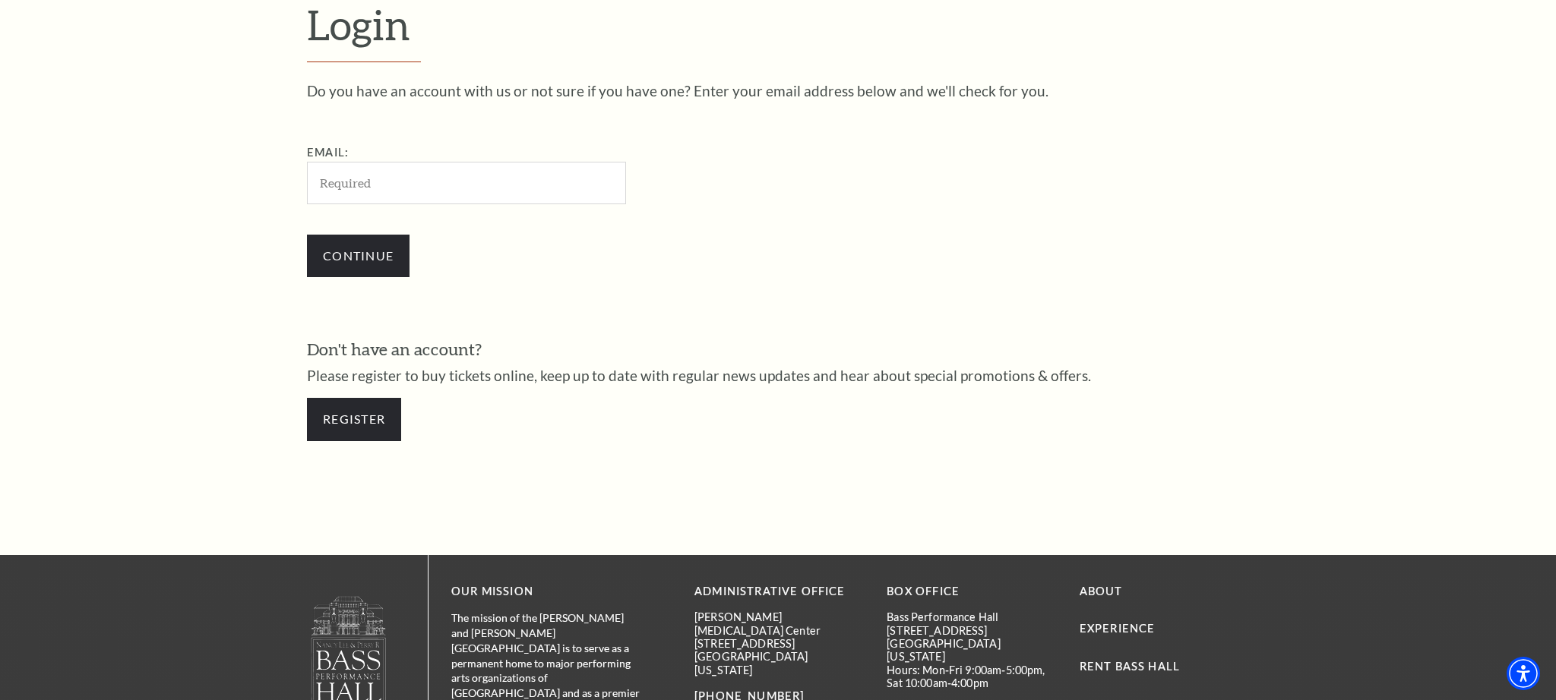
click at [439, 186] on input "Email:" at bounding box center [466, 183] width 319 height 42
type input "[EMAIL_ADDRESS][DOMAIN_NAME]"
click at [372, 257] on input "Continue" at bounding box center [358, 256] width 103 height 43
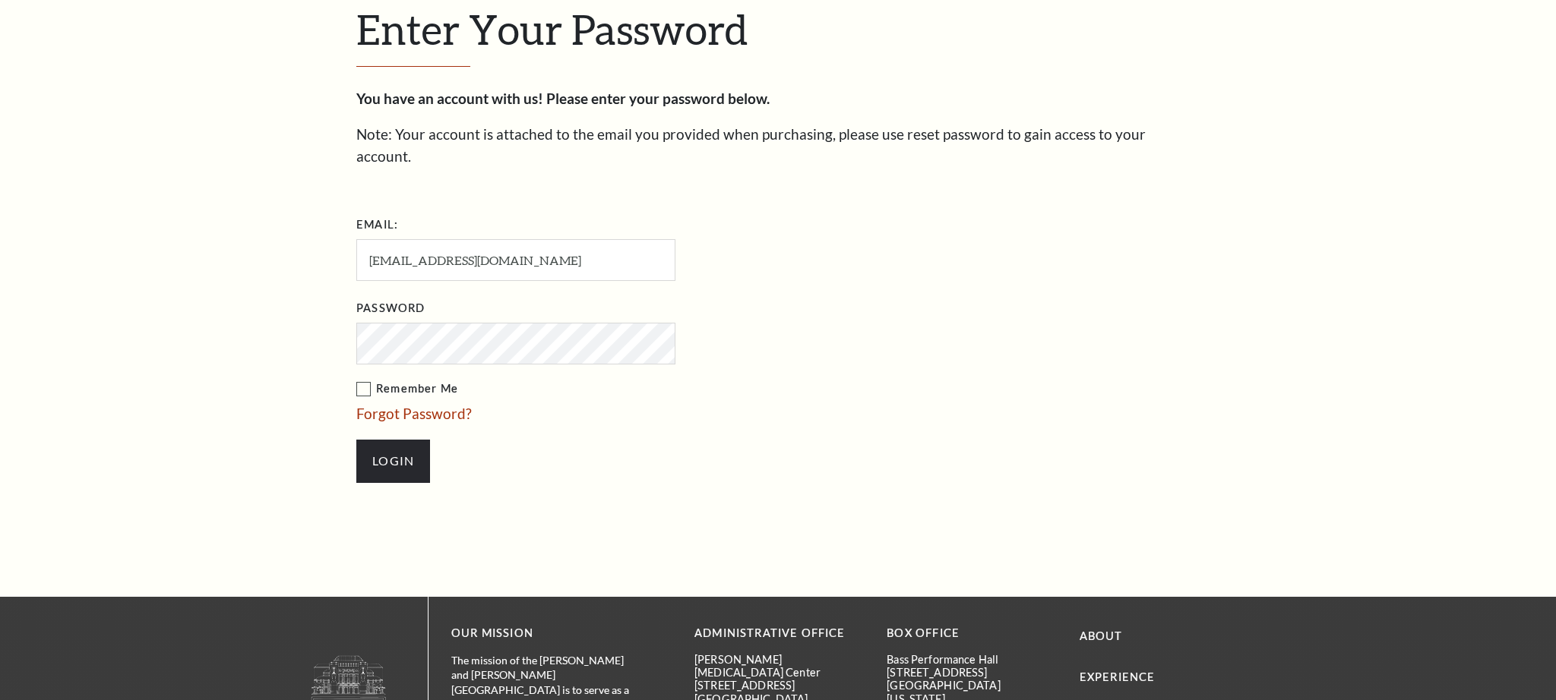
scroll to position [545, 0]
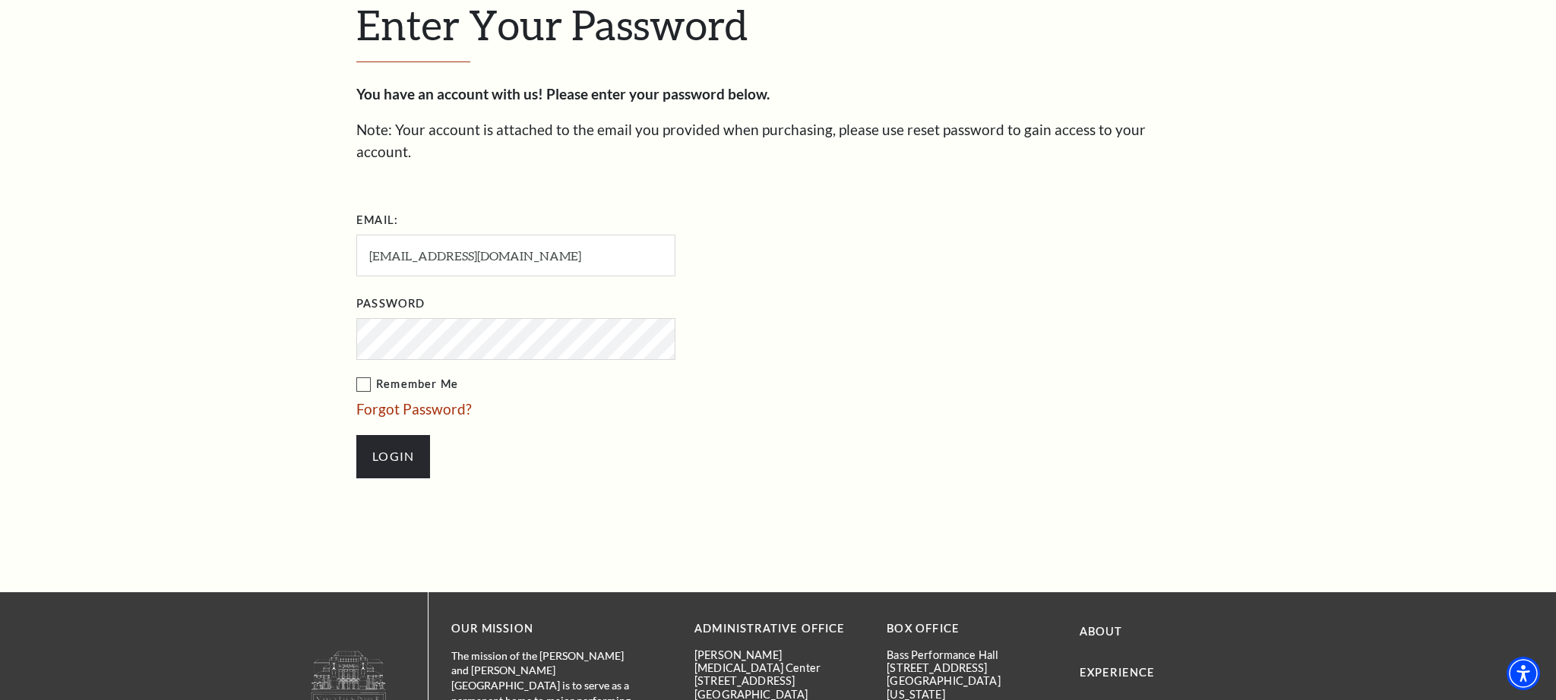
click at [356, 435] on input "Login" at bounding box center [393, 456] width 74 height 43
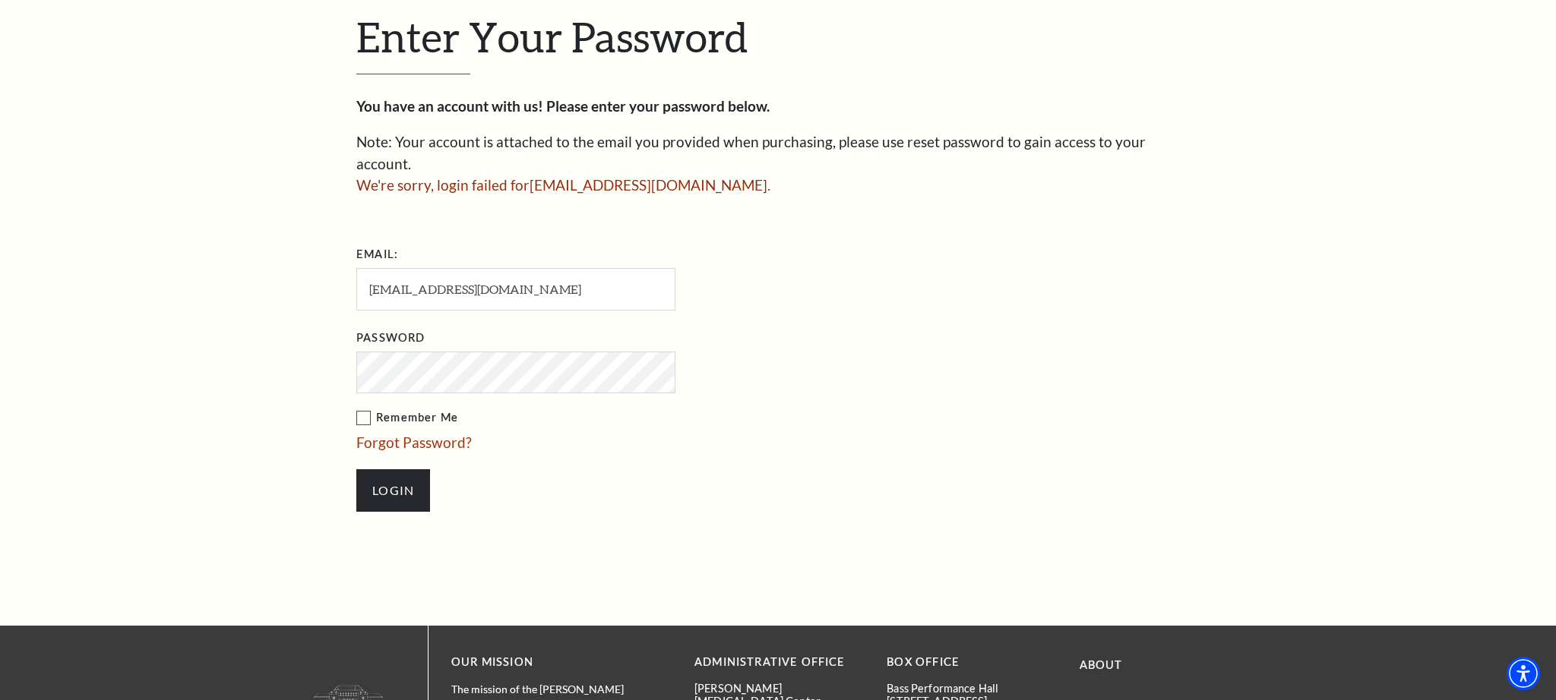
click at [356, 469] on input "Login" at bounding box center [393, 490] width 74 height 43
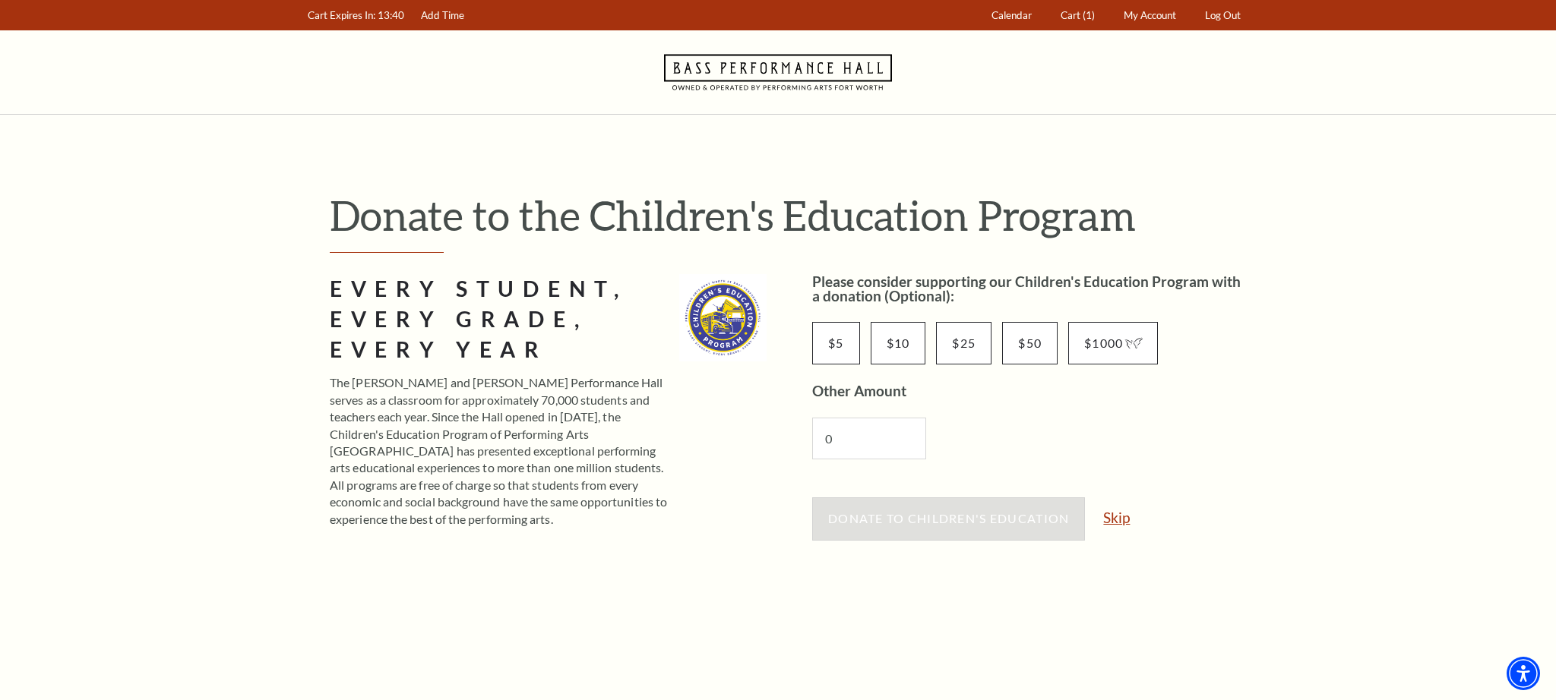
click at [1121, 520] on link "Skip" at bounding box center [1116, 517] width 27 height 14
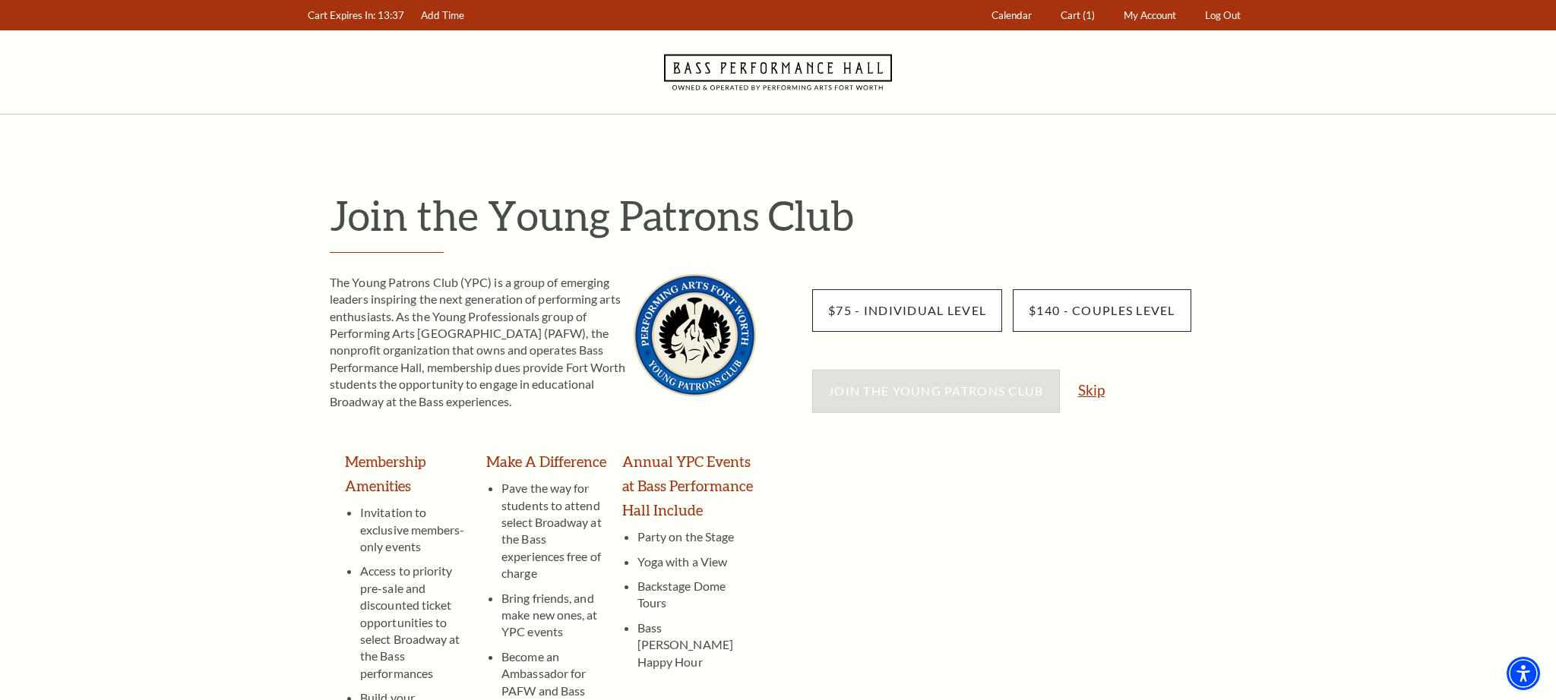
click at [1095, 392] on link "Skip" at bounding box center [1091, 390] width 27 height 14
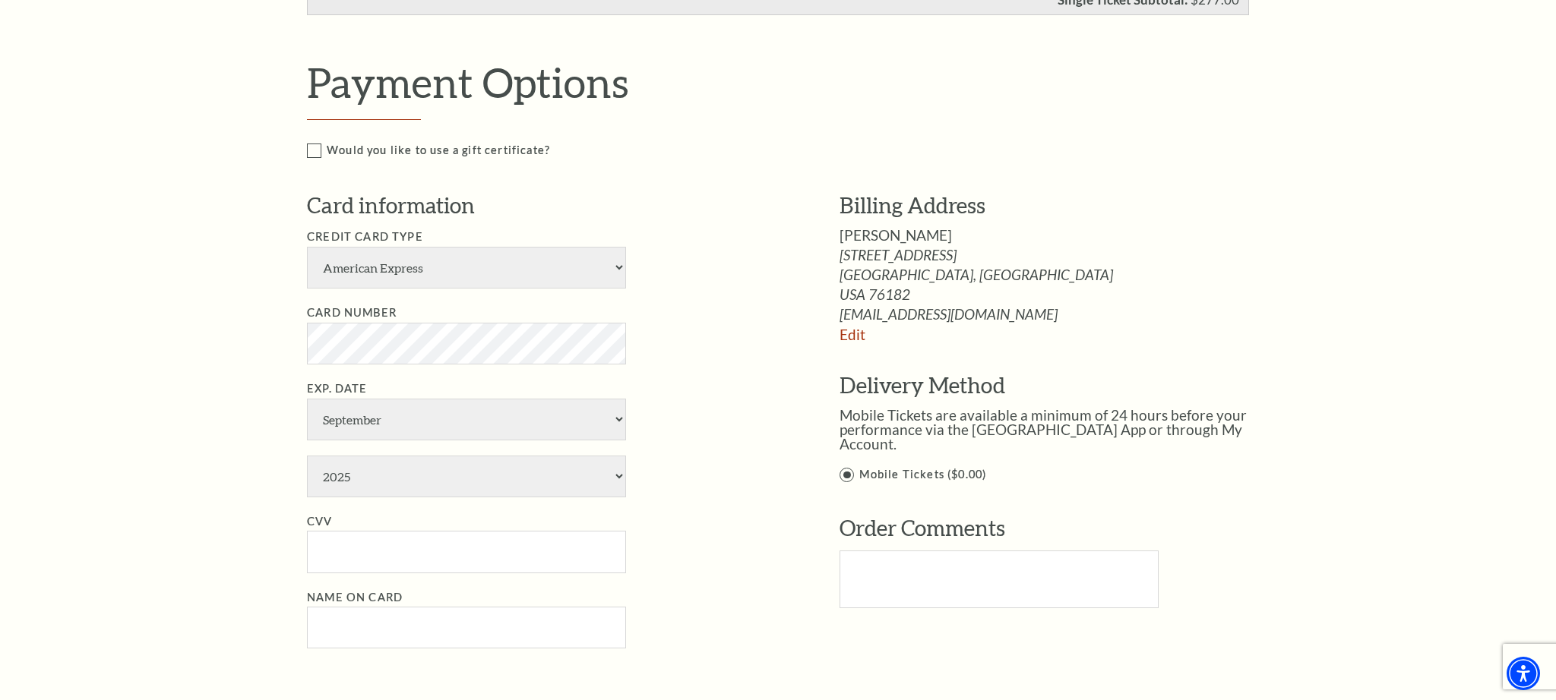
scroll to position [659, 0]
click at [617, 267] on select "American Express Visa Master Card Discover" at bounding box center [466, 266] width 319 height 42
select select "24"
click at [307, 245] on select "American Express Visa Master Card Discover" at bounding box center [466, 266] width 319 height 42
select select "6"
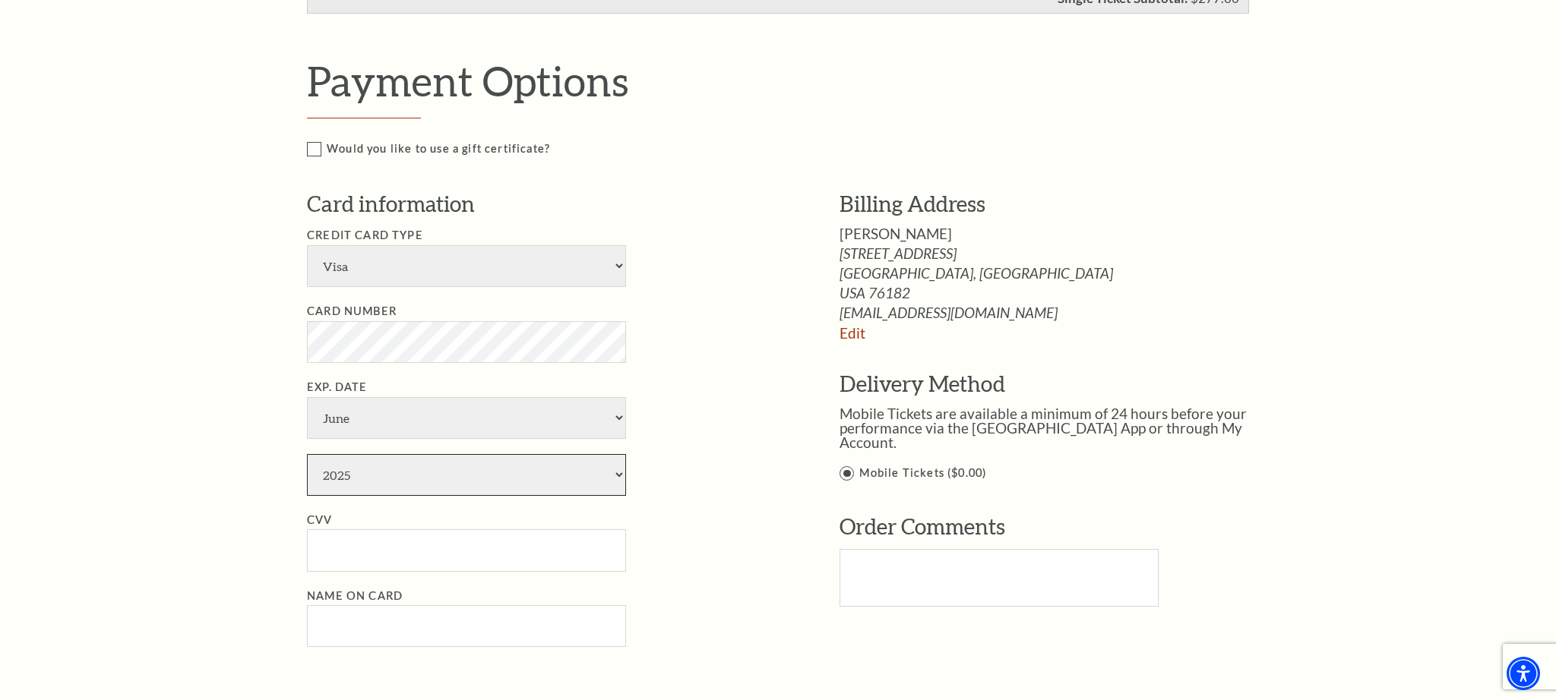
select select "2030"
type input "857"
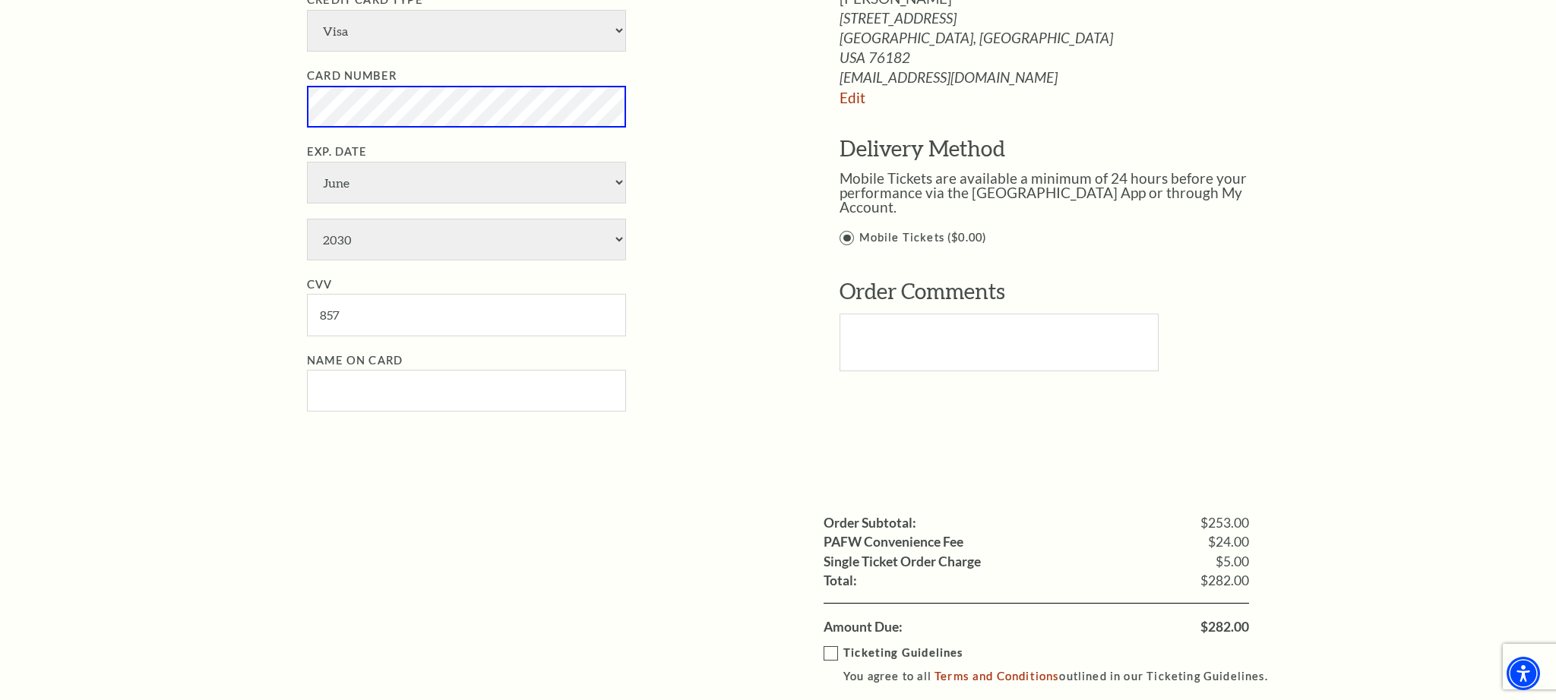
scroll to position [896, 0]
click at [522, 395] on input "Name on Card" at bounding box center [466, 389] width 319 height 42
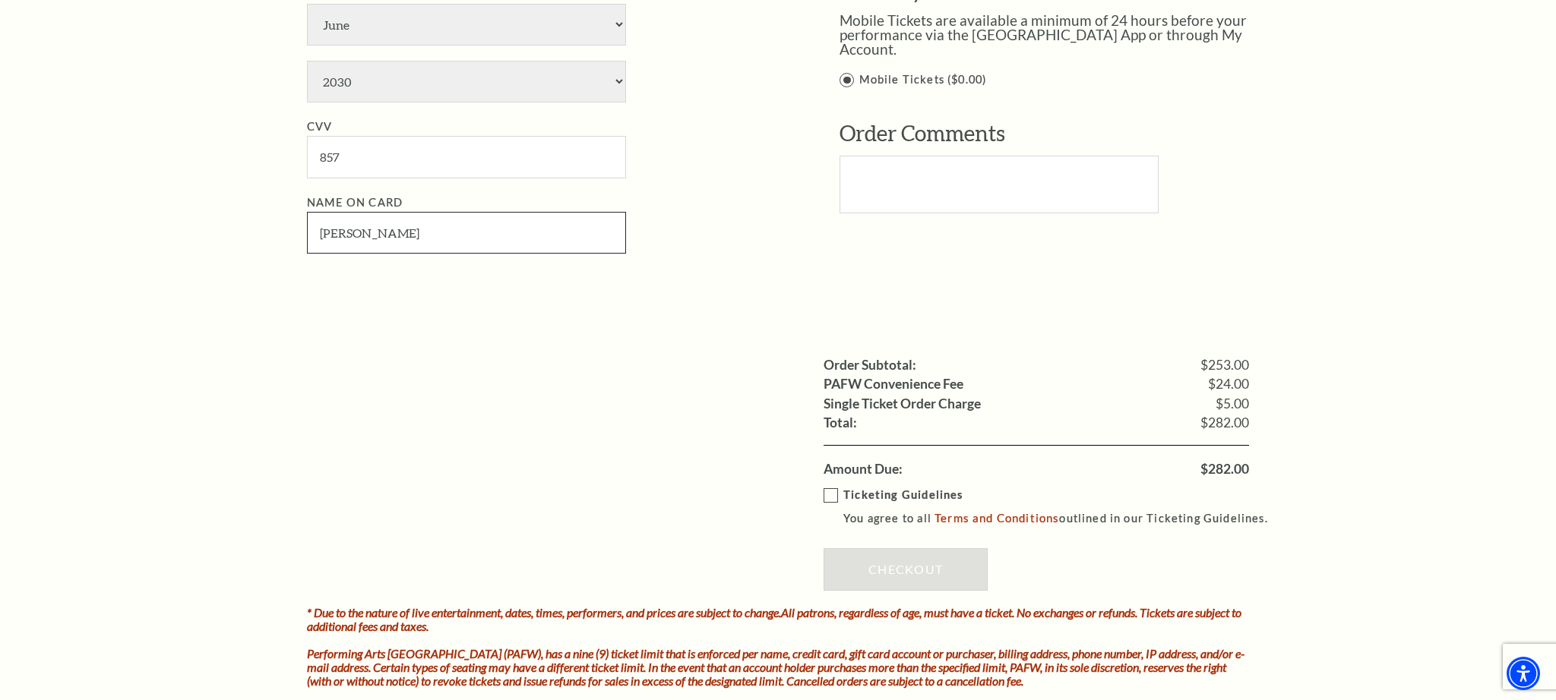
scroll to position [1063, 0]
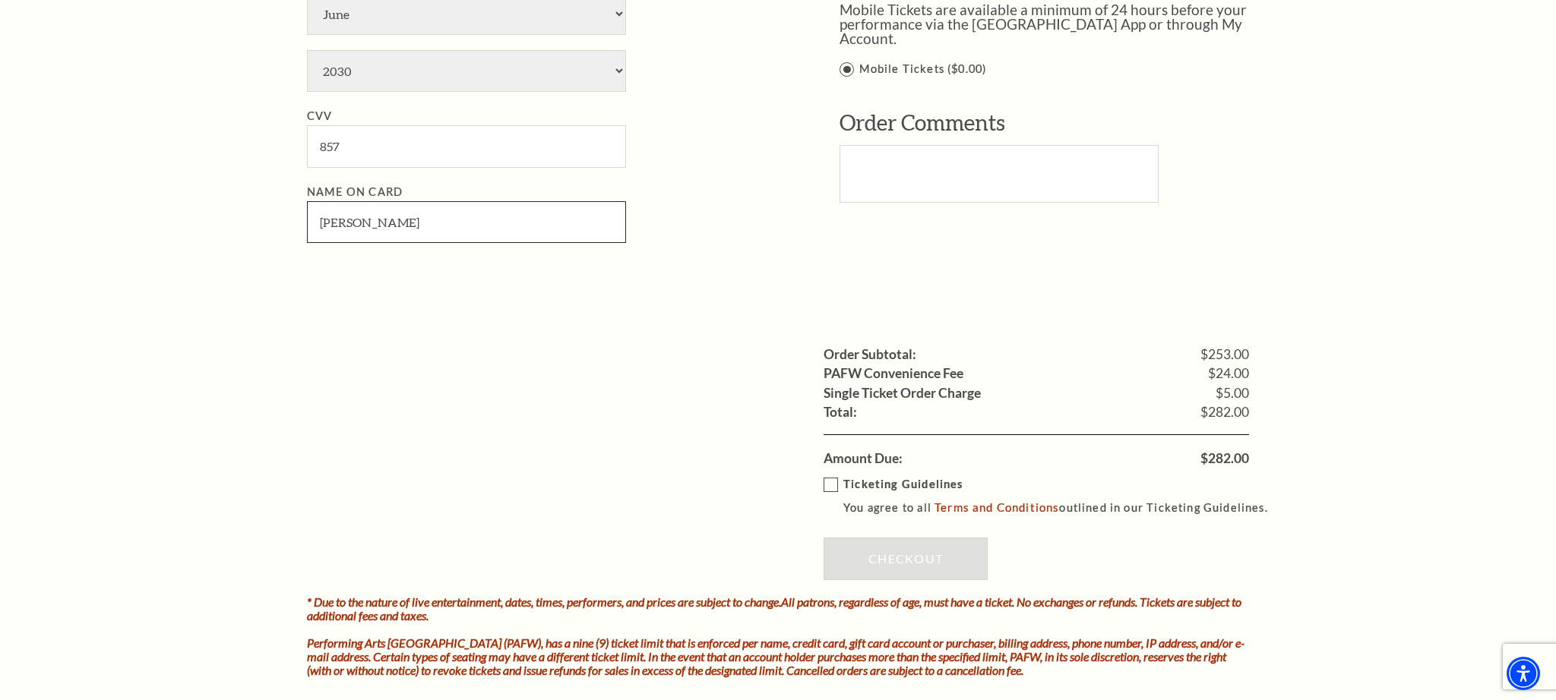
type input "Tim Christensen"
click at [828, 479] on label "Ticketing Guidelines You agree to all Terms and Conditions outlined in our Tick…" at bounding box center [1052, 496] width 458 height 42
click at [0, 0] on input "Ticketing Guidelines You agree to all Terms and Conditions outlined in our Tick…" at bounding box center [0, 0] width 0 height 0
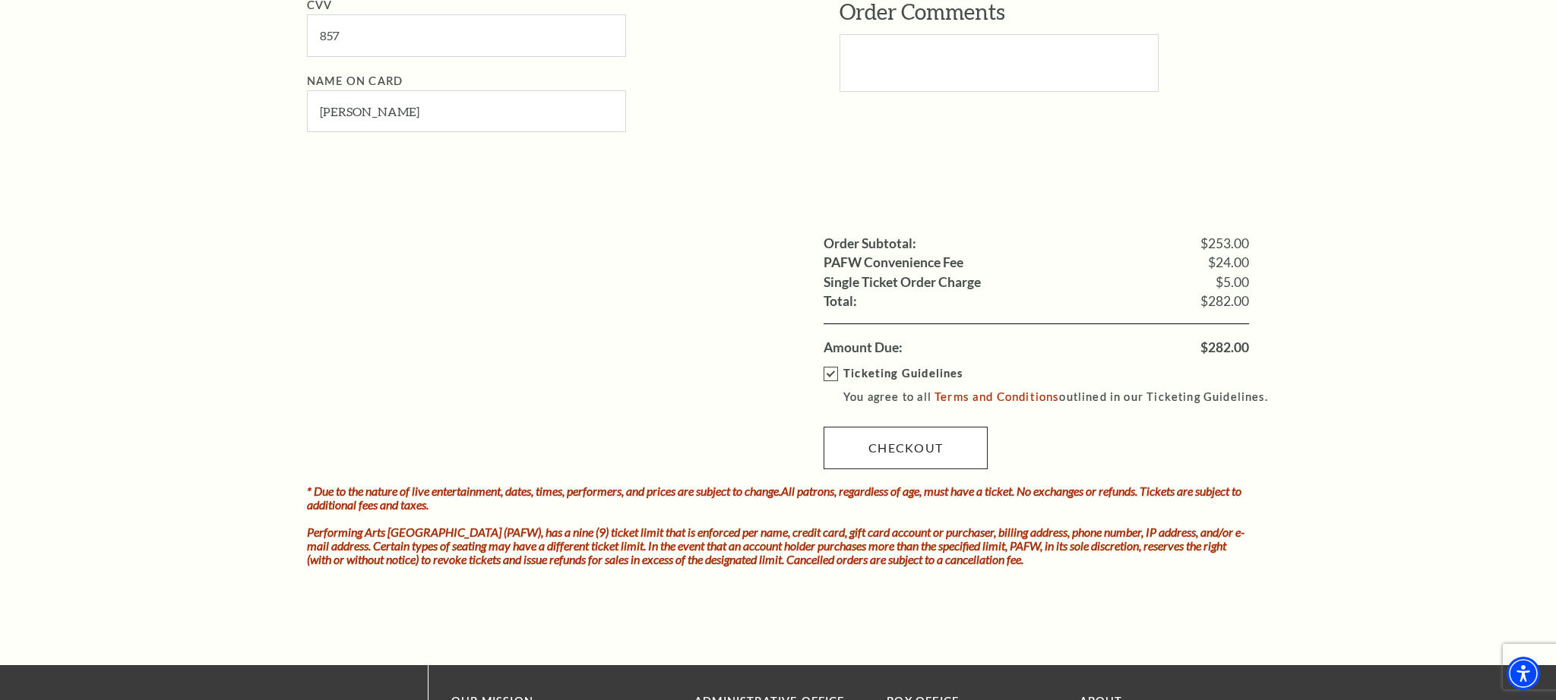
scroll to position [1172, 0]
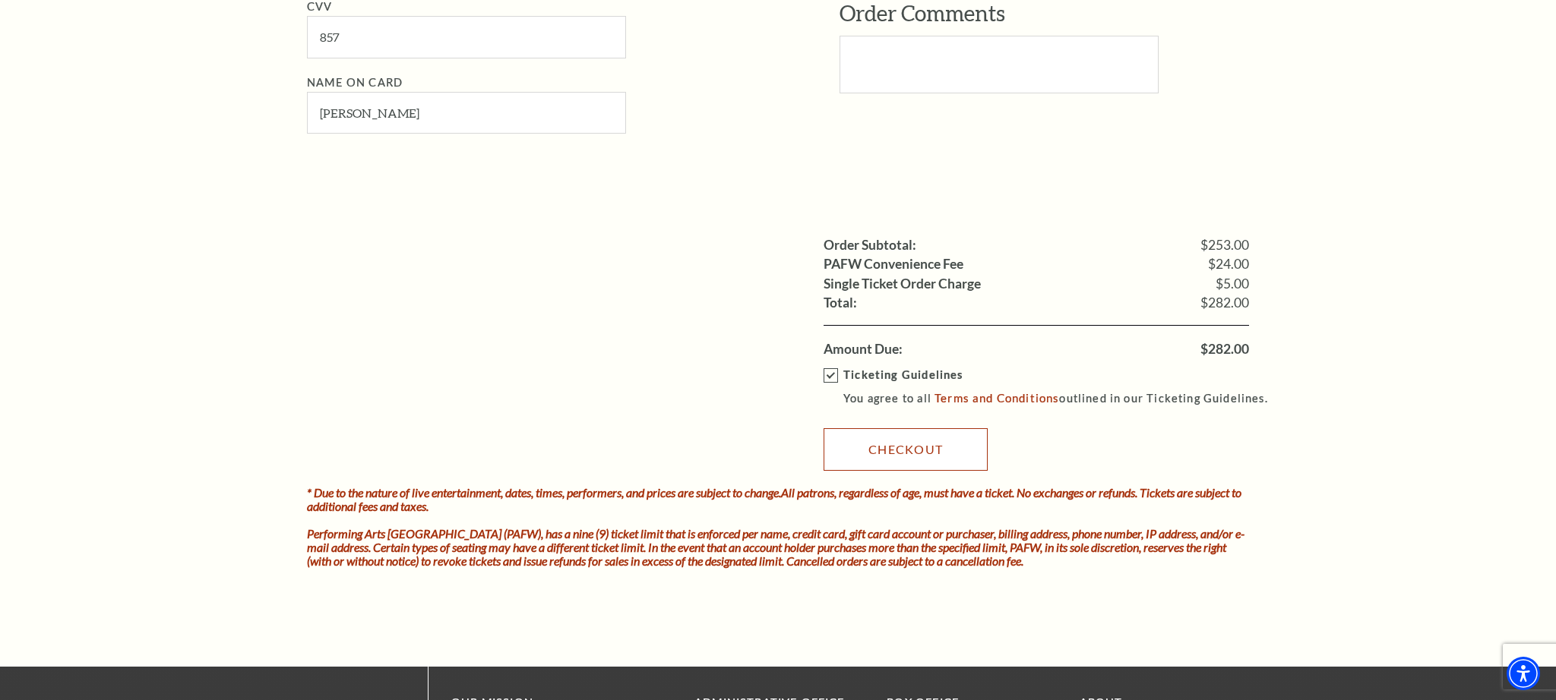
click at [924, 453] on link "Checkout" at bounding box center [905, 449] width 164 height 43
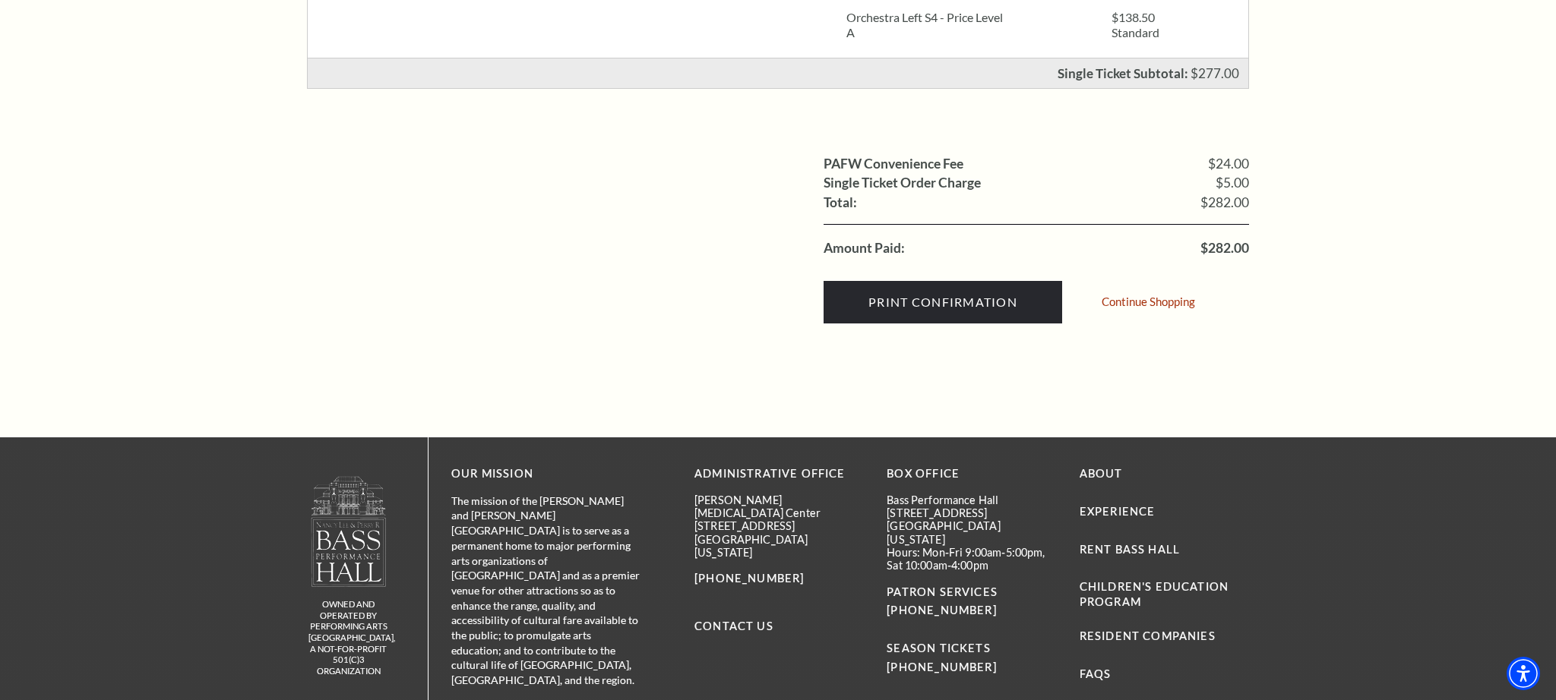
scroll to position [491, 0]
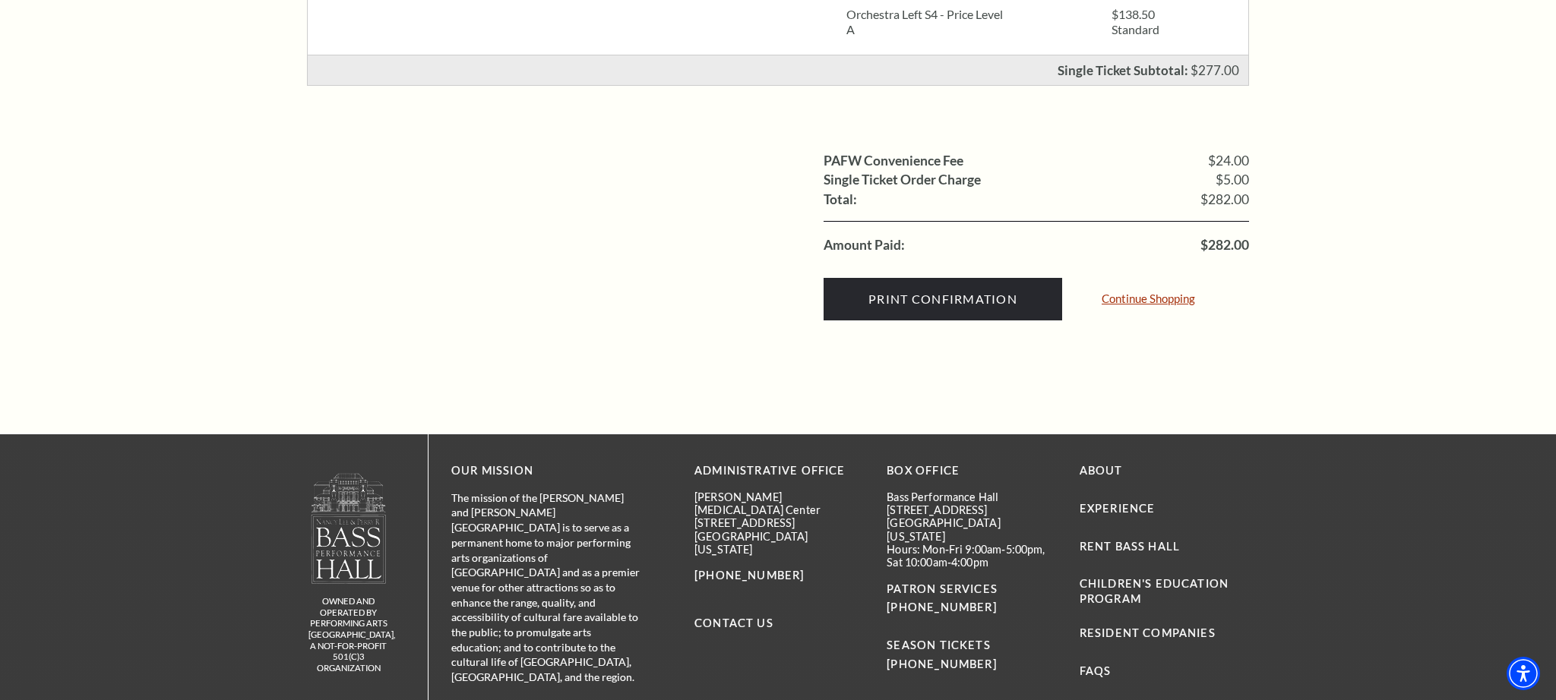
click at [1172, 294] on link "Continue Shopping" at bounding box center [1147, 298] width 93 height 11
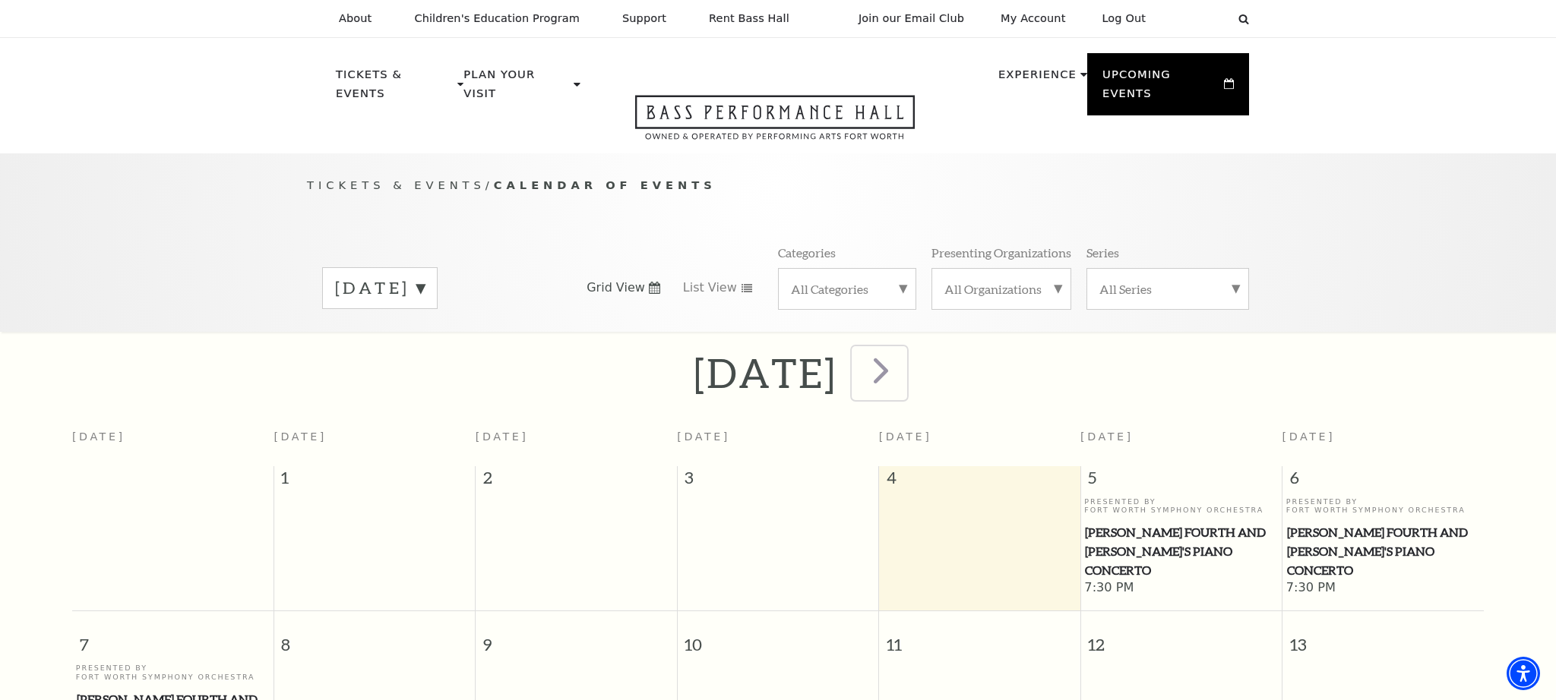
click at [902, 349] on span "next" at bounding box center [880, 370] width 43 height 43
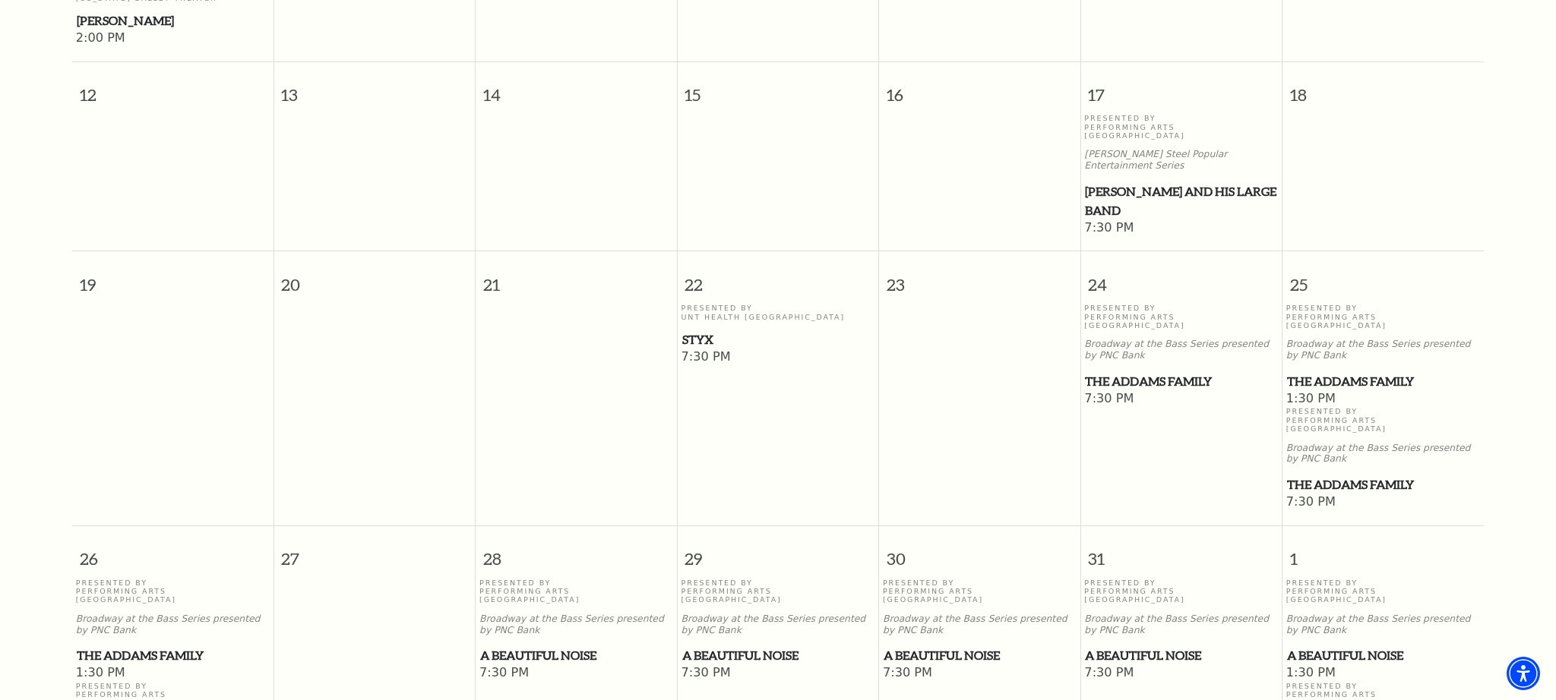
scroll to position [791, 0]
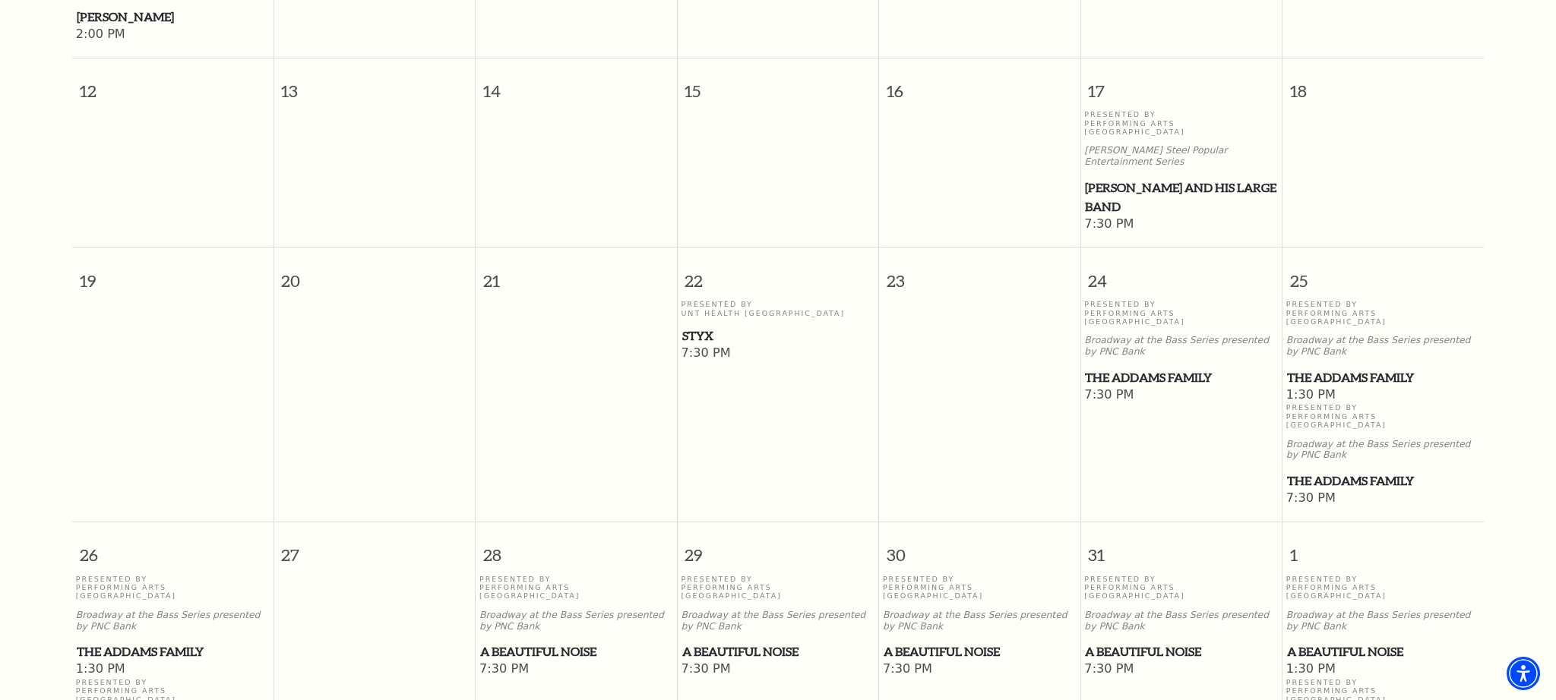
click at [700, 327] on span "Styx" at bounding box center [778, 336] width 192 height 19
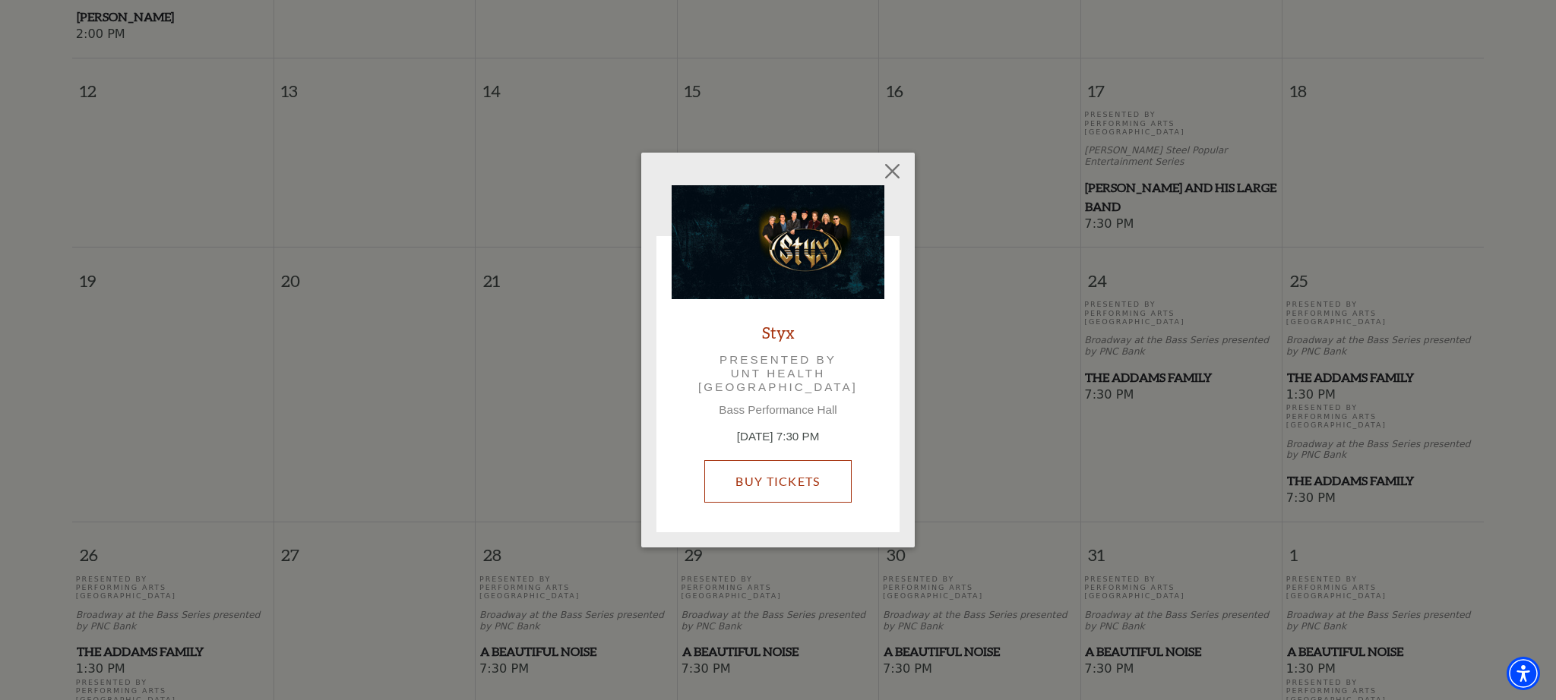
click at [824, 478] on link "Buy Tickets" at bounding box center [777, 481] width 147 height 43
click at [891, 168] on button "Close" at bounding box center [892, 171] width 29 height 29
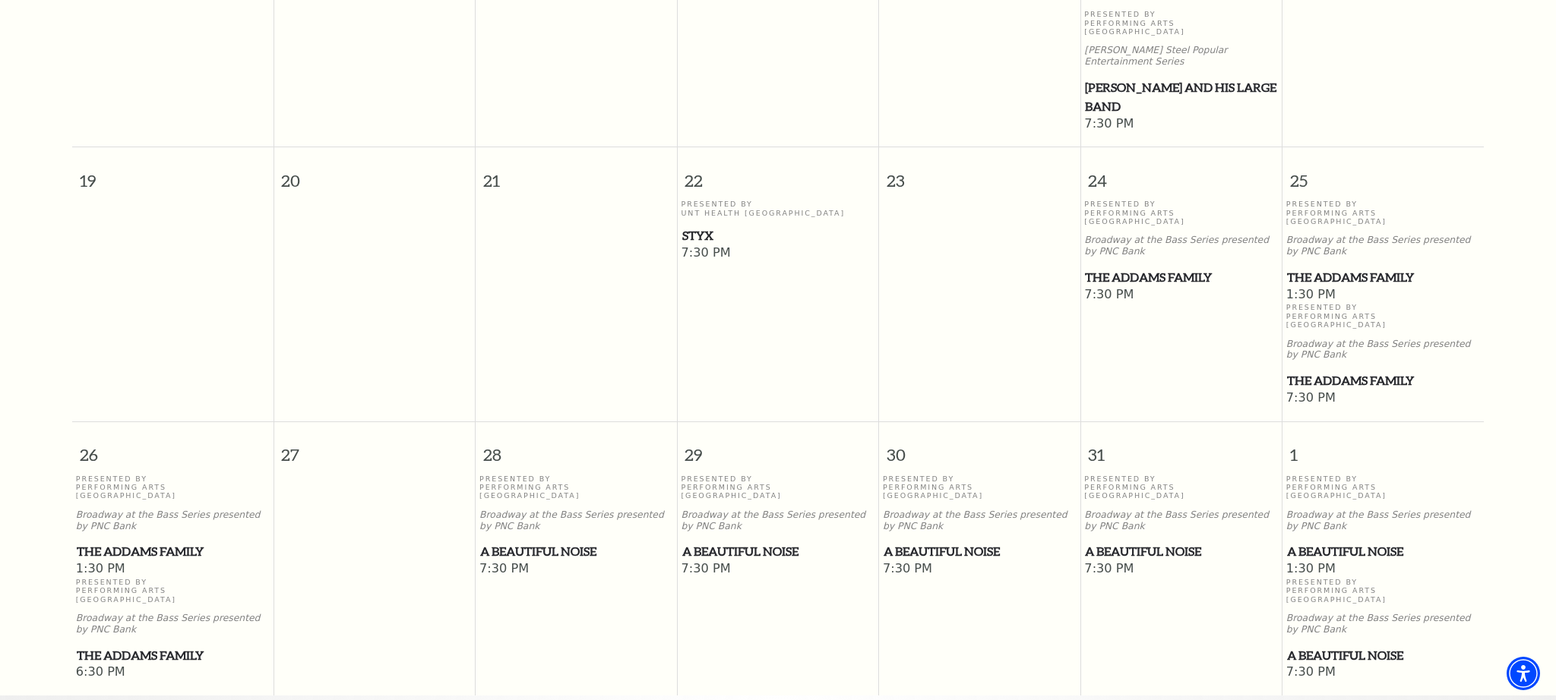
scroll to position [890, 0]
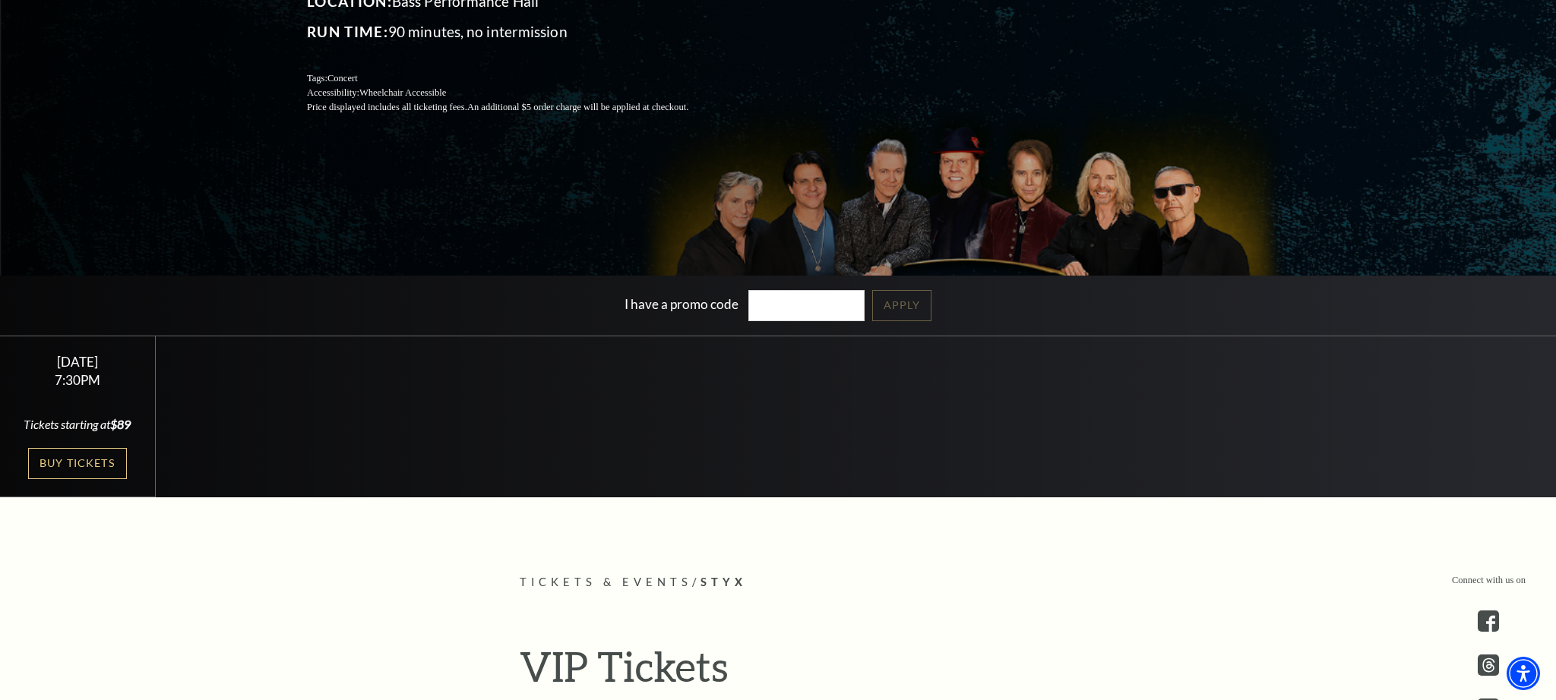
scroll to position [277, 0]
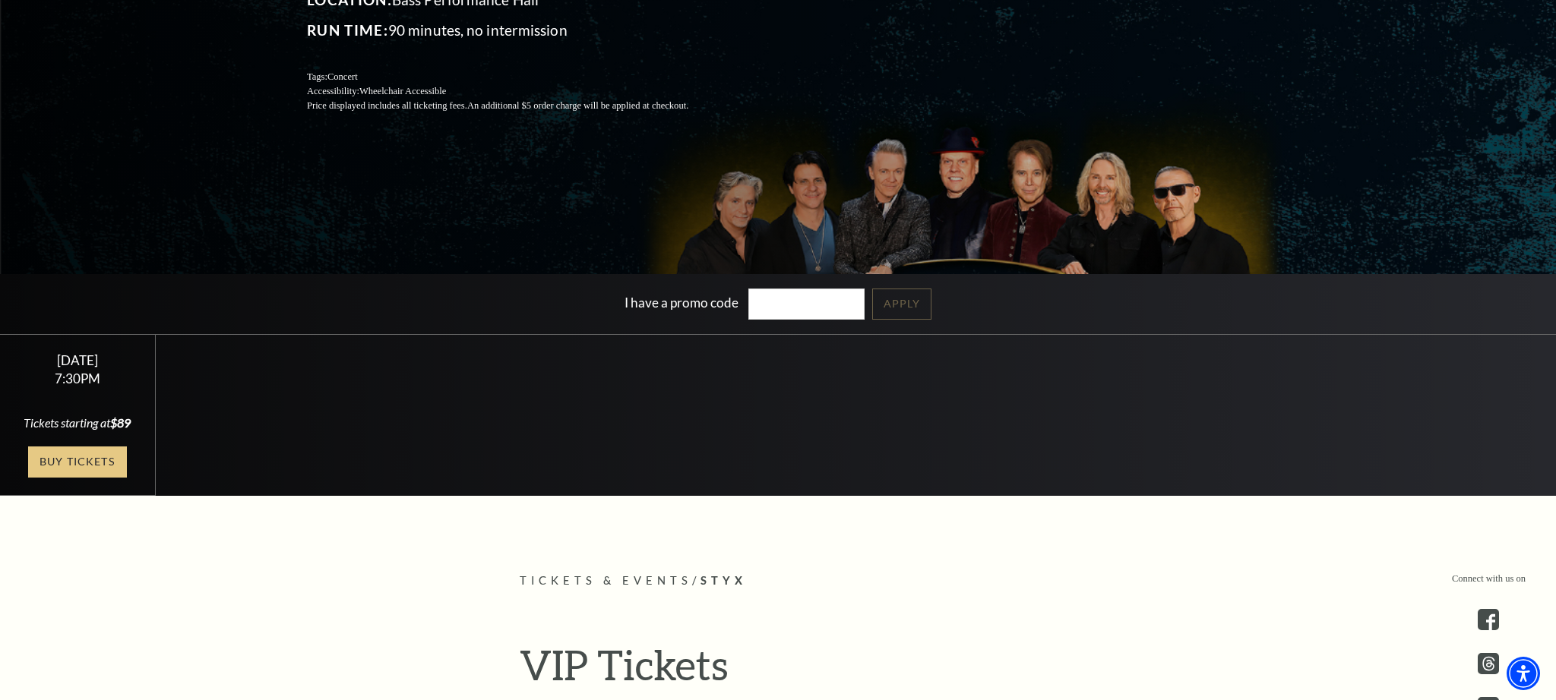
click at [90, 478] on link "Buy Tickets" at bounding box center [77, 462] width 99 height 31
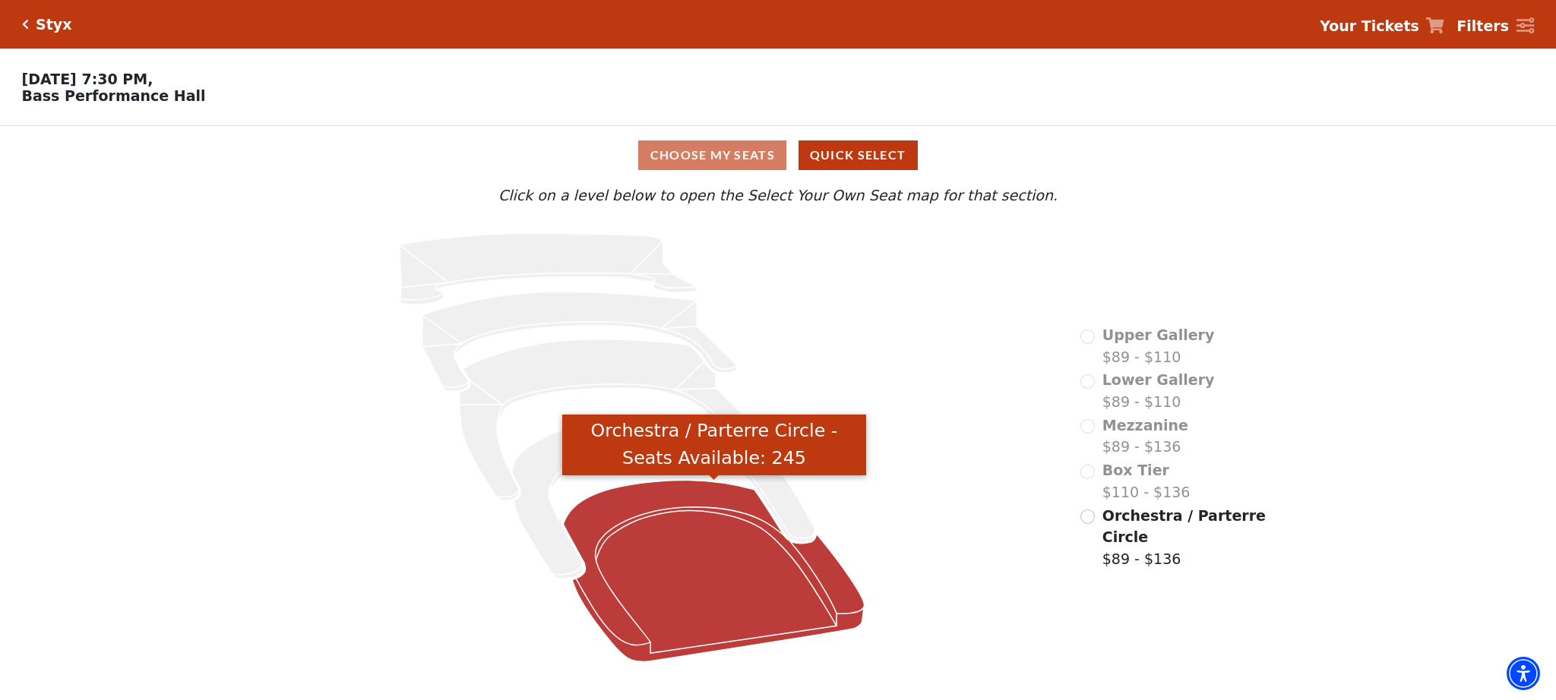
click at [684, 561] on icon "Orchestra / Parterre Circle - Seats Available: 245" at bounding box center [714, 572] width 301 height 182
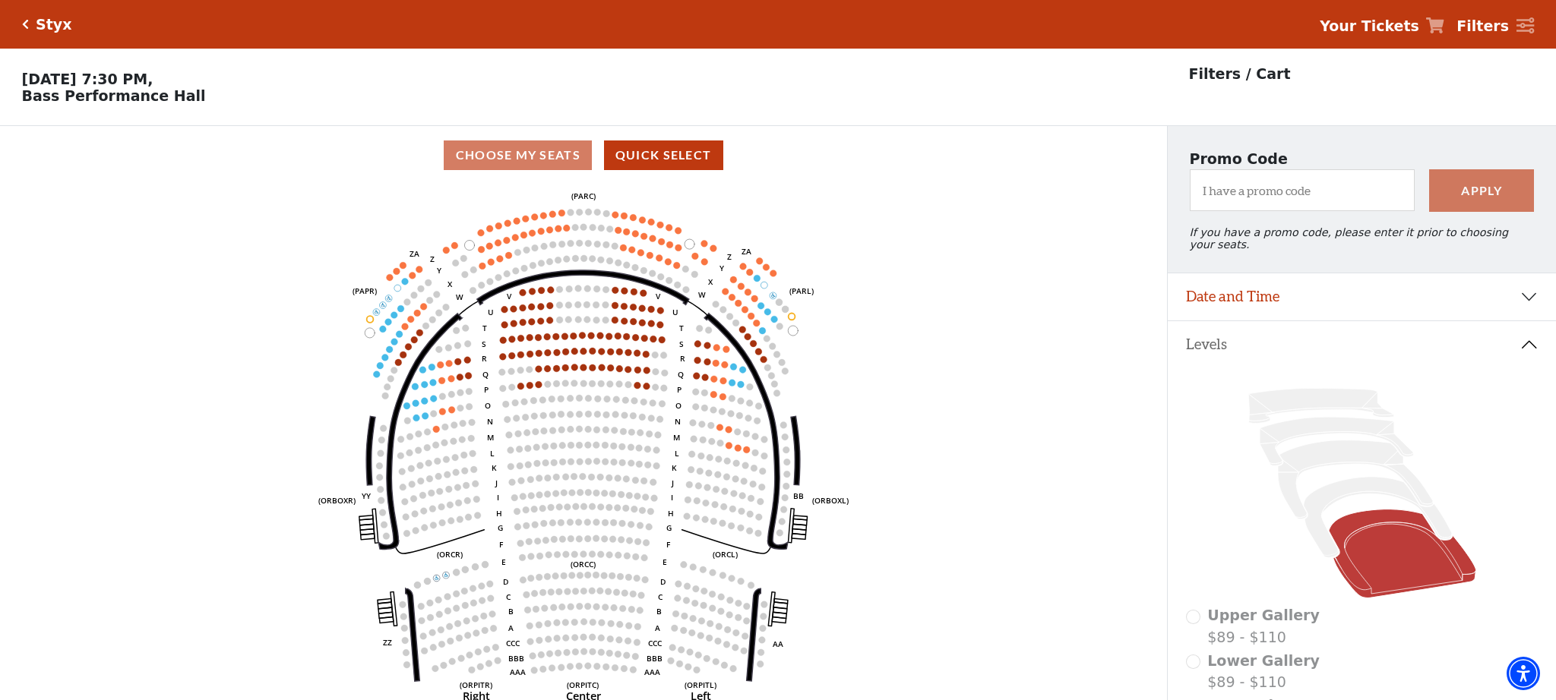
scroll to position [70, 0]
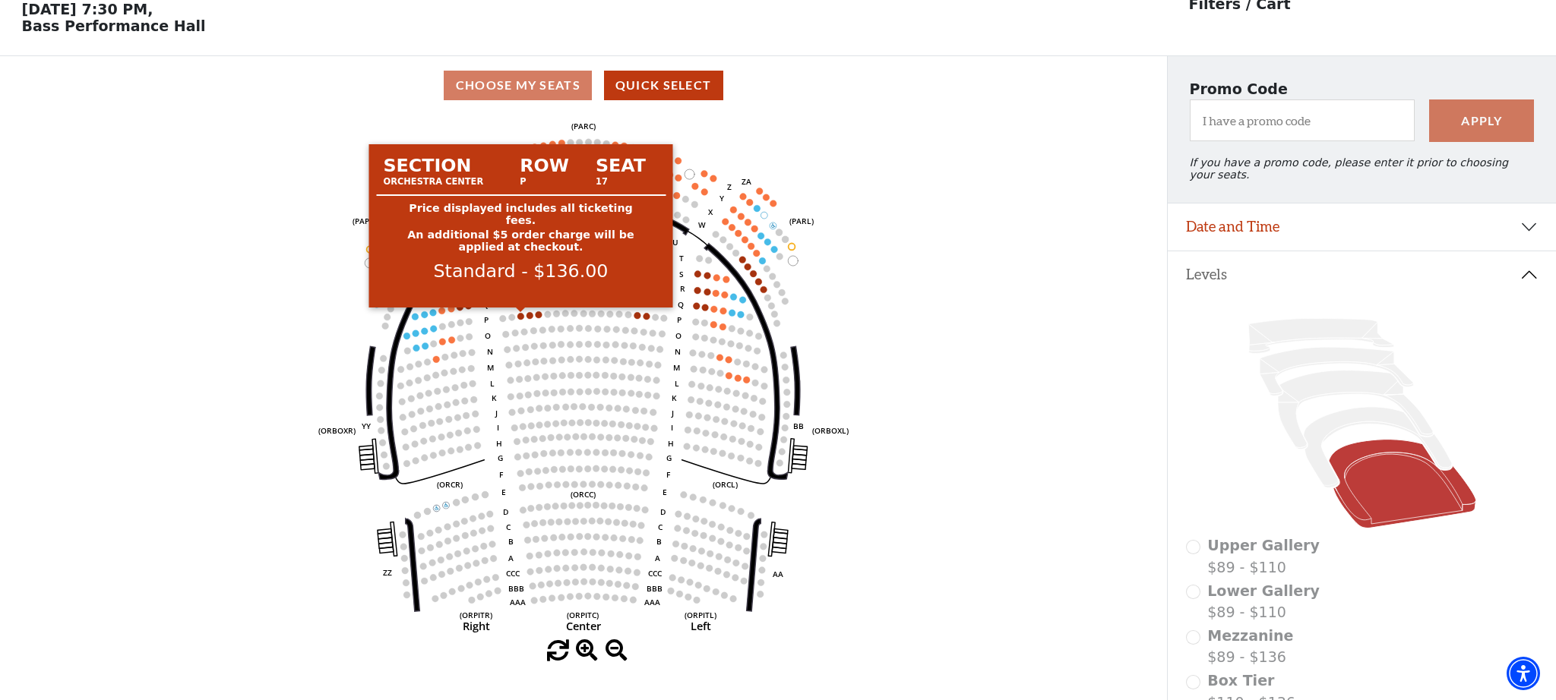
click at [522, 319] on circle at bounding box center [520, 316] width 7 height 7
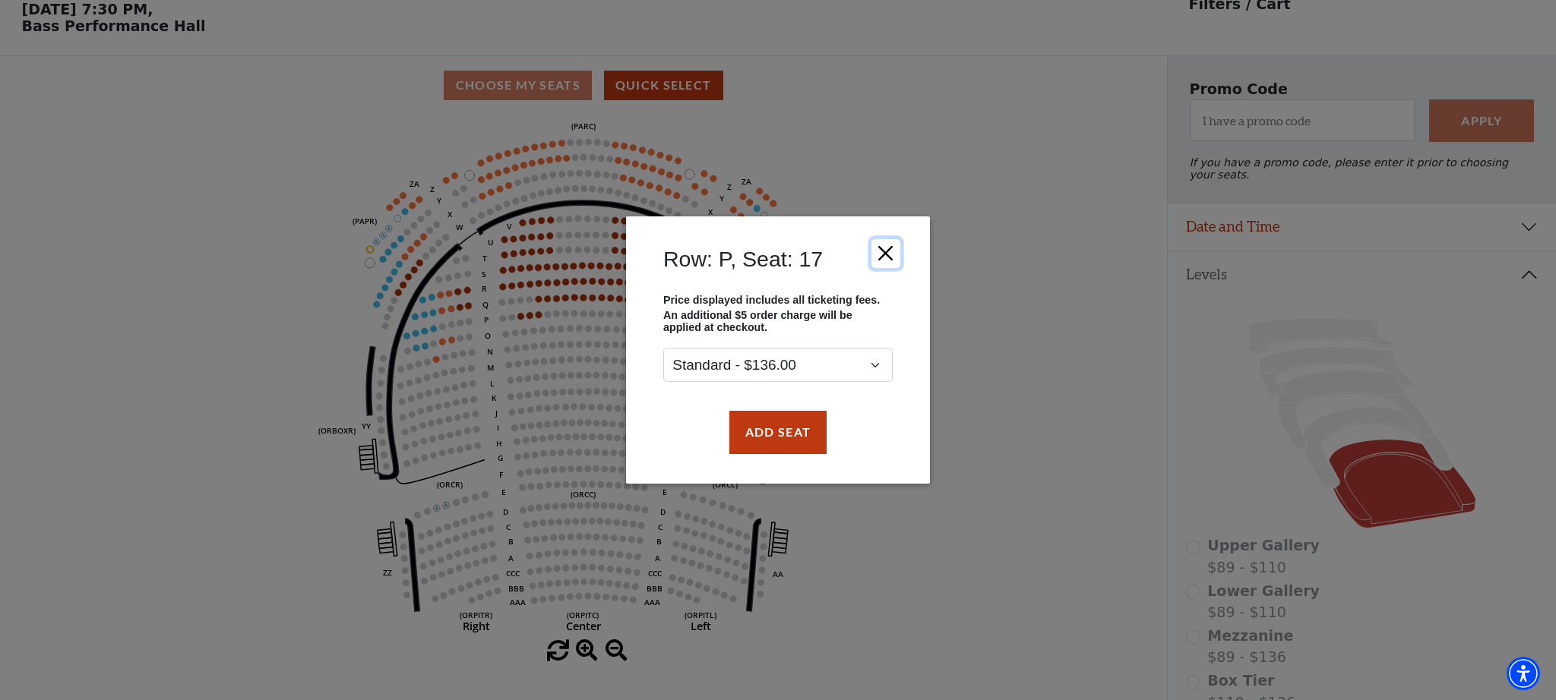
click at [887, 251] on button "Close" at bounding box center [885, 253] width 29 height 29
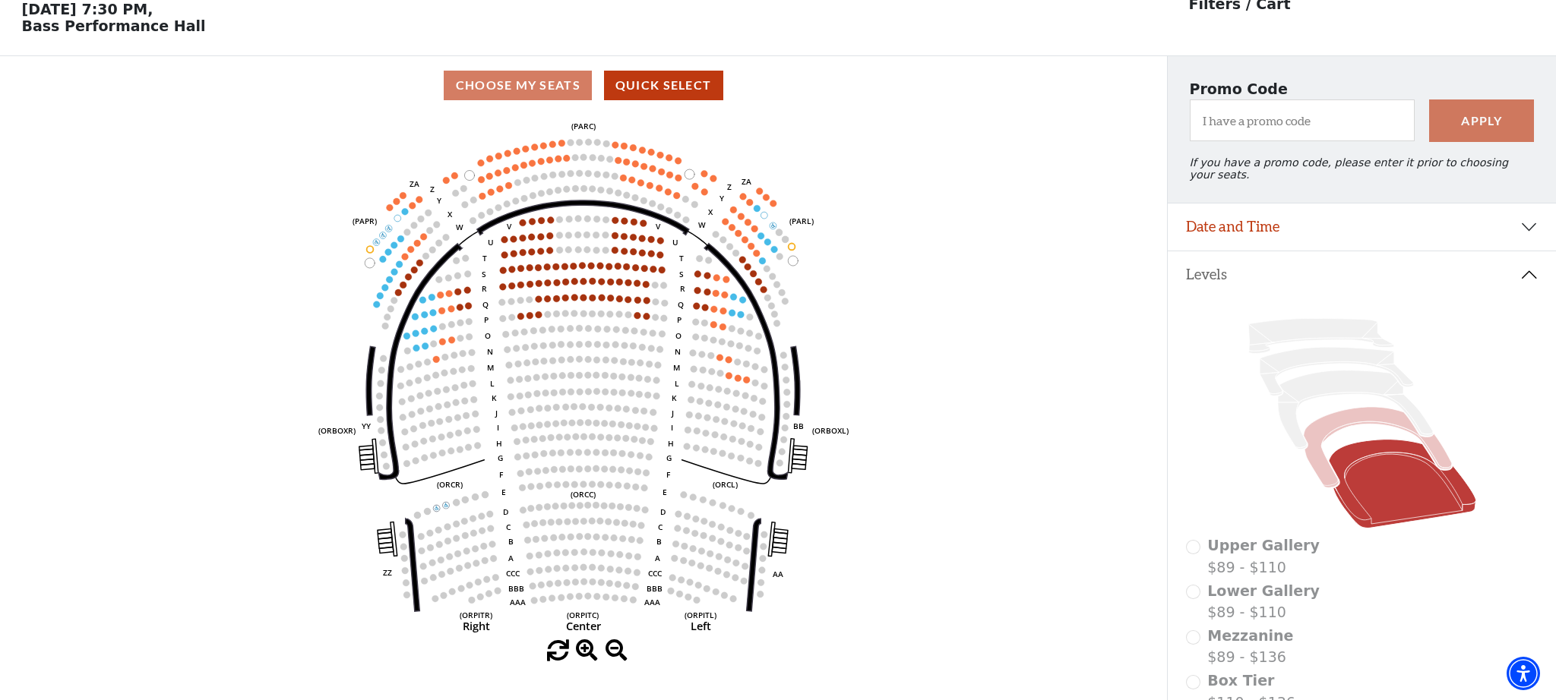
click at [1337, 426] on icon at bounding box center [1377, 447] width 148 height 81
click at [1313, 457] on icon at bounding box center [1377, 447] width 148 height 81
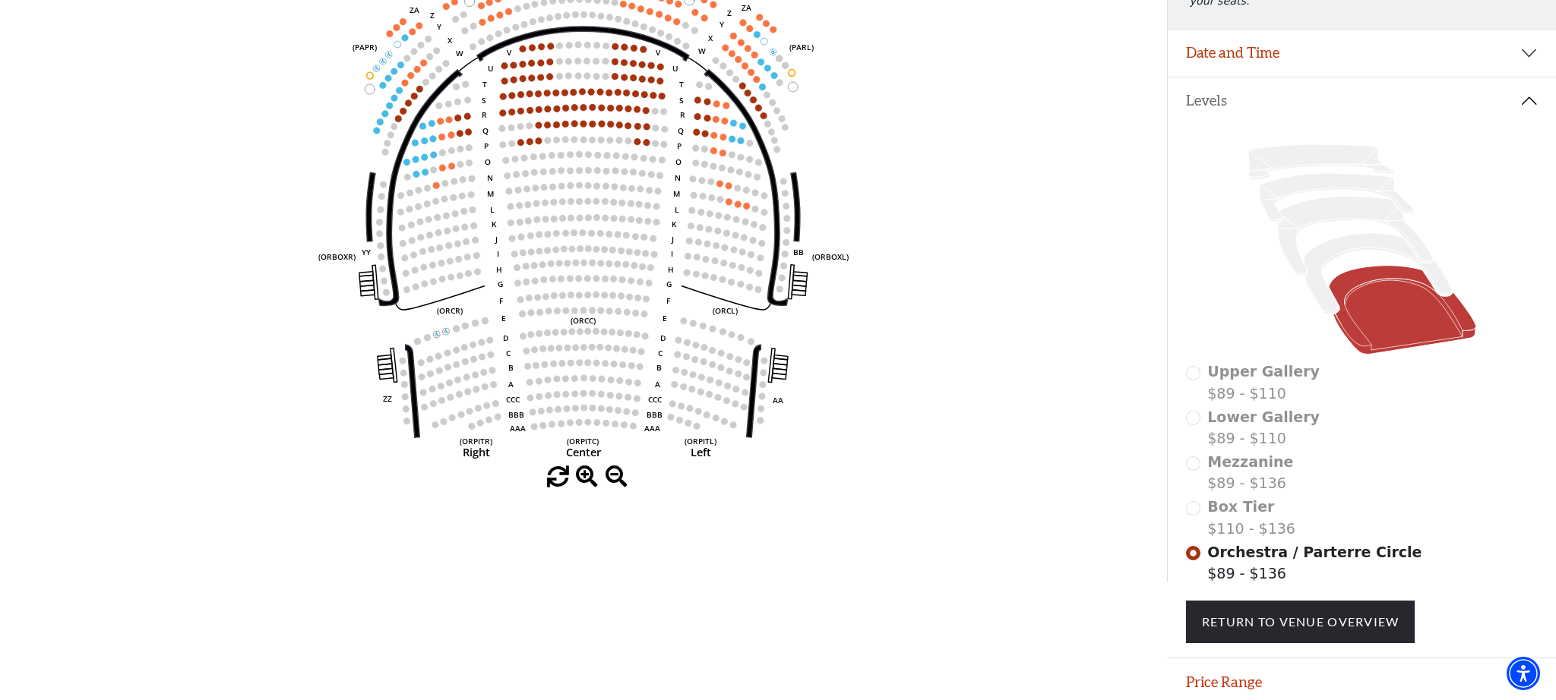
scroll to position [245, 0]
click at [1196, 510] on div "Box Tier $110 - $136" at bounding box center [1362, 516] width 352 height 43
click at [1195, 509] on div "Box Tier $110 - $136" at bounding box center [1362, 516] width 352 height 43
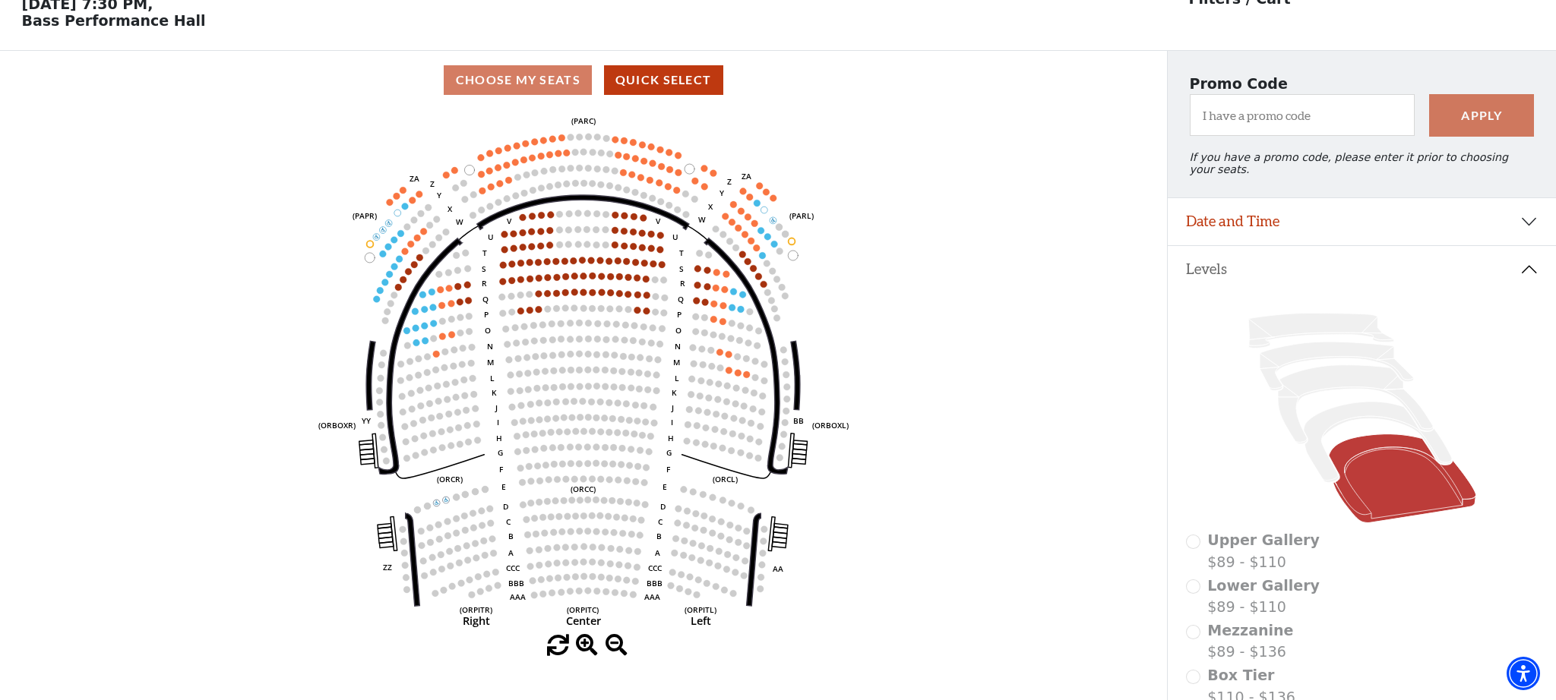
scroll to position [74, 0]
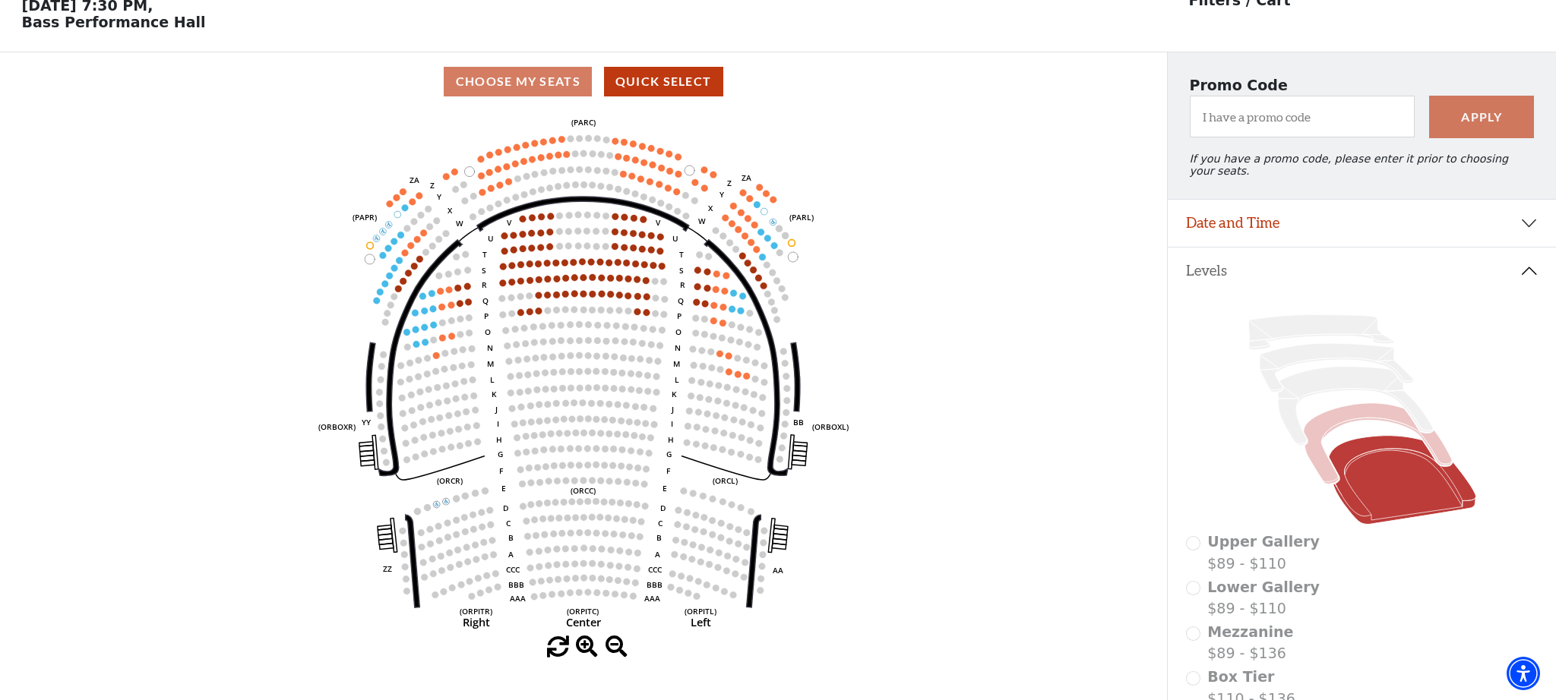
click at [1311, 434] on icon at bounding box center [1377, 443] width 148 height 81
click at [1287, 403] on icon at bounding box center [1355, 406] width 155 height 79
click at [1275, 380] on icon at bounding box center [1335, 367] width 153 height 49
click at [1267, 336] on icon at bounding box center [1320, 332] width 145 height 35
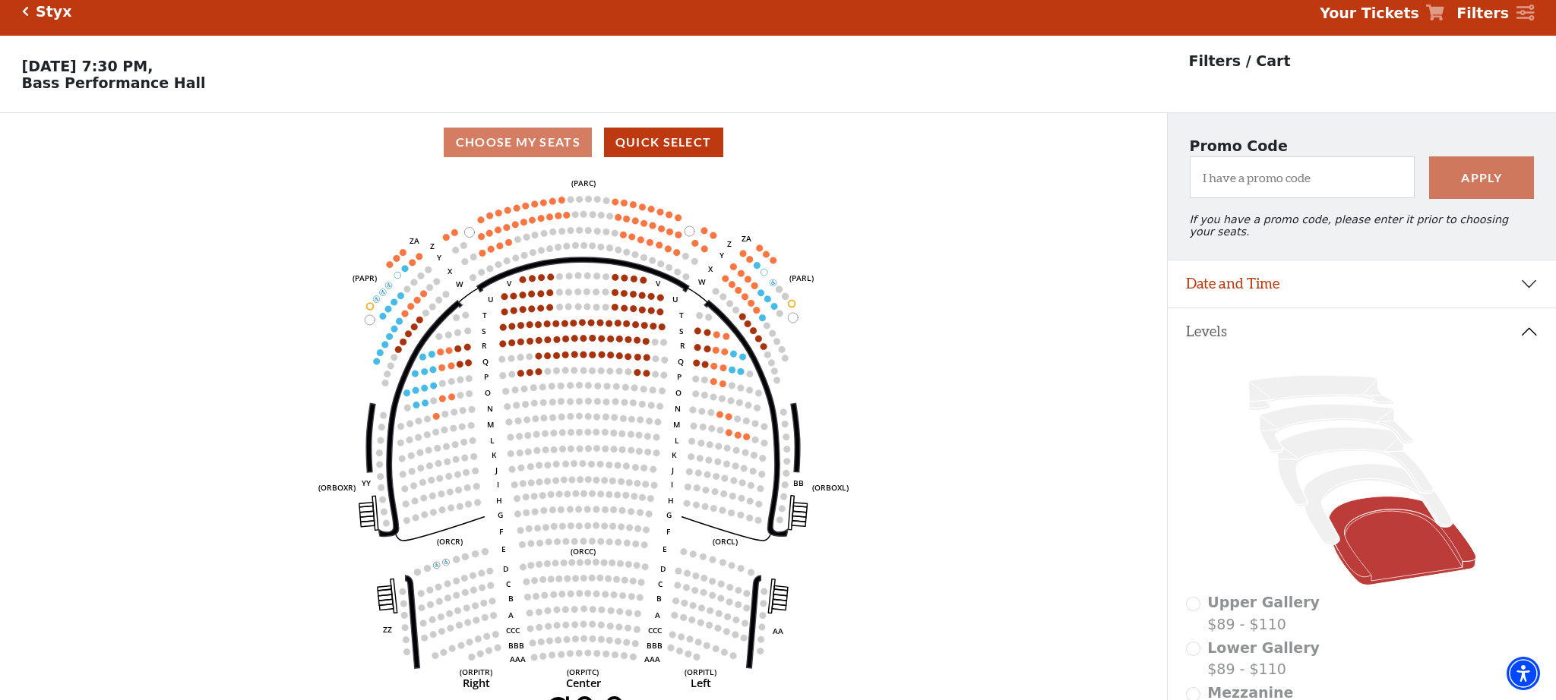
scroll to position [0, 0]
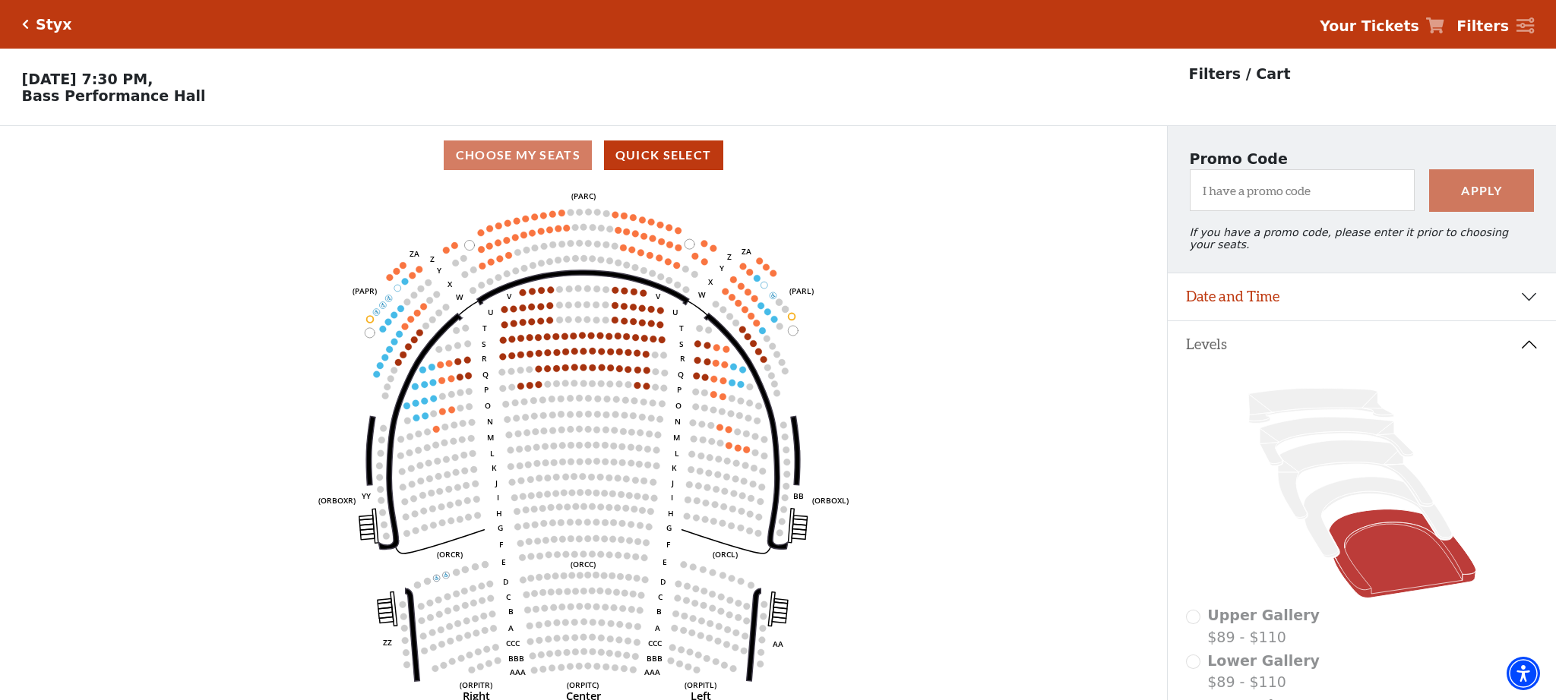
click at [54, 25] on h5 "Styx" at bounding box center [54, 24] width 36 height 17
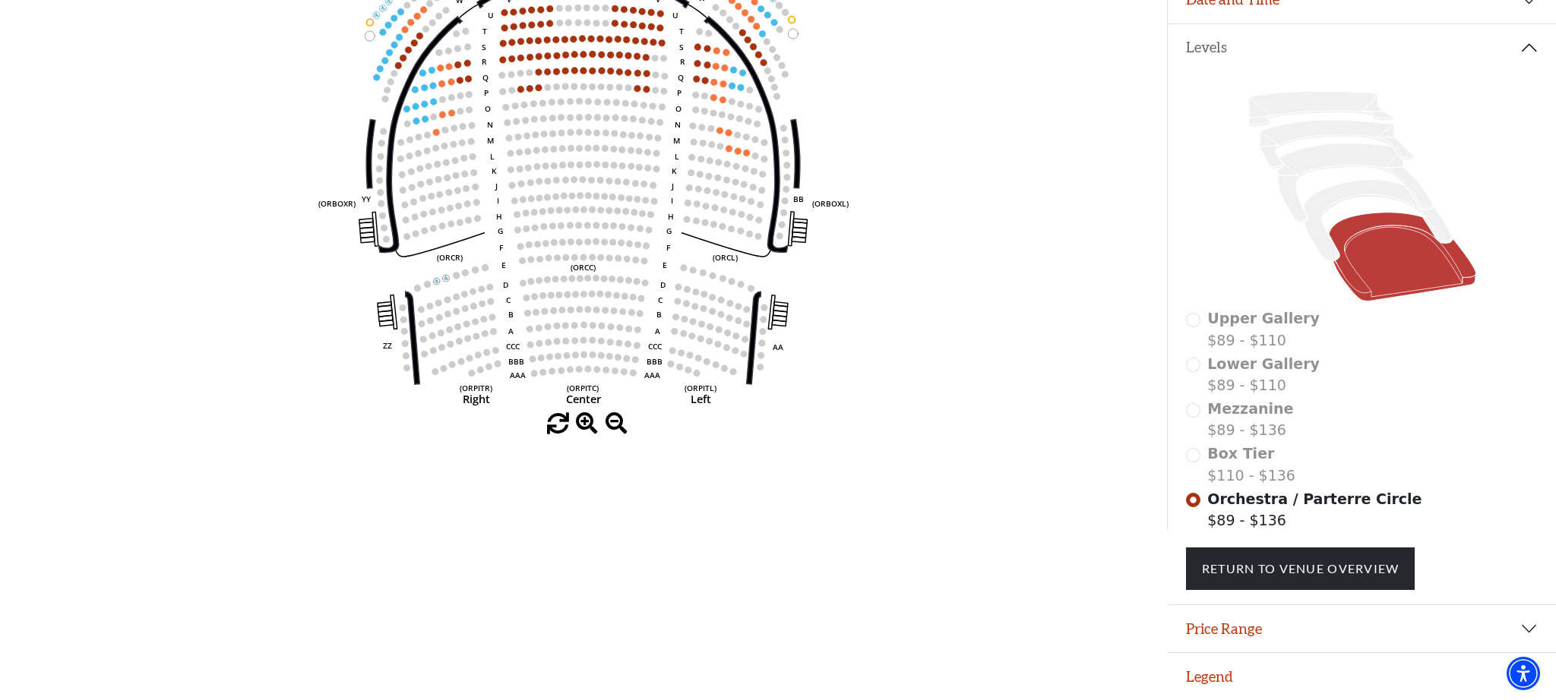
click at [1197, 460] on div "Box Tier $110 - $136" at bounding box center [1362, 464] width 352 height 43
click at [1198, 460] on div "Box Tier $110 - $136" at bounding box center [1362, 464] width 352 height 43
click at [1197, 460] on div "Box Tier $110 - $136" at bounding box center [1362, 464] width 352 height 43
click at [1196, 460] on div "Box Tier $110 - $136" at bounding box center [1362, 464] width 352 height 43
click at [1194, 458] on div "Box Tier $110 - $136" at bounding box center [1362, 464] width 352 height 43
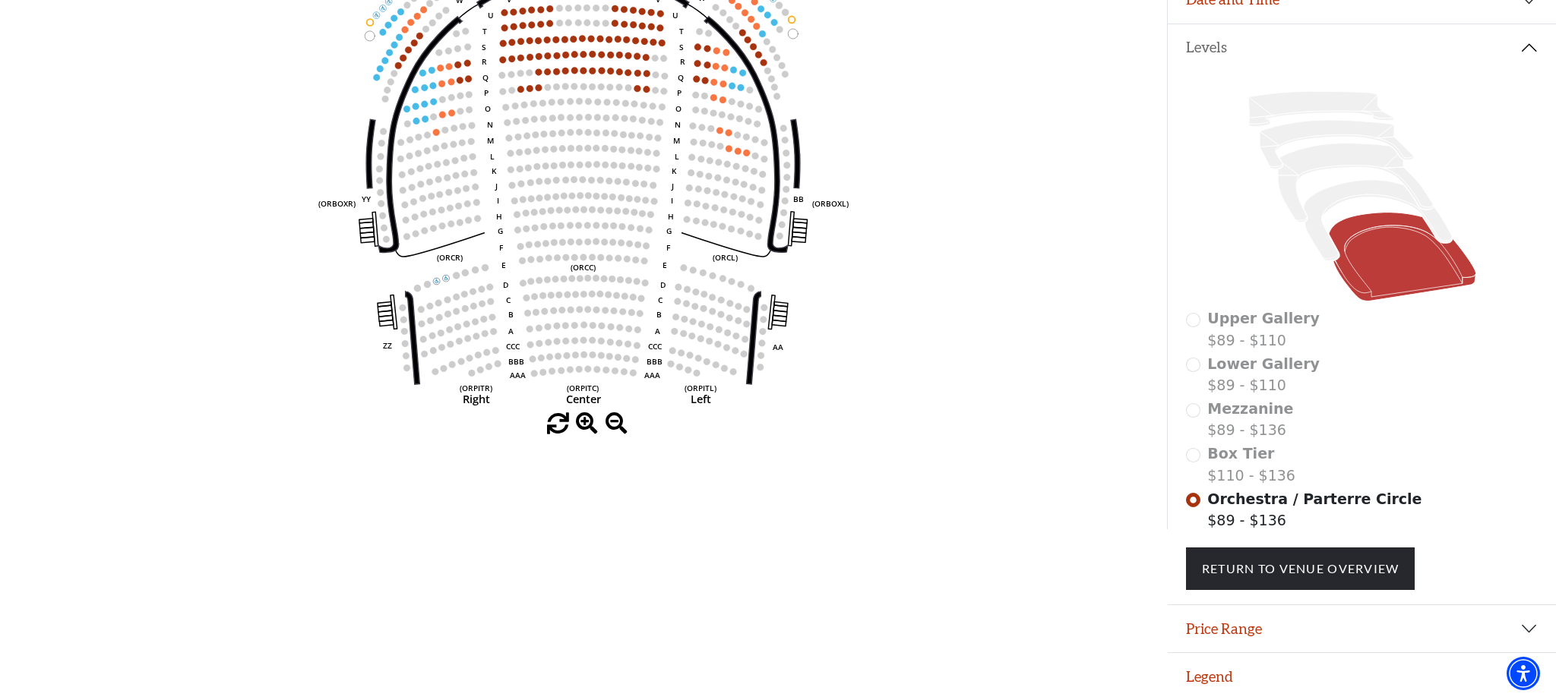
click at [1194, 458] on div "Box Tier $110 - $136" at bounding box center [1362, 464] width 352 height 43
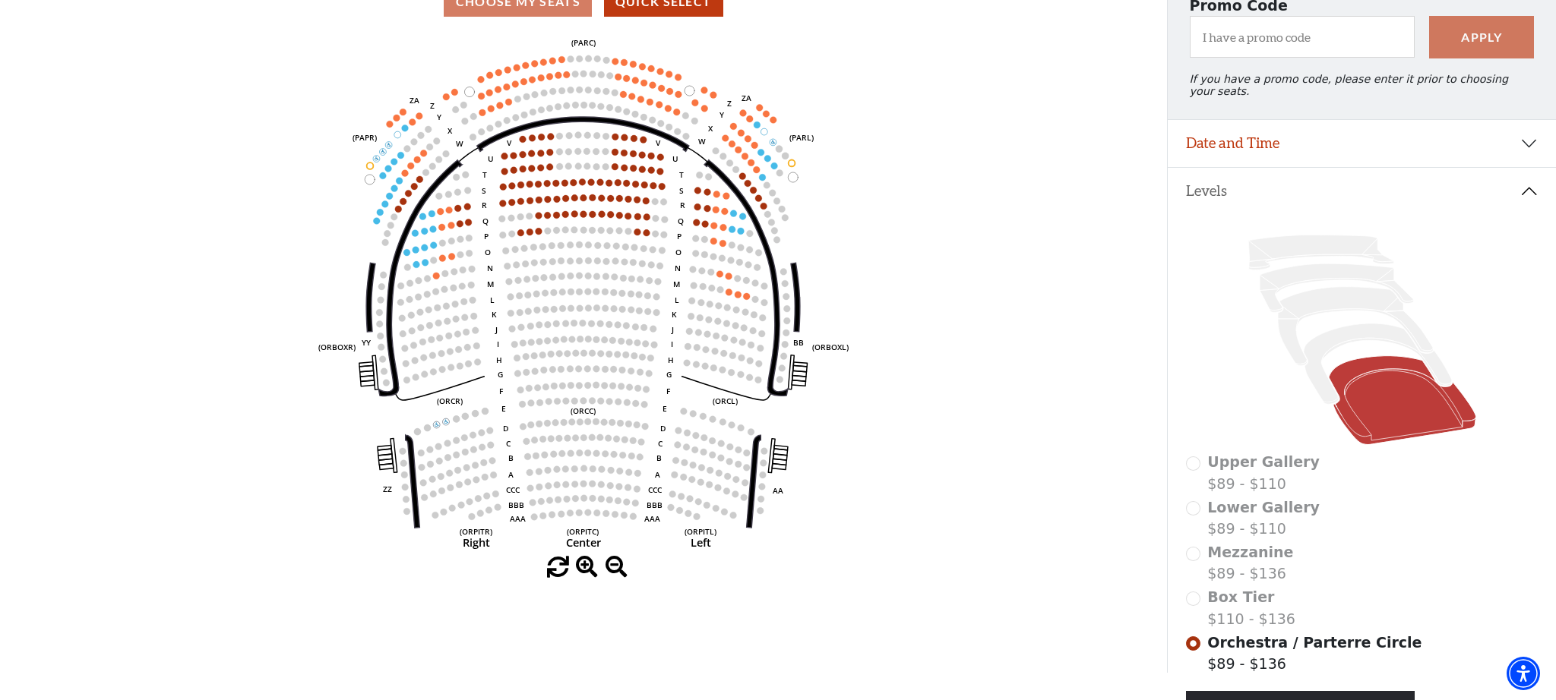
scroll to position [0, 0]
